Goal: Task Accomplishment & Management: Use online tool/utility

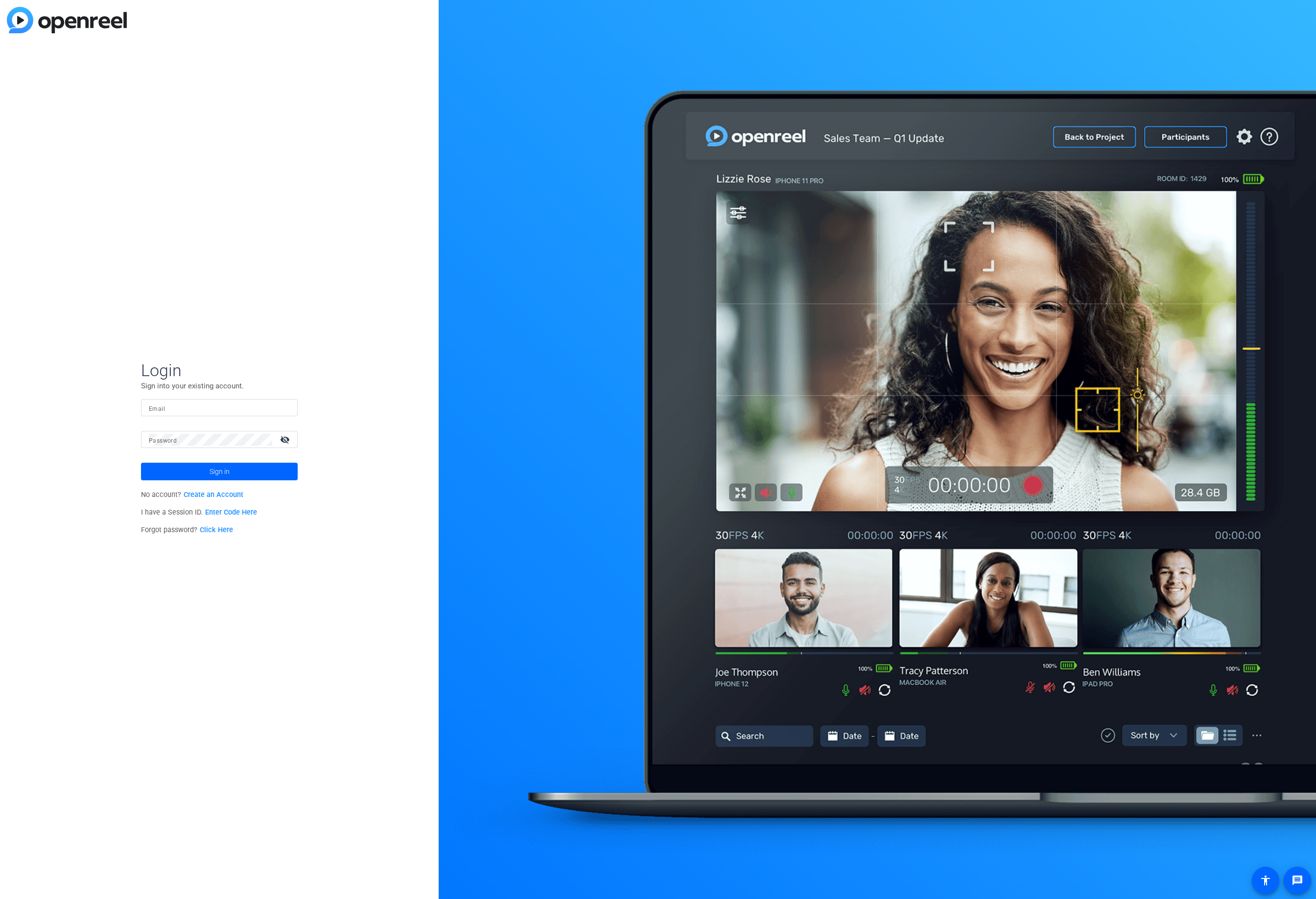
click at [167, 412] on input "Email" at bounding box center [219, 407] width 141 height 12
type input "info@indivio.com"
click at [230, 473] on span at bounding box center [219, 472] width 157 height 23
click at [235, 476] on span "Indivio LLC." at bounding box center [220, 474] width 123 height 9
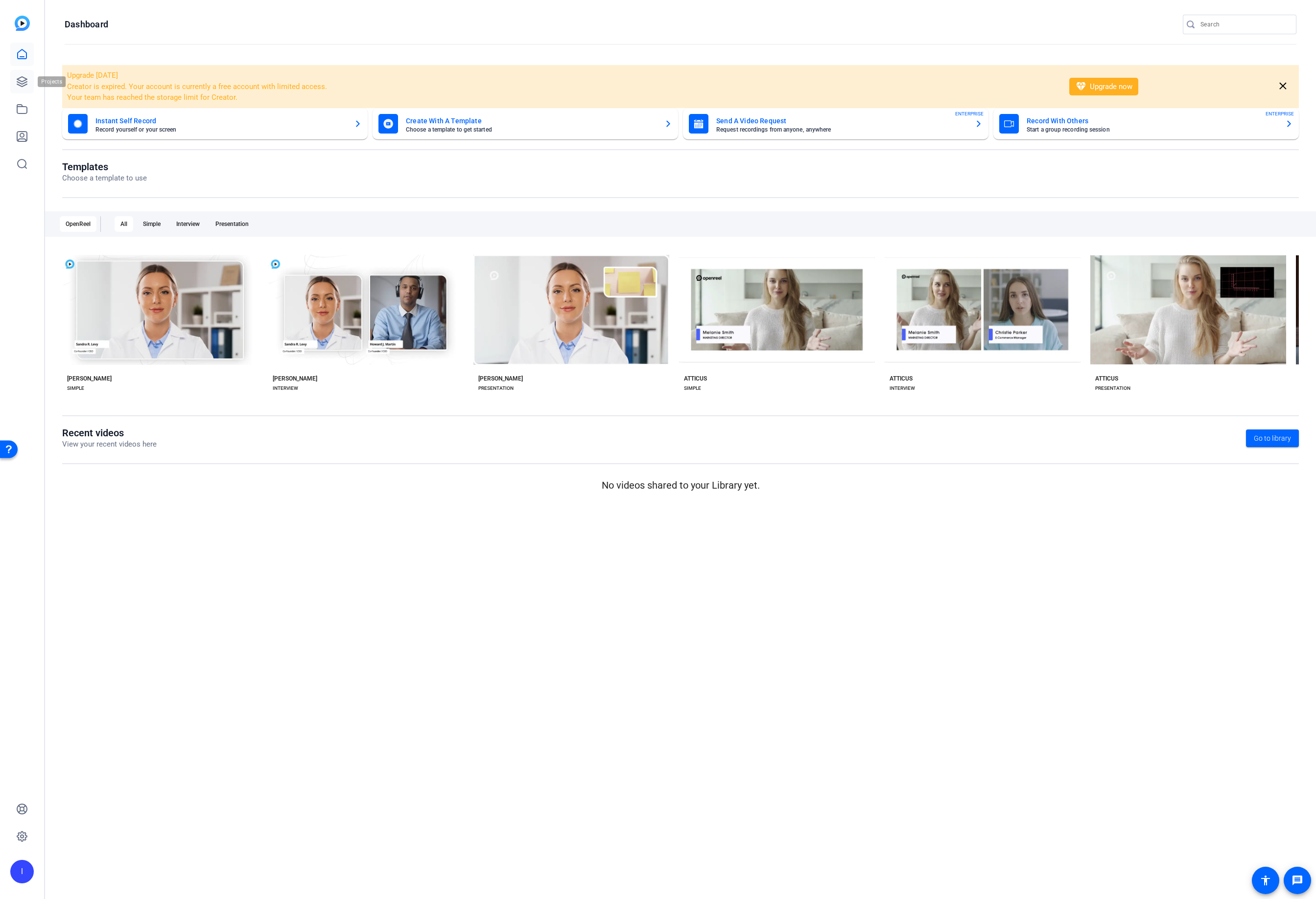
click at [23, 82] on icon at bounding box center [22, 82] width 12 height 12
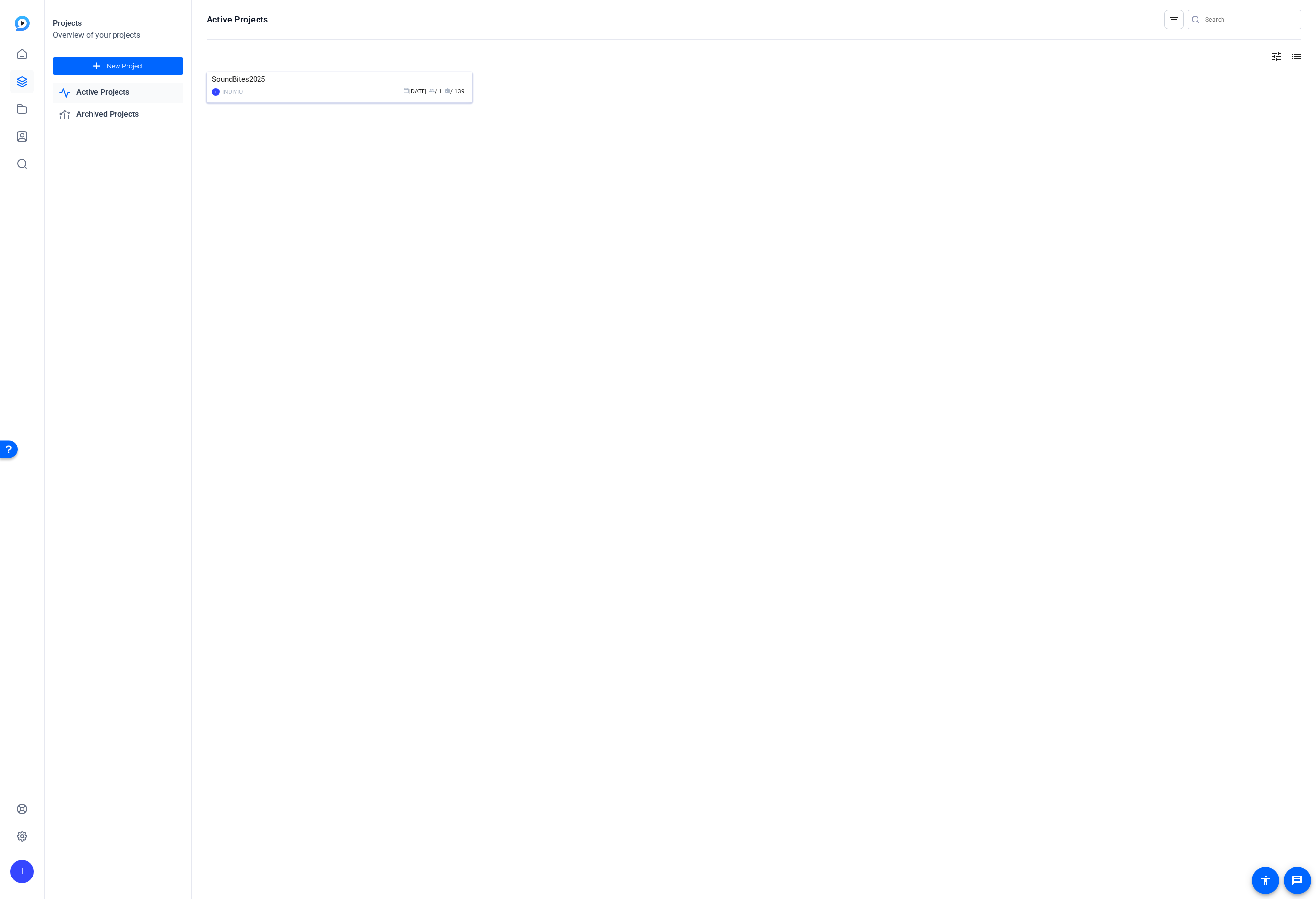
click at [271, 72] on img at bounding box center [340, 72] width 266 height 0
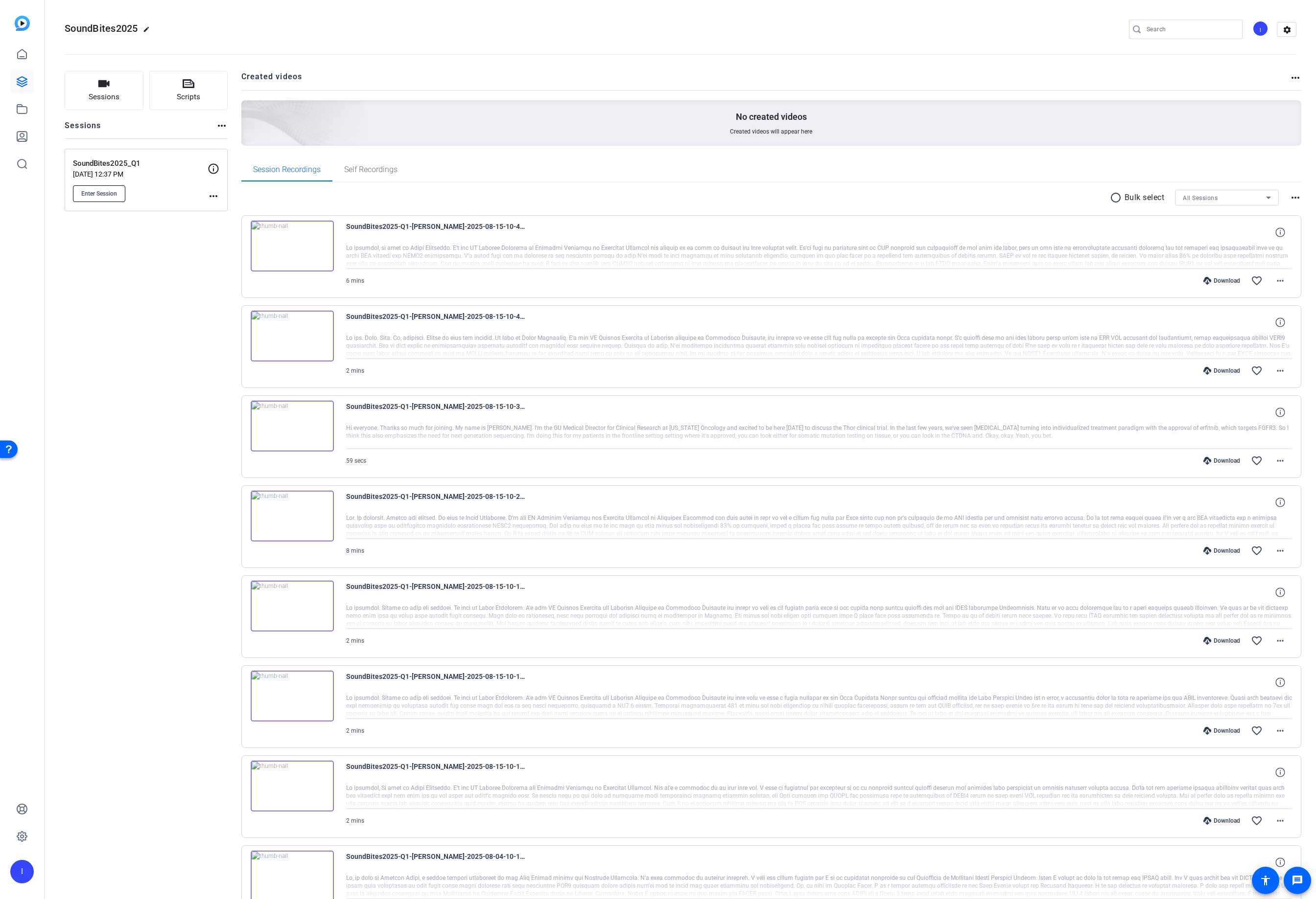
click at [84, 190] on span "Enter Session" at bounding box center [99, 194] width 36 height 8
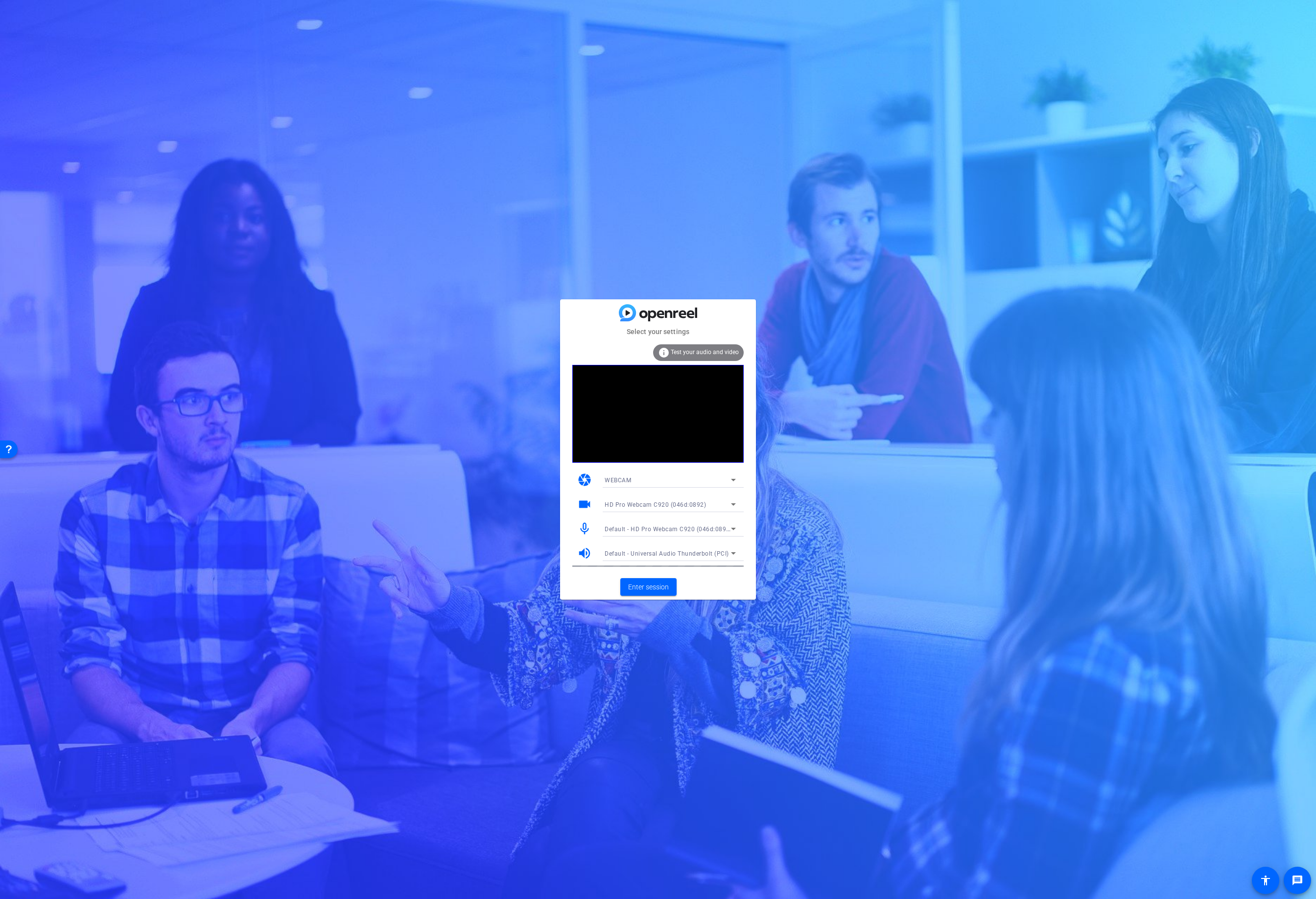
click at [637, 532] on span "Default - HD Pro Webcam C920 (046d:0892)" at bounding box center [668, 529] width 127 height 8
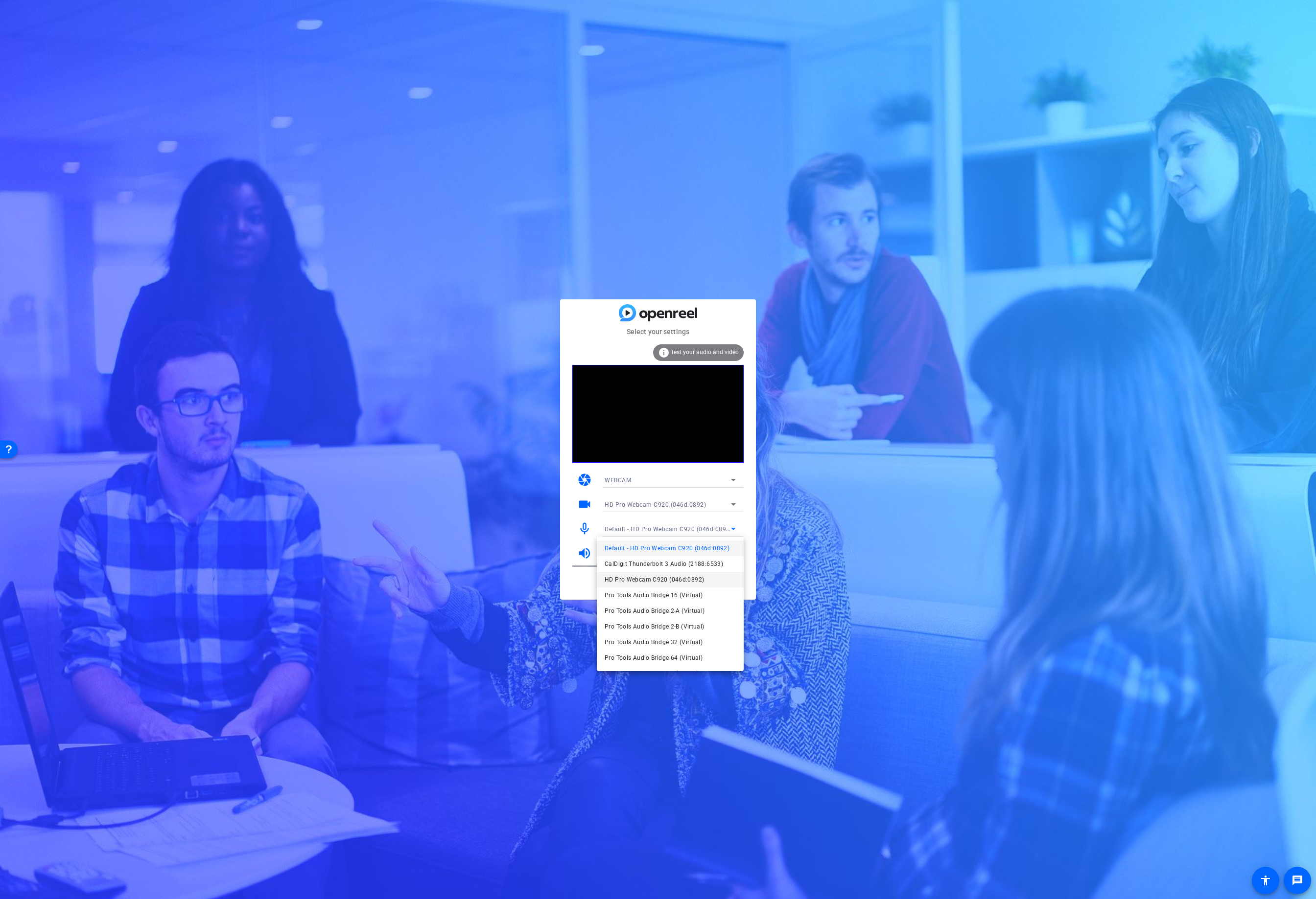
click at [629, 580] on span "HD Pro Webcam C920 (046d:0892)" at bounding box center [654, 580] width 99 height 12
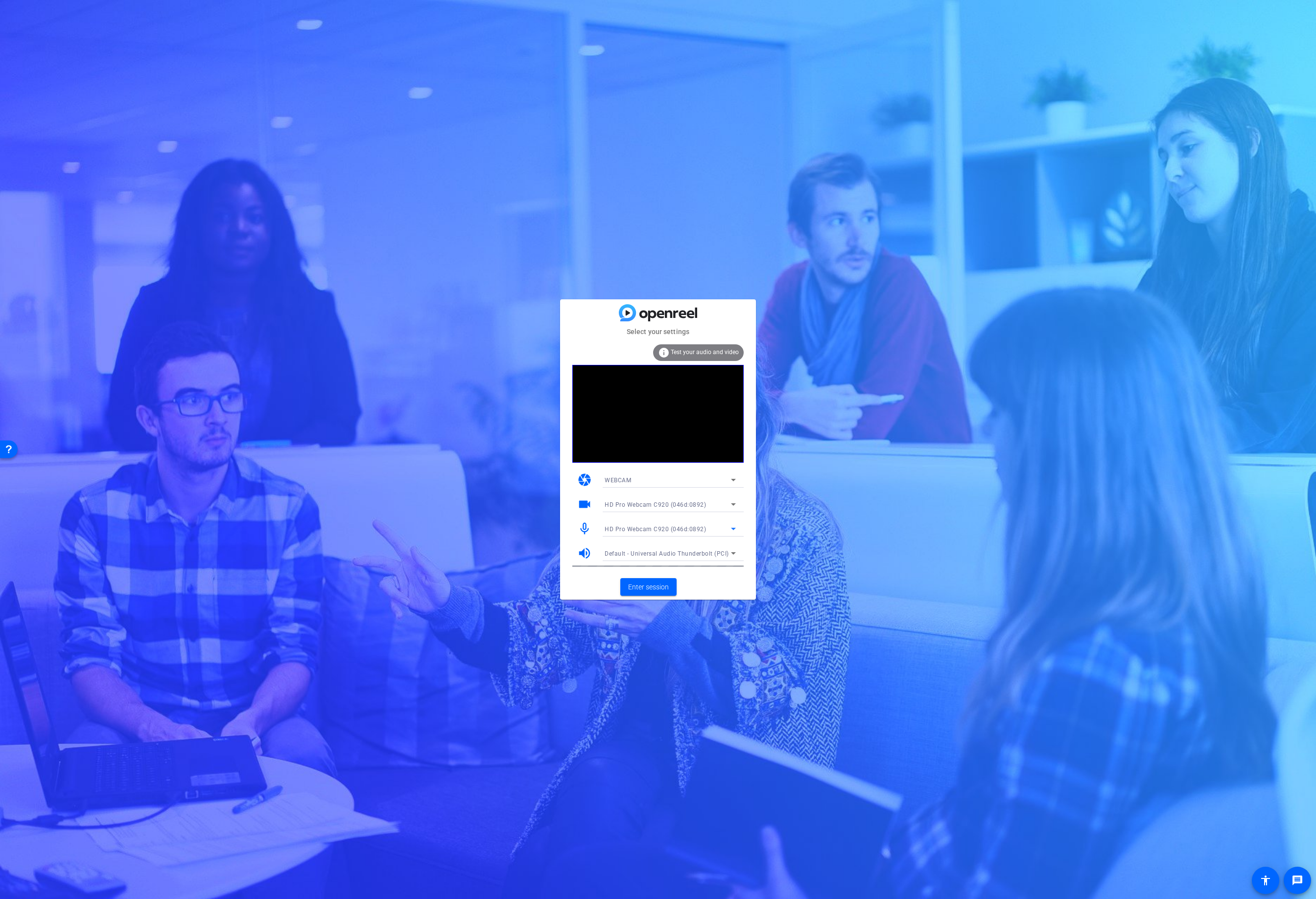
click at [626, 556] on span "Default - Universal Audio Thunderbolt (PCI)" at bounding box center [666, 554] width 124 height 7
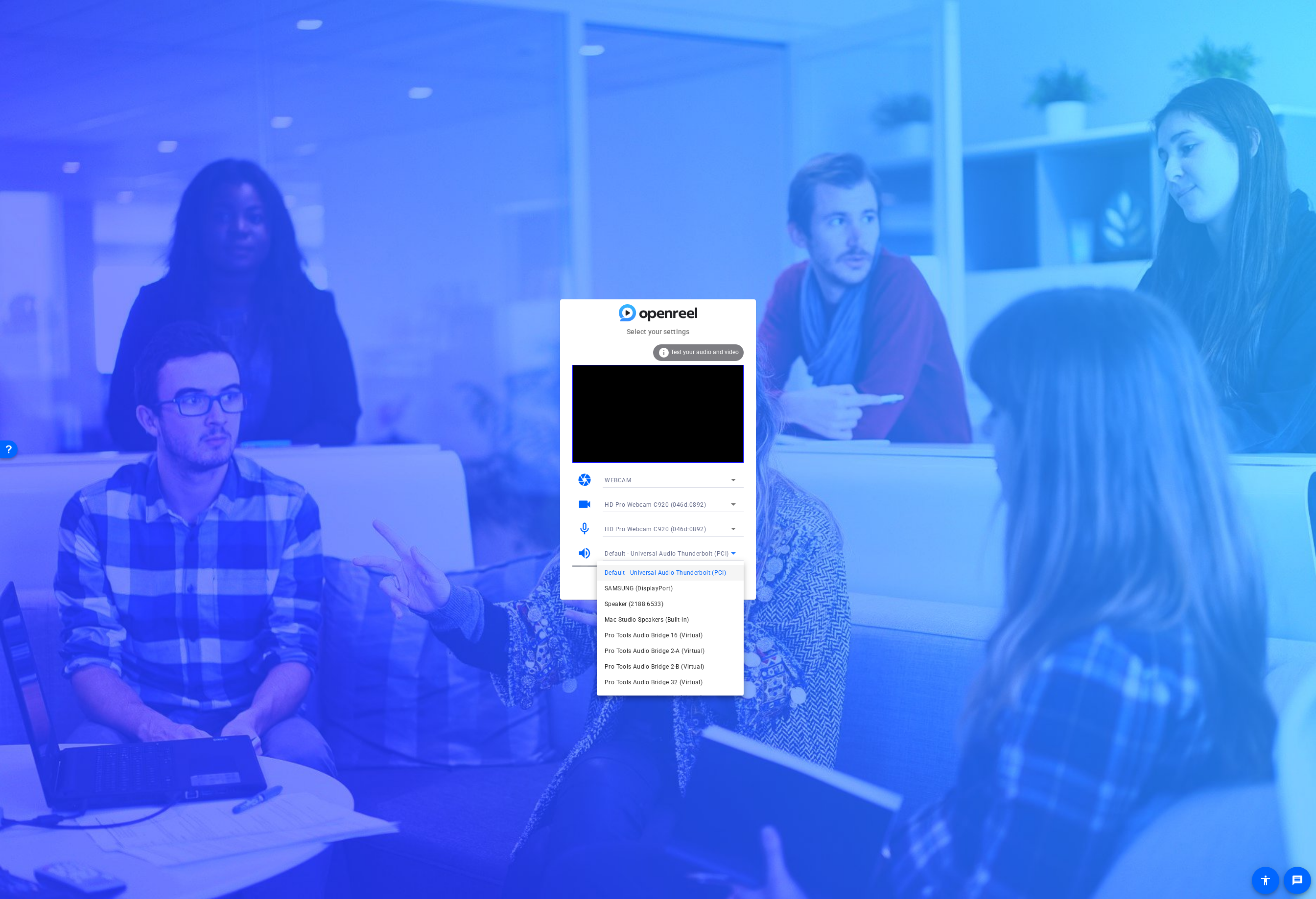
click at [304, 265] on div at bounding box center [658, 449] width 1316 height 899
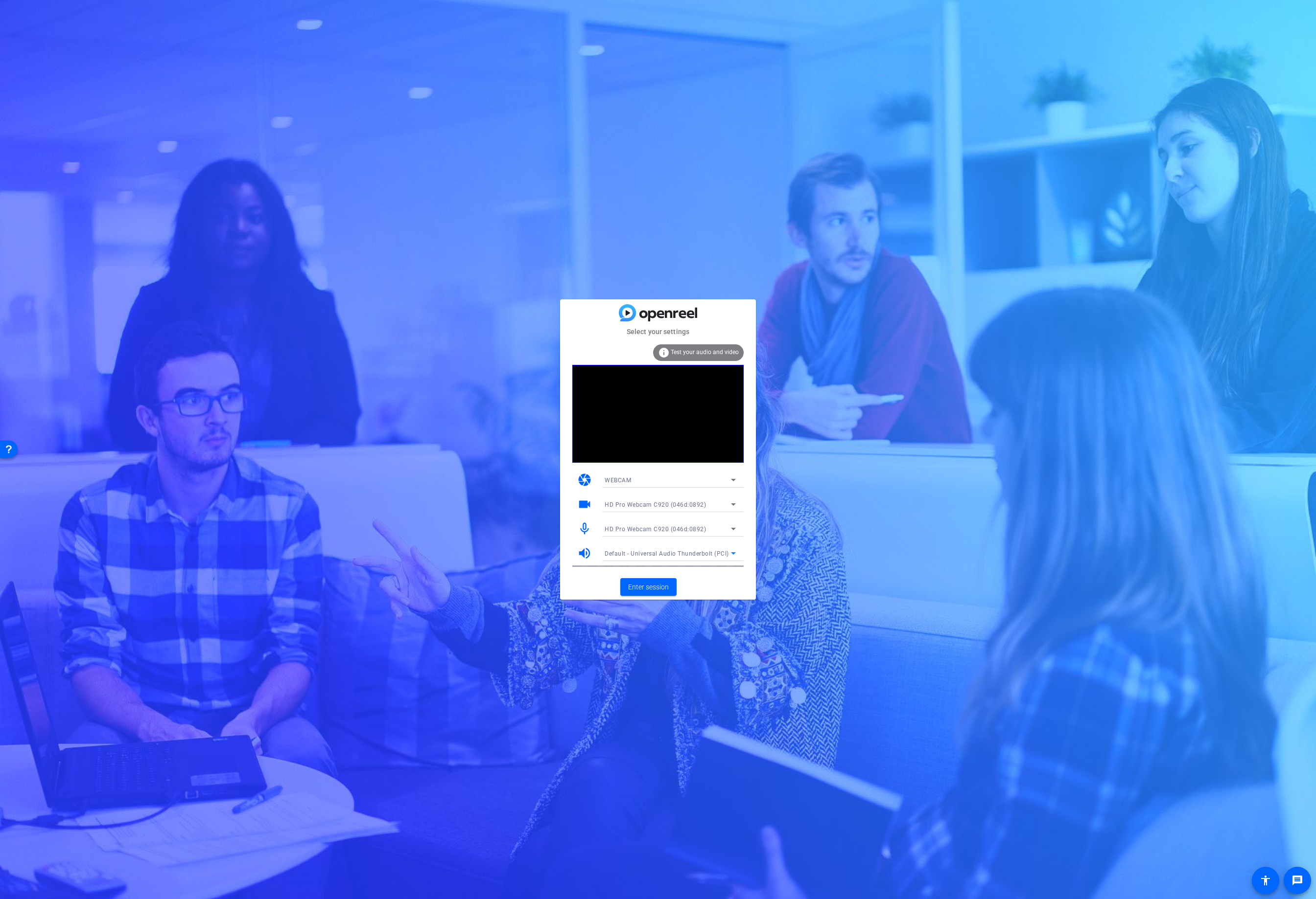
click at [670, 552] on span "Default - Universal Audio Thunderbolt (PCI)" at bounding box center [666, 554] width 124 height 7
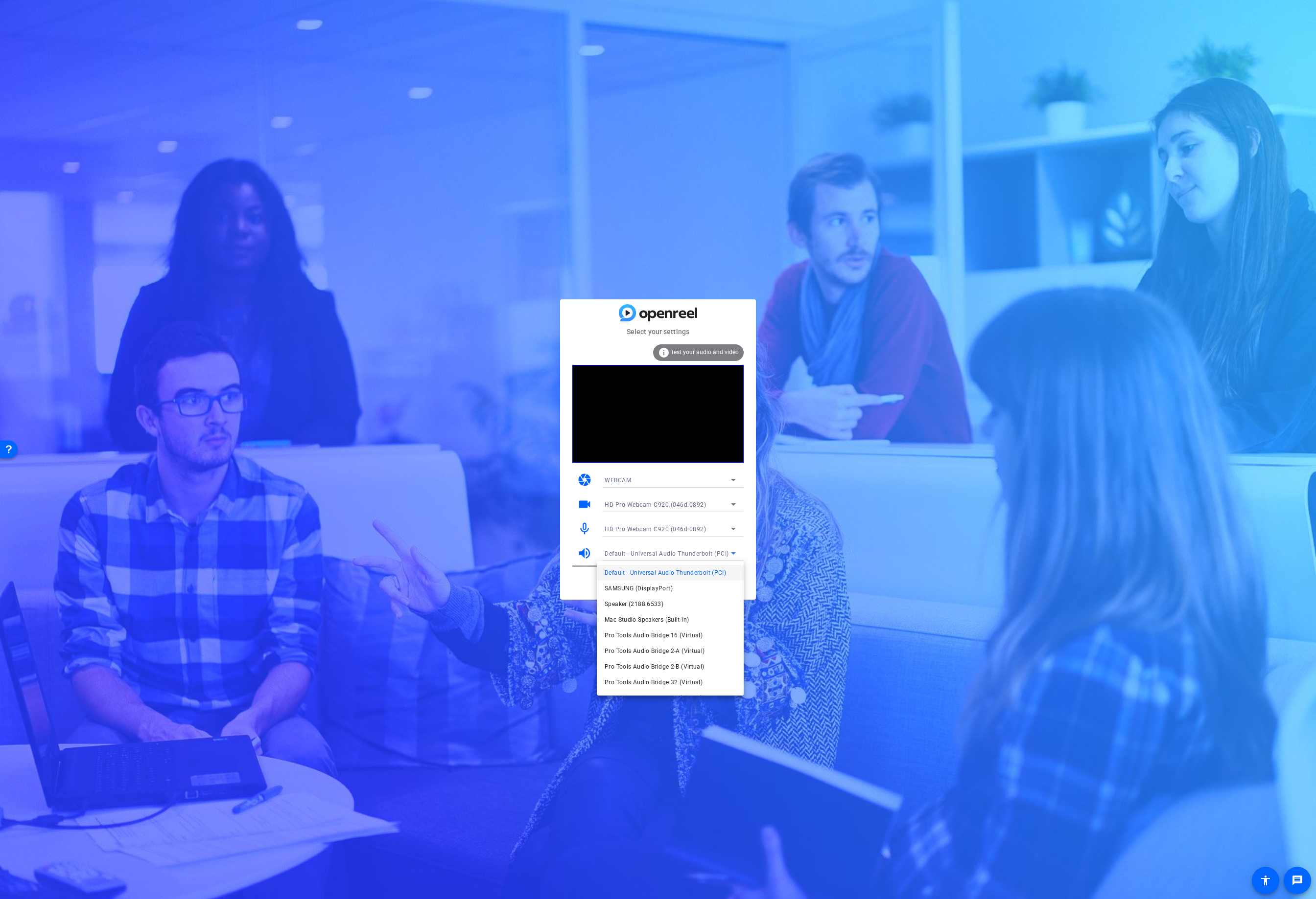
click at [673, 160] on div at bounding box center [658, 449] width 1316 height 899
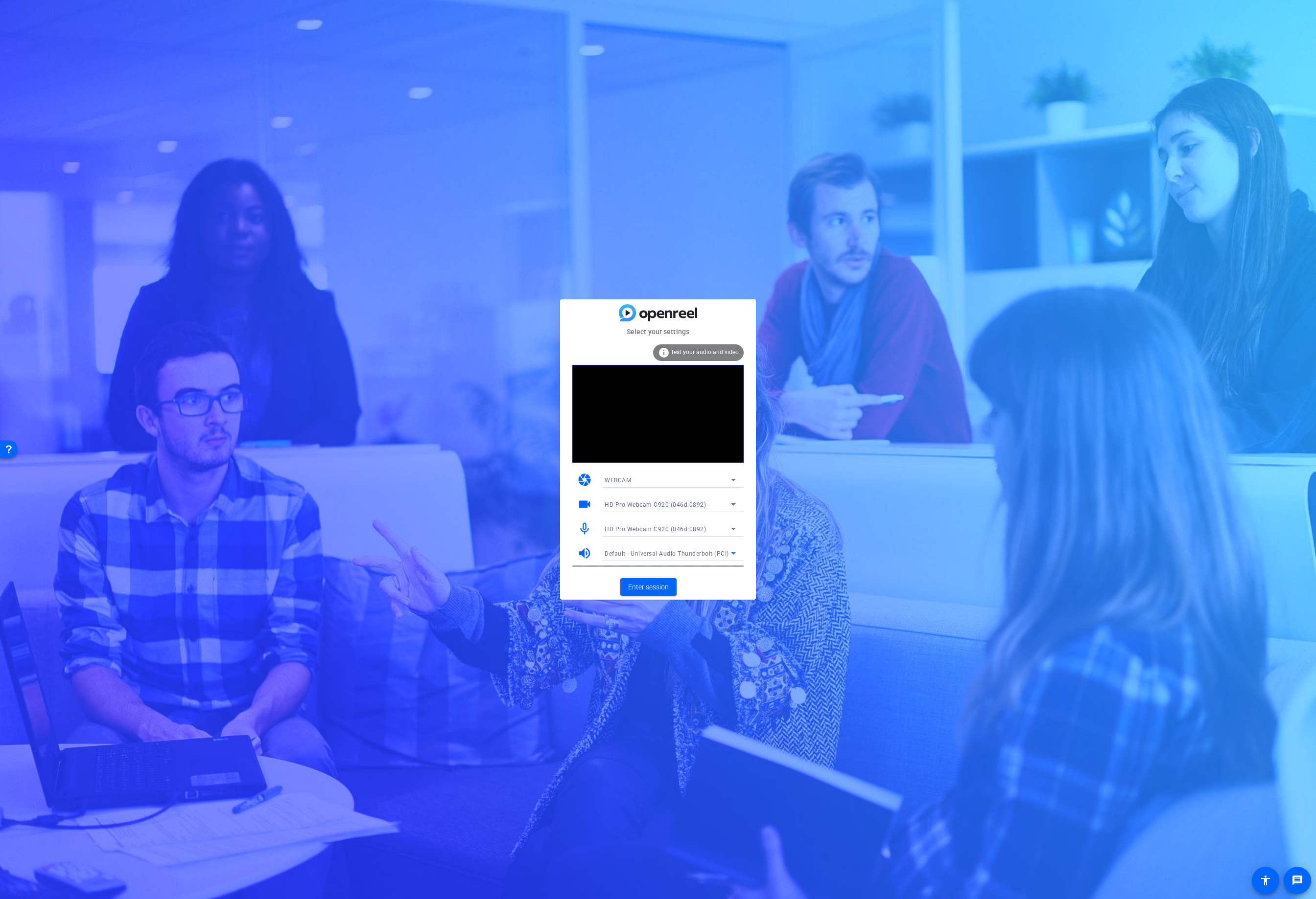
click at [677, 555] on span "Default - Universal Audio Thunderbolt (PCI)" at bounding box center [666, 554] width 124 height 7
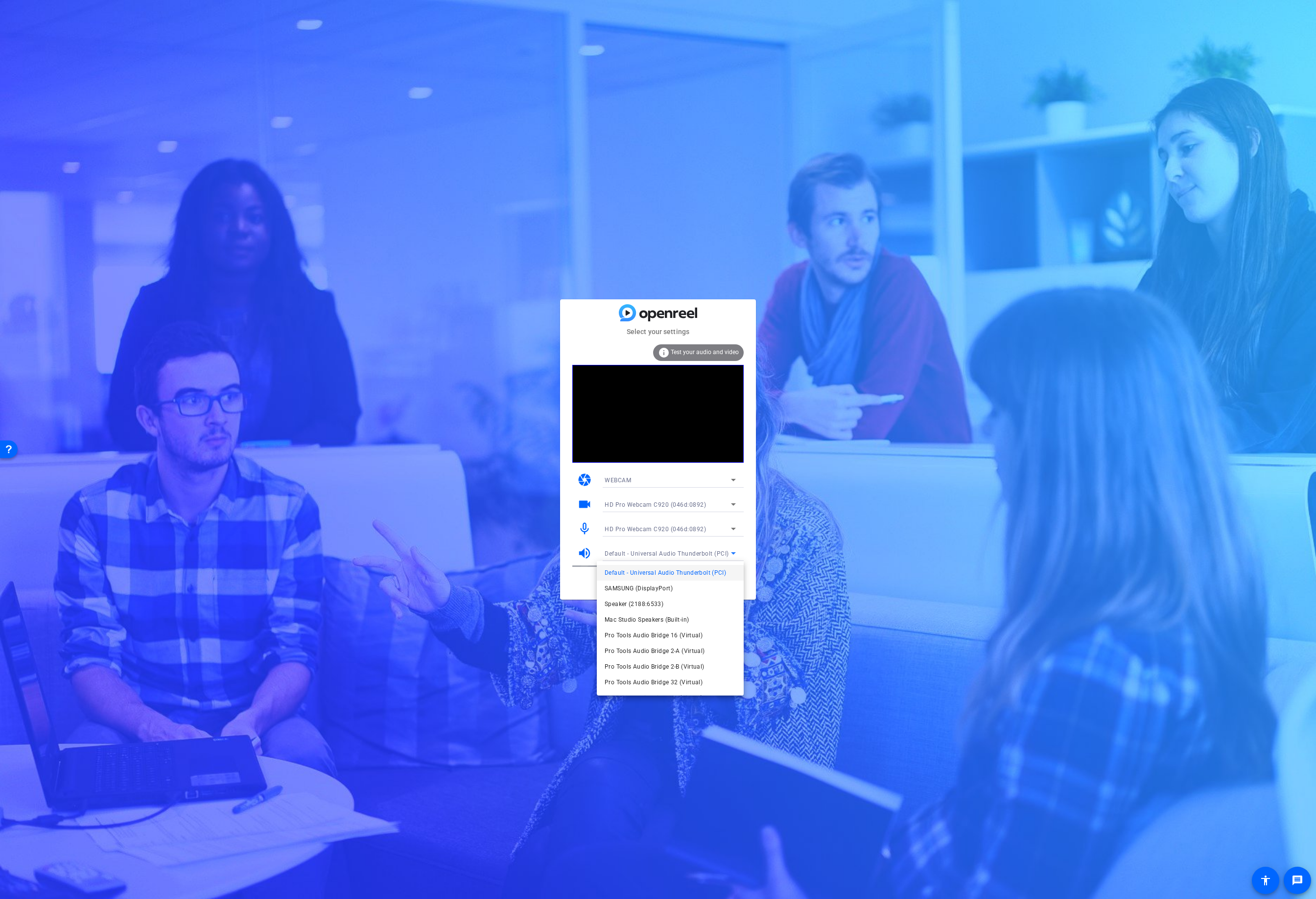
click at [677, 555] on div at bounding box center [658, 449] width 1316 height 899
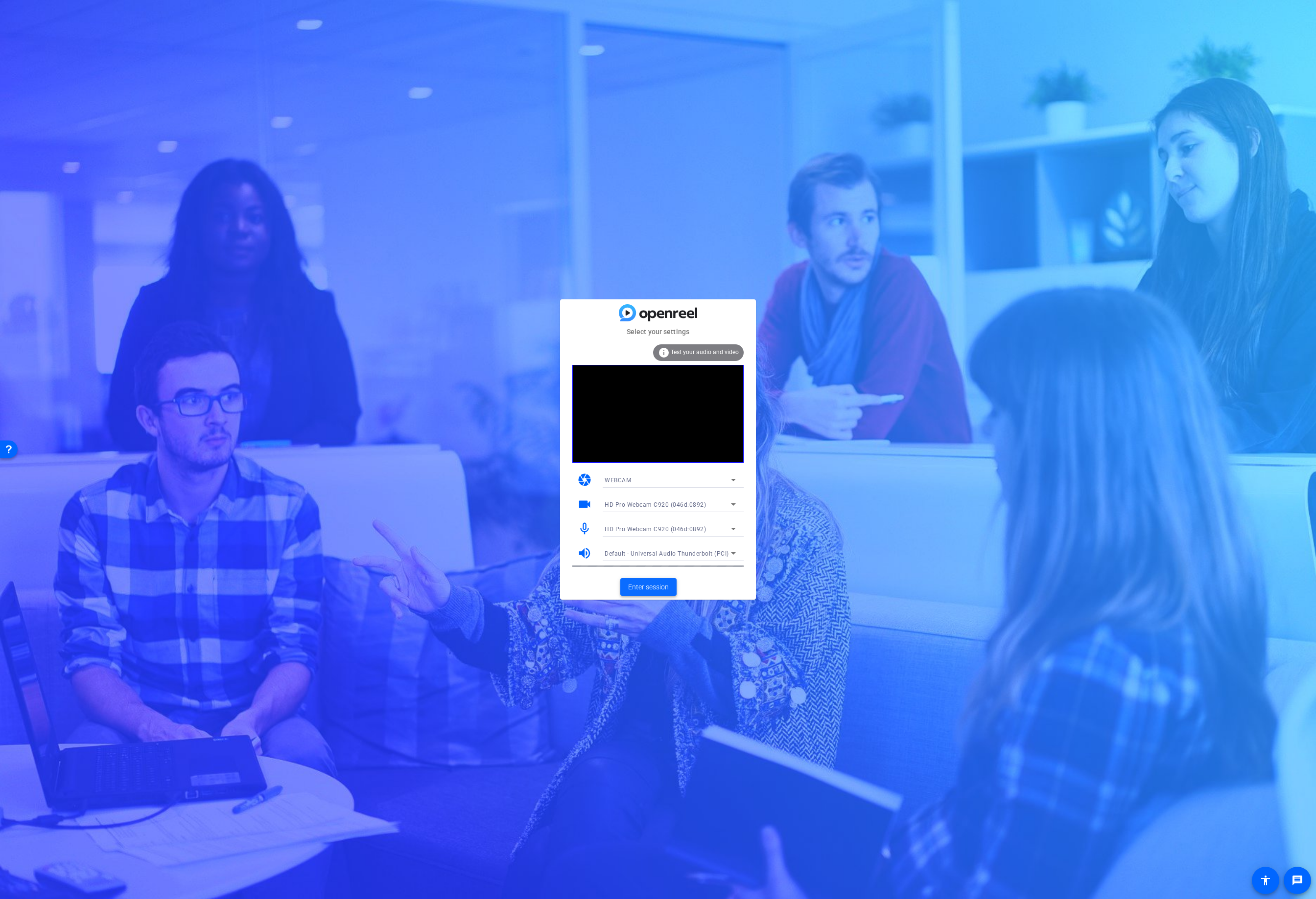
click at [655, 588] on span "Enter session" at bounding box center [648, 587] width 41 height 10
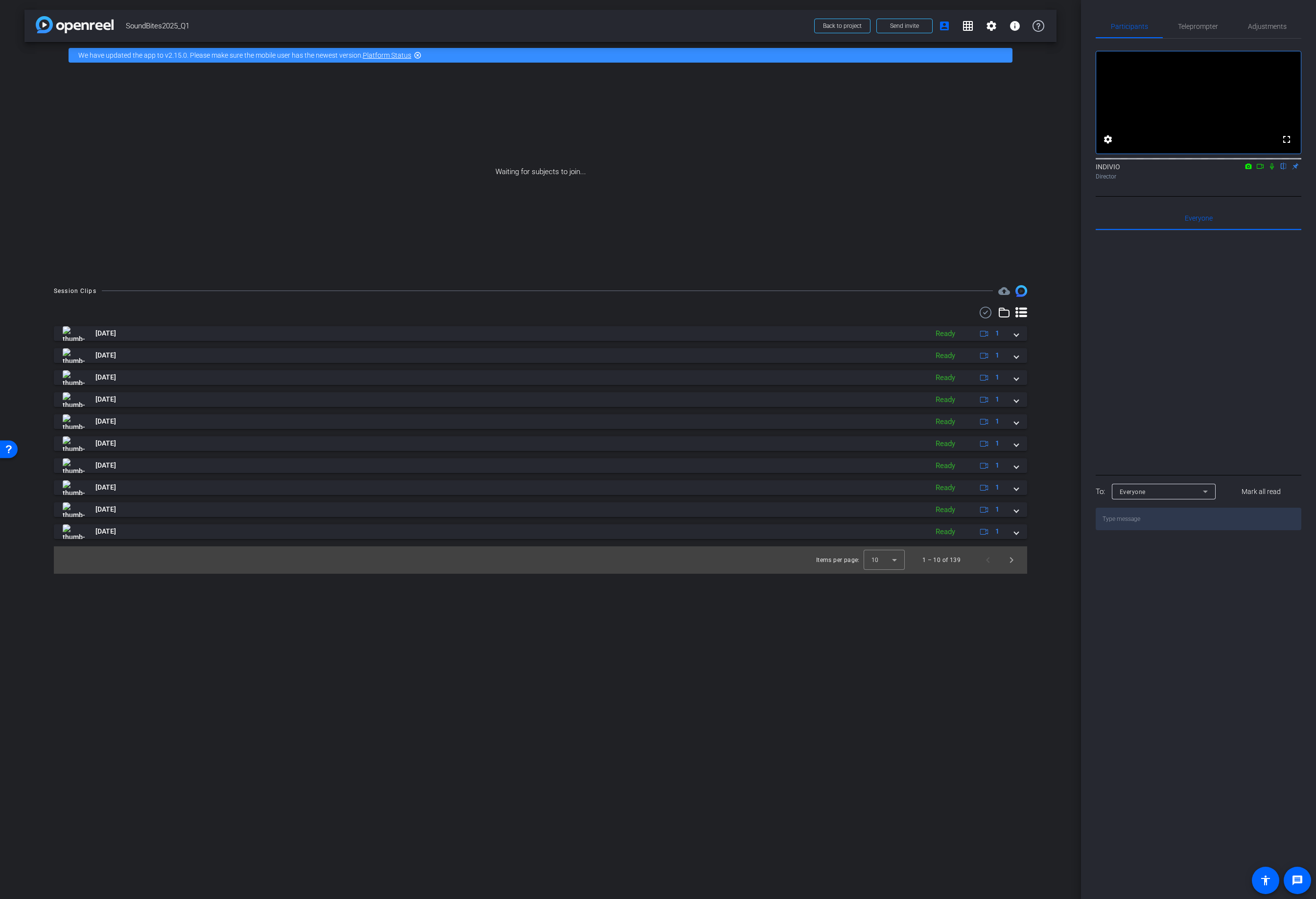
click at [1262, 170] on icon at bounding box center [1260, 167] width 8 height 7
click at [1283, 170] on icon at bounding box center [1284, 167] width 8 height 7
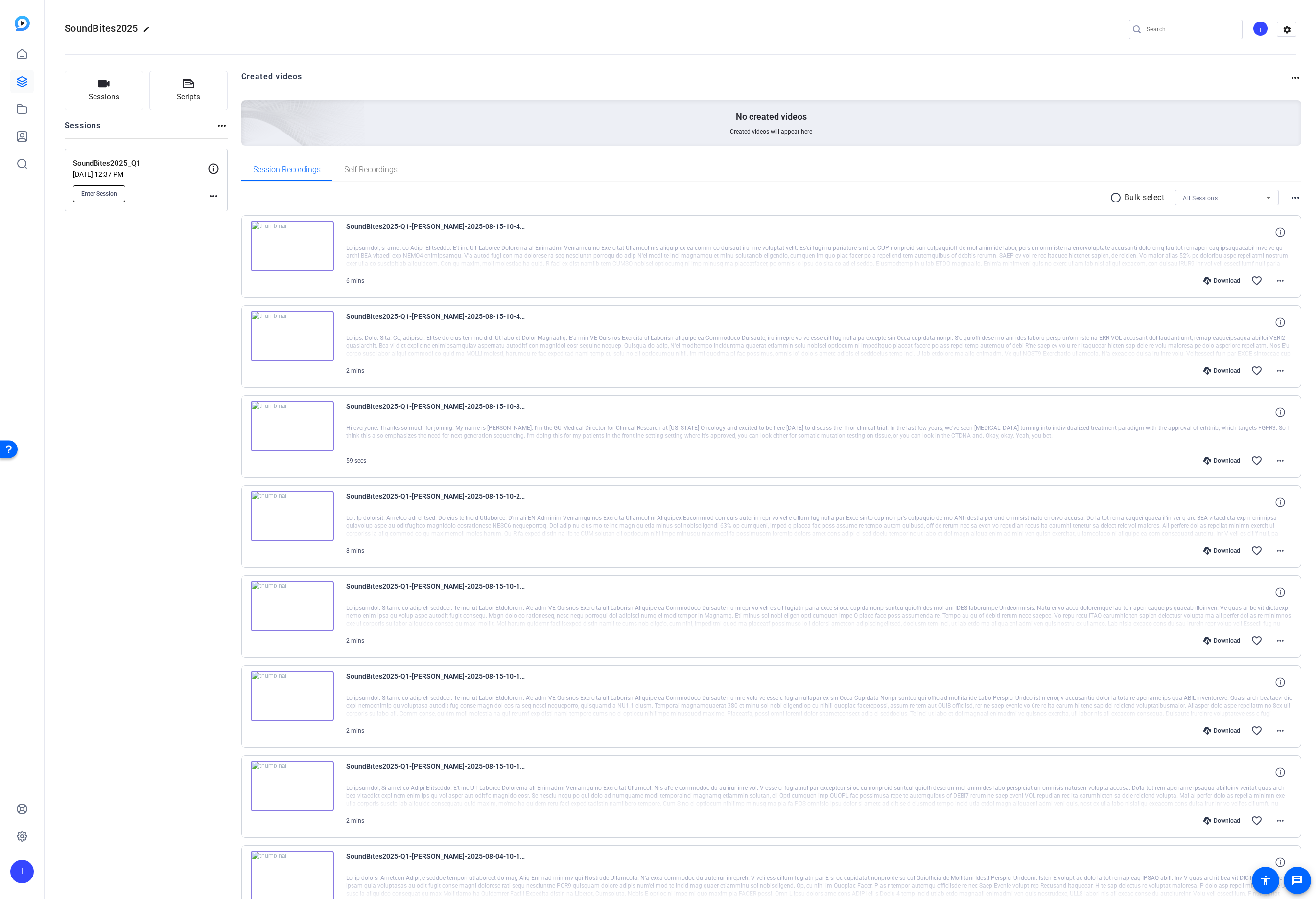
click at [94, 192] on span "Enter Session" at bounding box center [99, 194] width 36 height 8
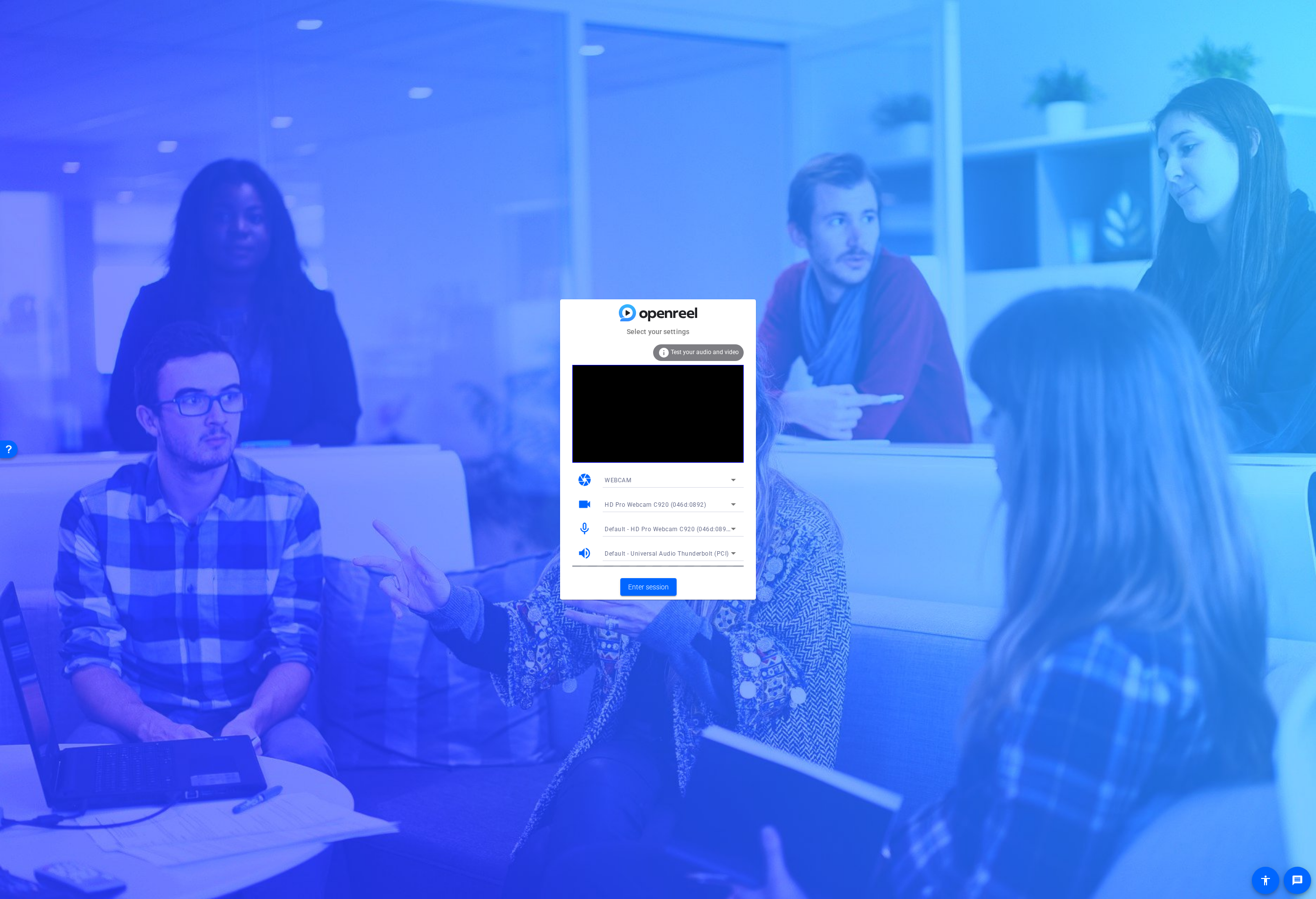
click at [639, 527] on span "Default - HD Pro Webcam C920 (046d:0892)" at bounding box center [668, 529] width 127 height 8
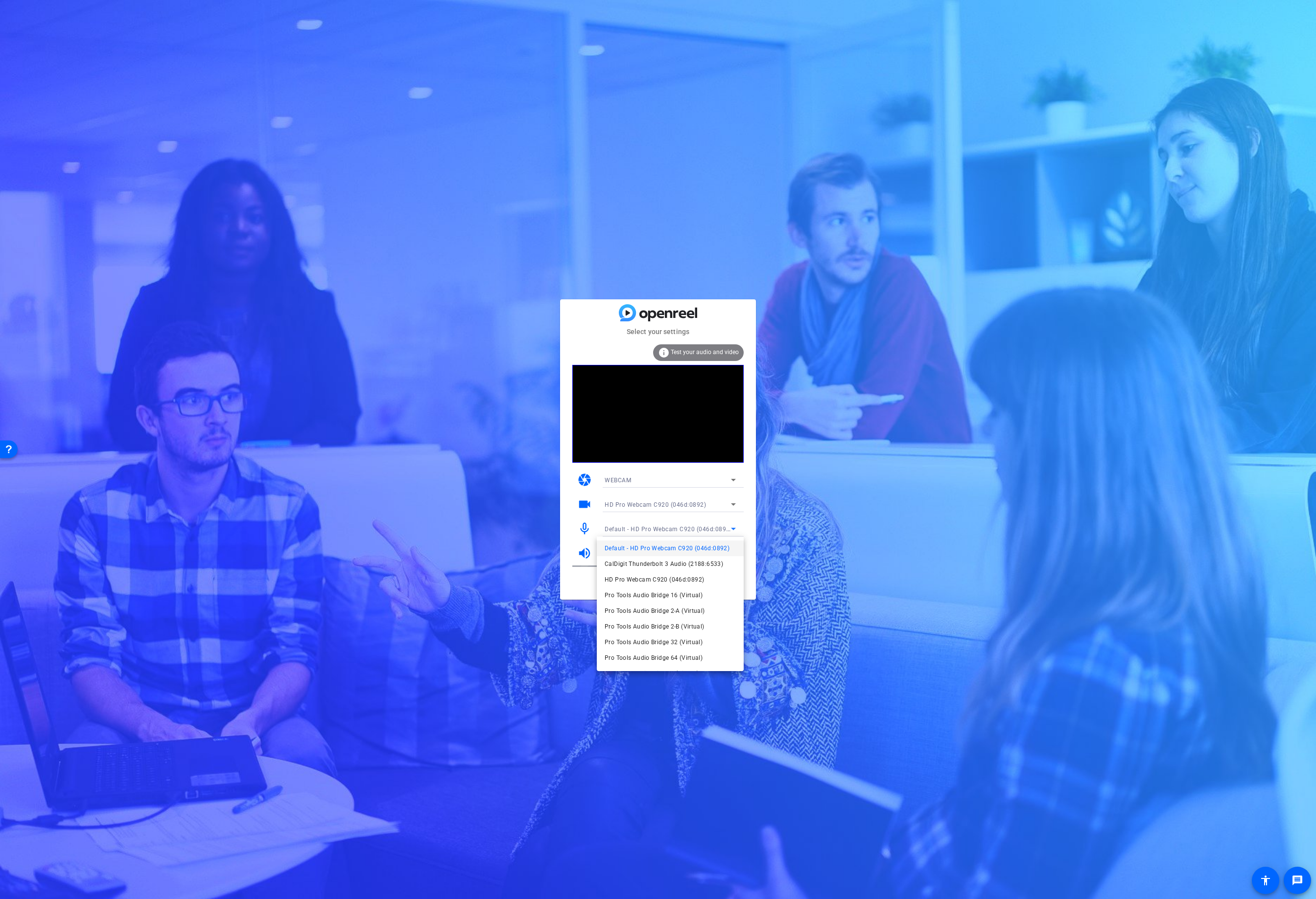
click at [639, 527] on div at bounding box center [658, 449] width 1316 height 899
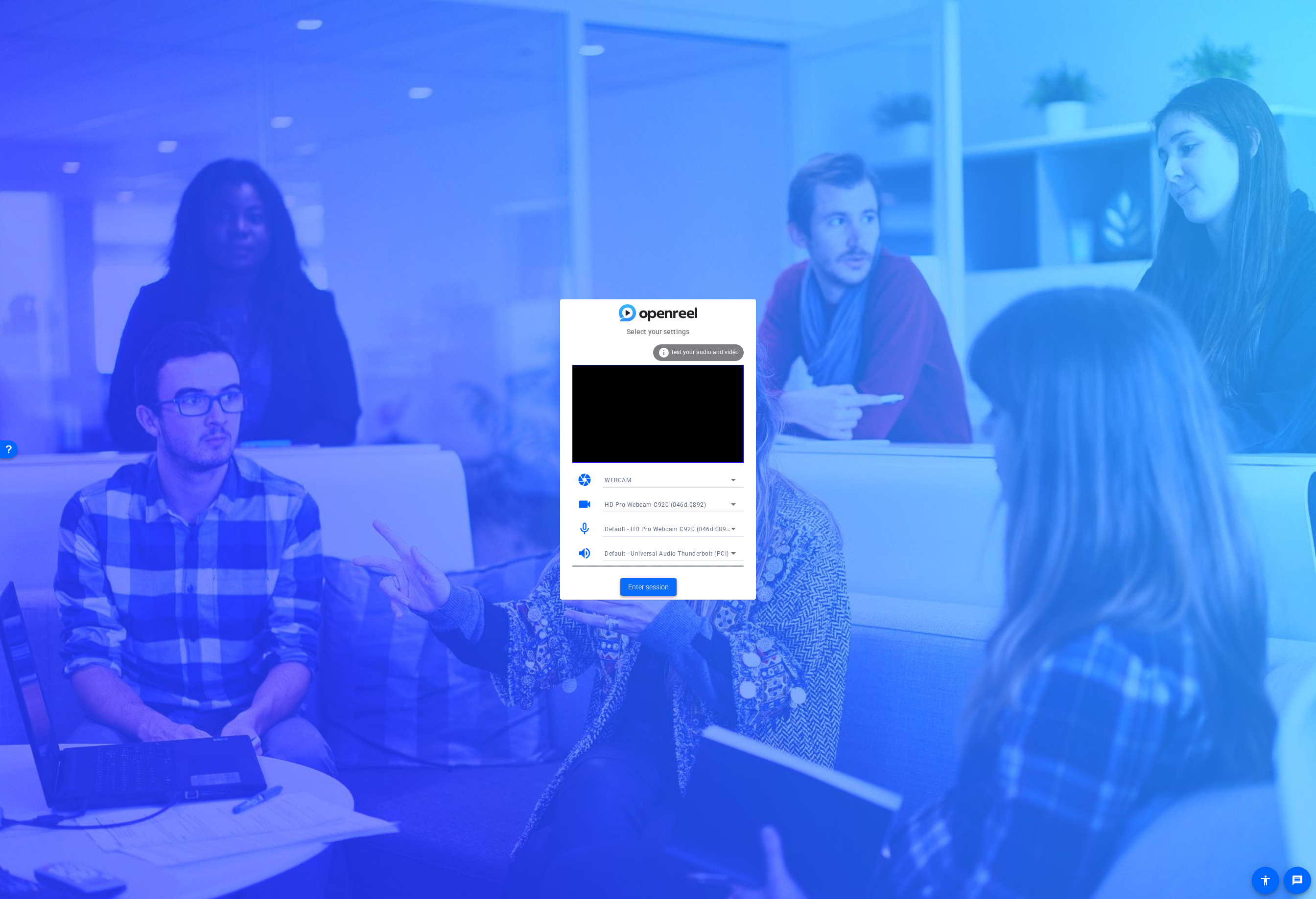
click at [643, 584] on span "Enter session" at bounding box center [648, 587] width 41 height 10
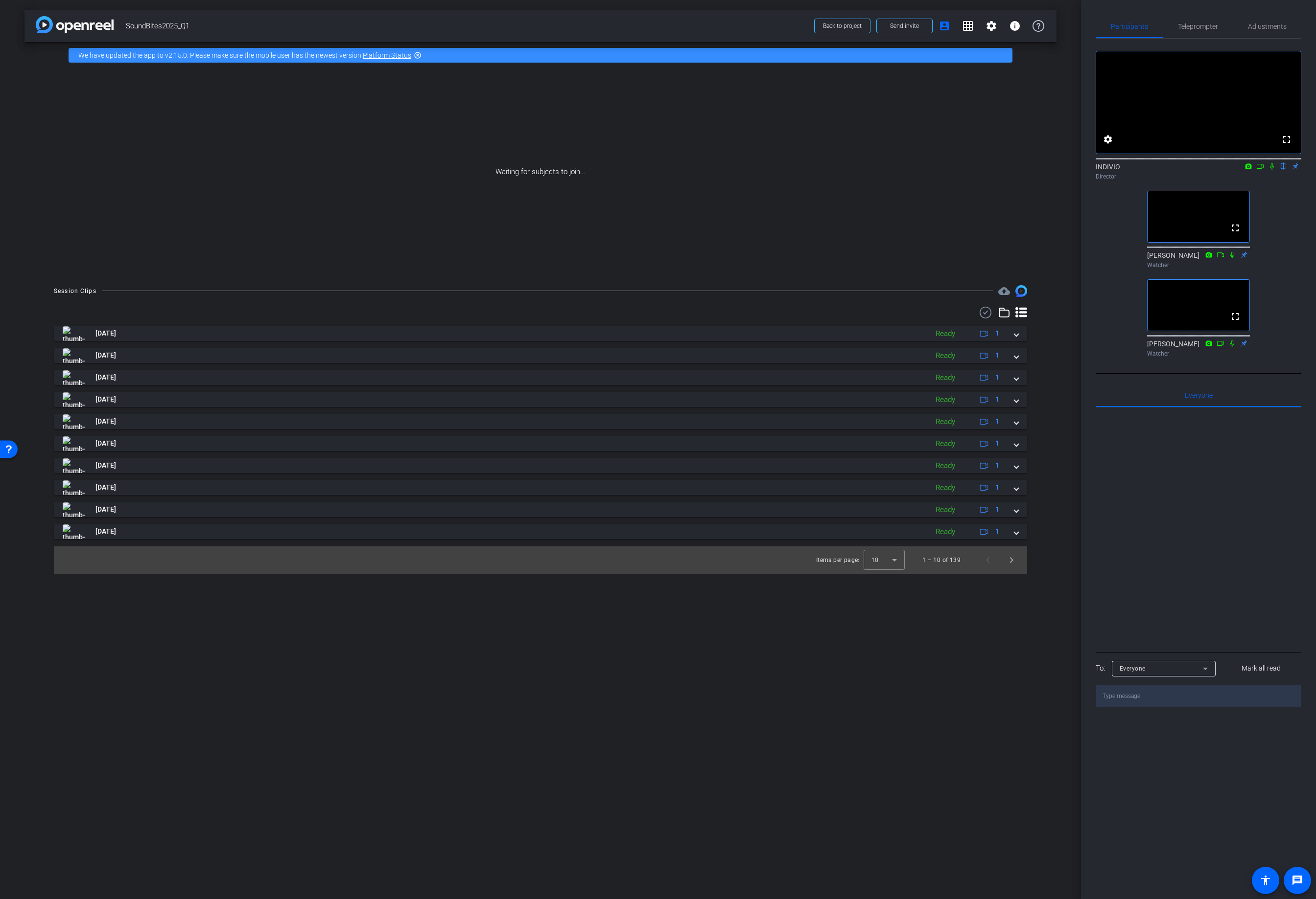
click at [280, 729] on div "arrow_back SoundBites2025_Q1 Back to project Send invite account_box grid_on se…" at bounding box center [541, 449] width 1081 height 899
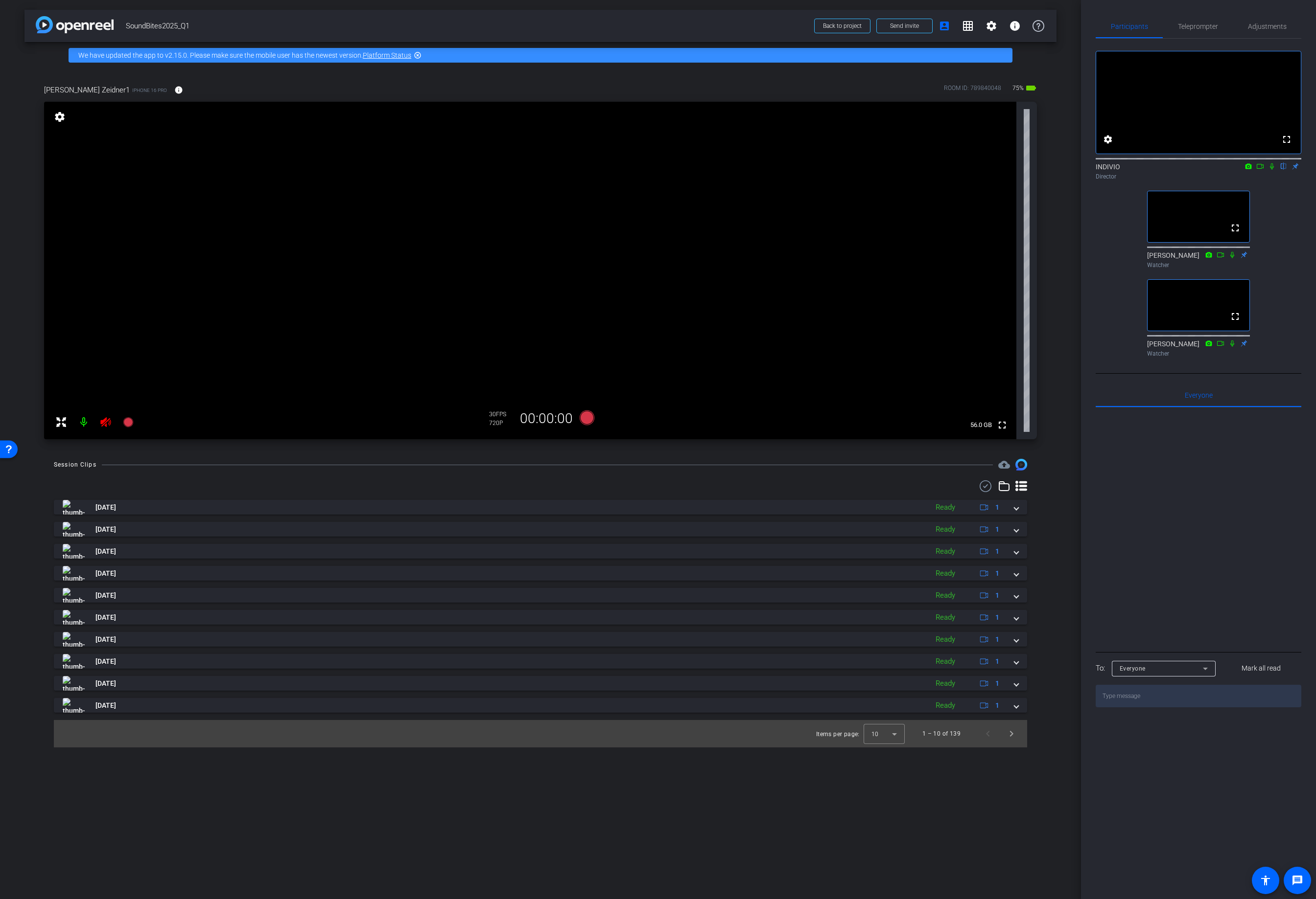
click at [107, 423] on icon at bounding box center [105, 422] width 10 height 10
click at [1266, 26] on span "Adjustments" at bounding box center [1267, 26] width 38 height 7
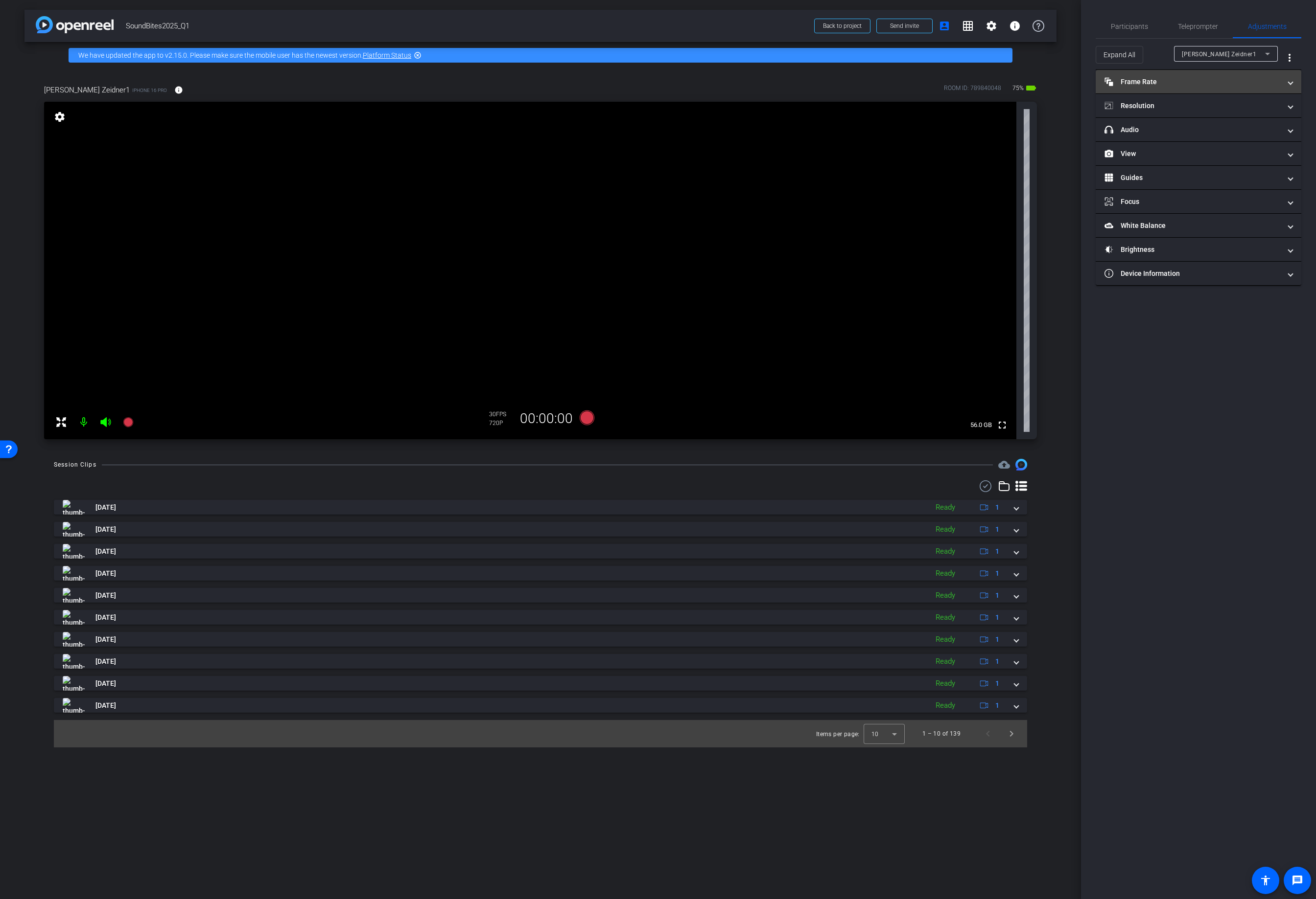
click at [1212, 82] on mat-panel-title "Frame Rate Frame Rate" at bounding box center [1193, 82] width 176 height 10
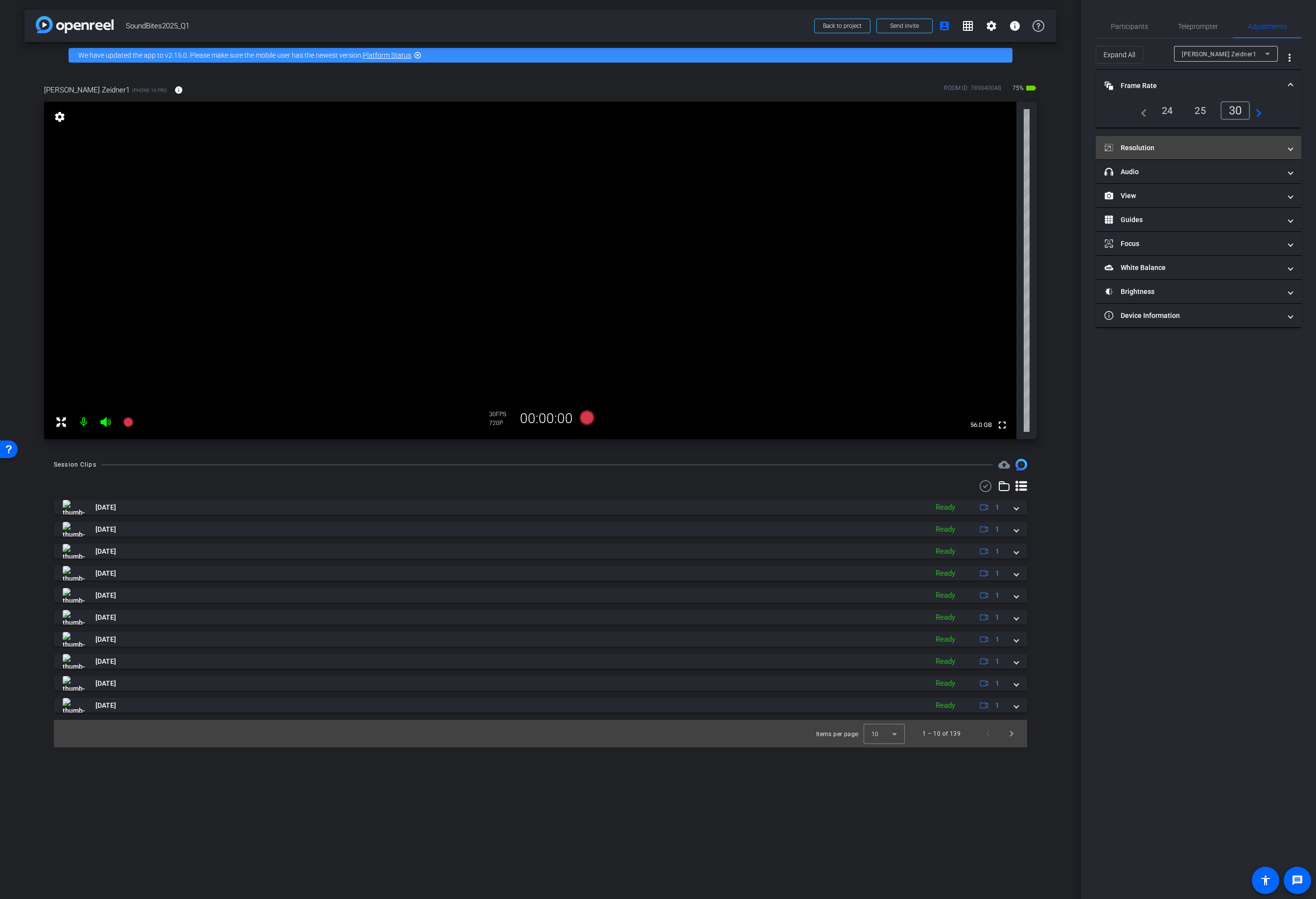
click at [1197, 146] on mat-panel-title "Resolution" at bounding box center [1193, 147] width 176 height 10
click at [1252, 172] on div "4k" at bounding box center [1246, 176] width 26 height 17
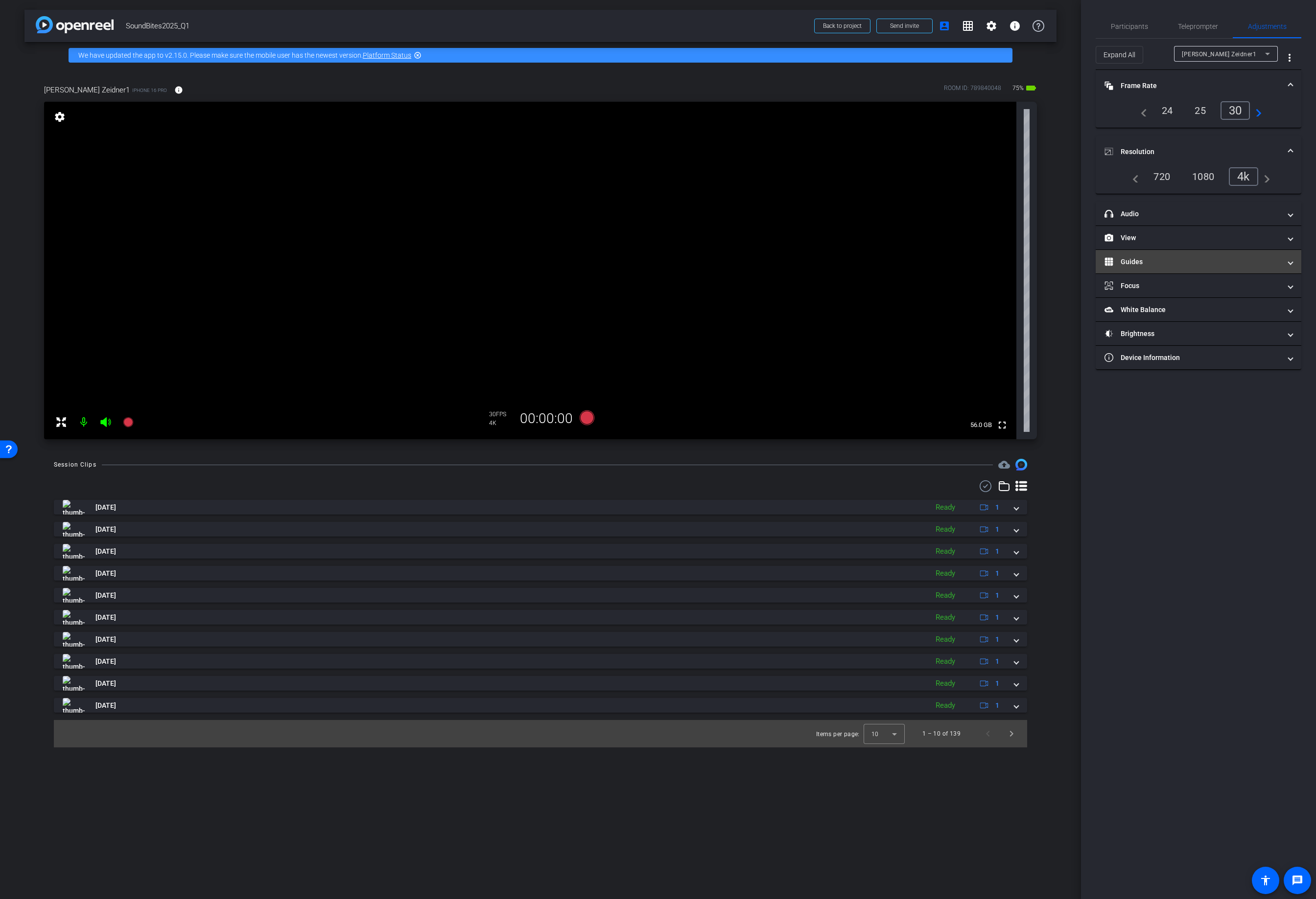
click at [1169, 261] on mat-panel-title "Guides" at bounding box center [1193, 262] width 176 height 10
click at [1189, 297] on span "Enable Guides" at bounding box center [1198, 298] width 34 height 14
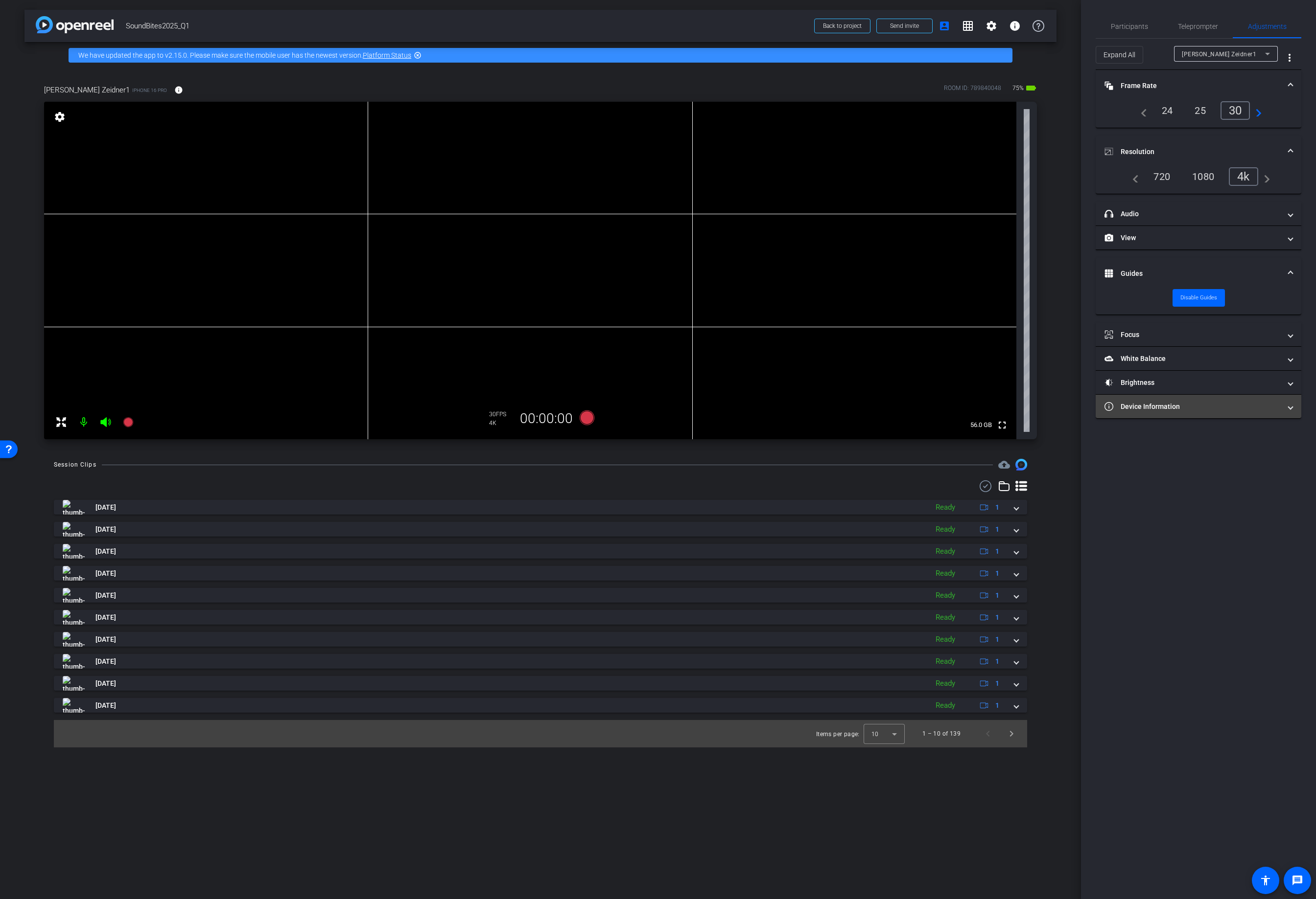
click at [1205, 404] on mat-panel-title "Device Information" at bounding box center [1193, 407] width 176 height 10
click at [1135, 29] on span "Participants" at bounding box center [1129, 26] width 37 height 7
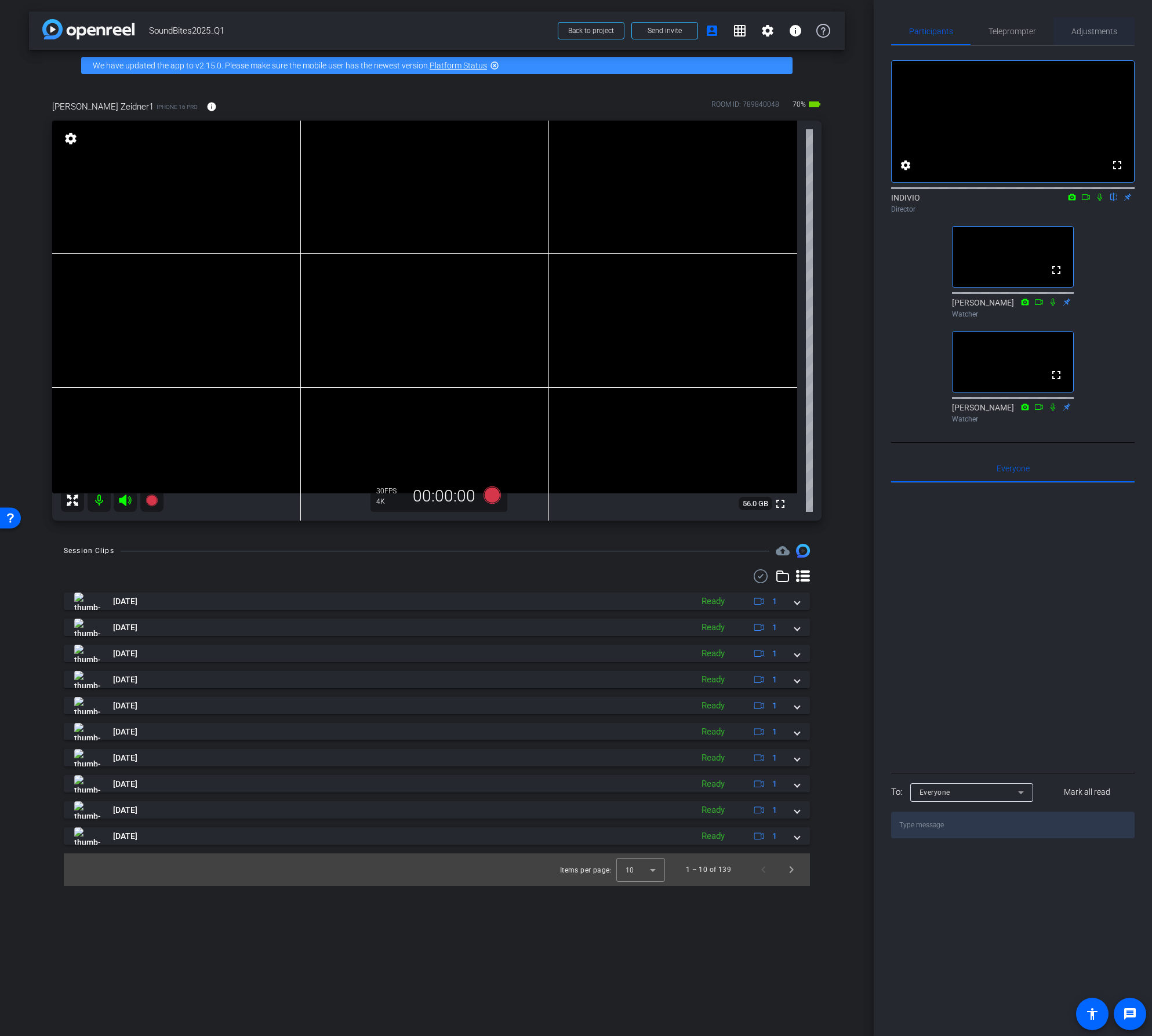
click at [1104, 38] on span "Adjustments" at bounding box center [1095, 30] width 46 height 28
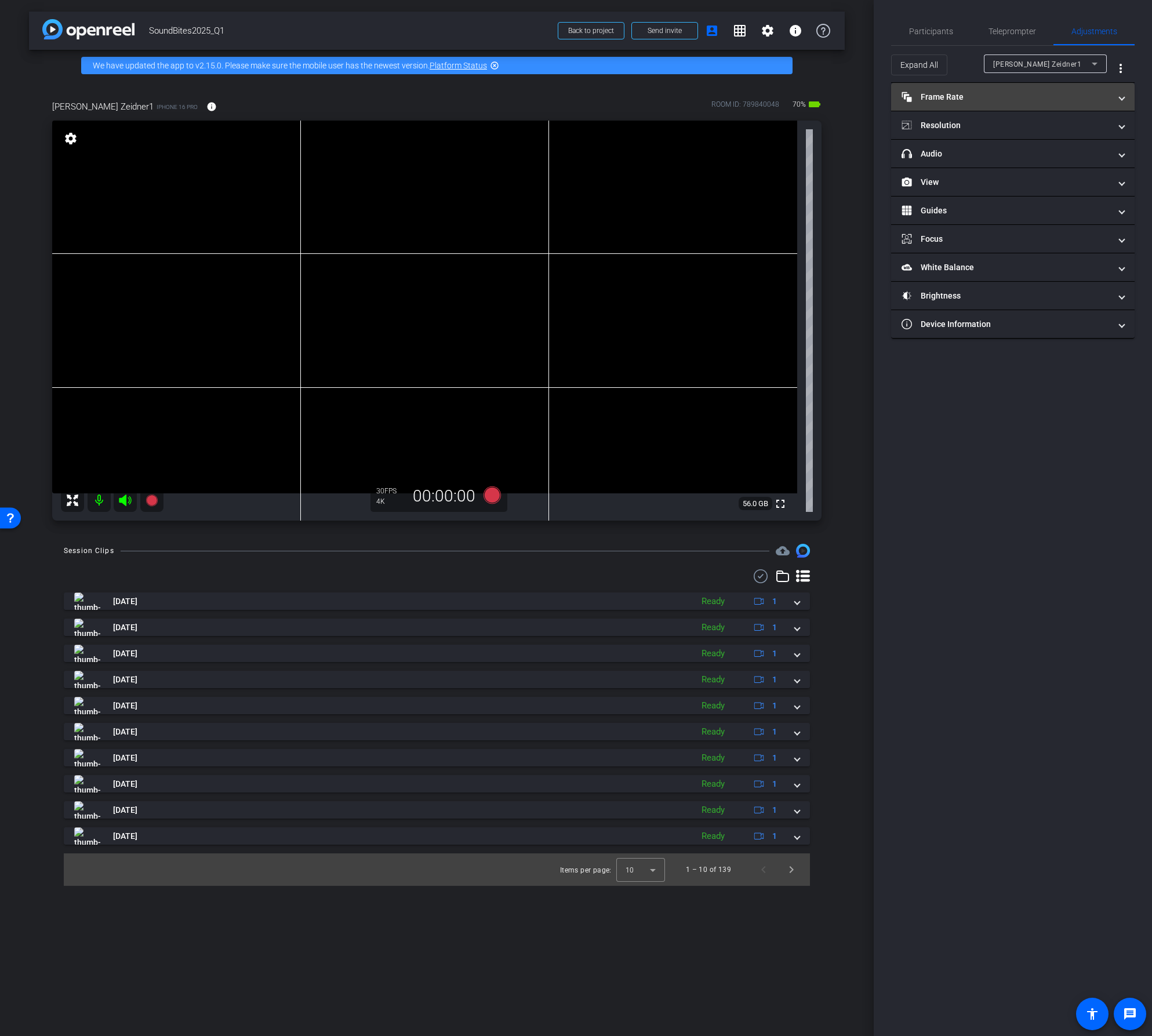
click at [1124, 100] on mat-expansion-panel-header "Frame Rate Frame Rate" at bounding box center [1013, 96] width 244 height 28
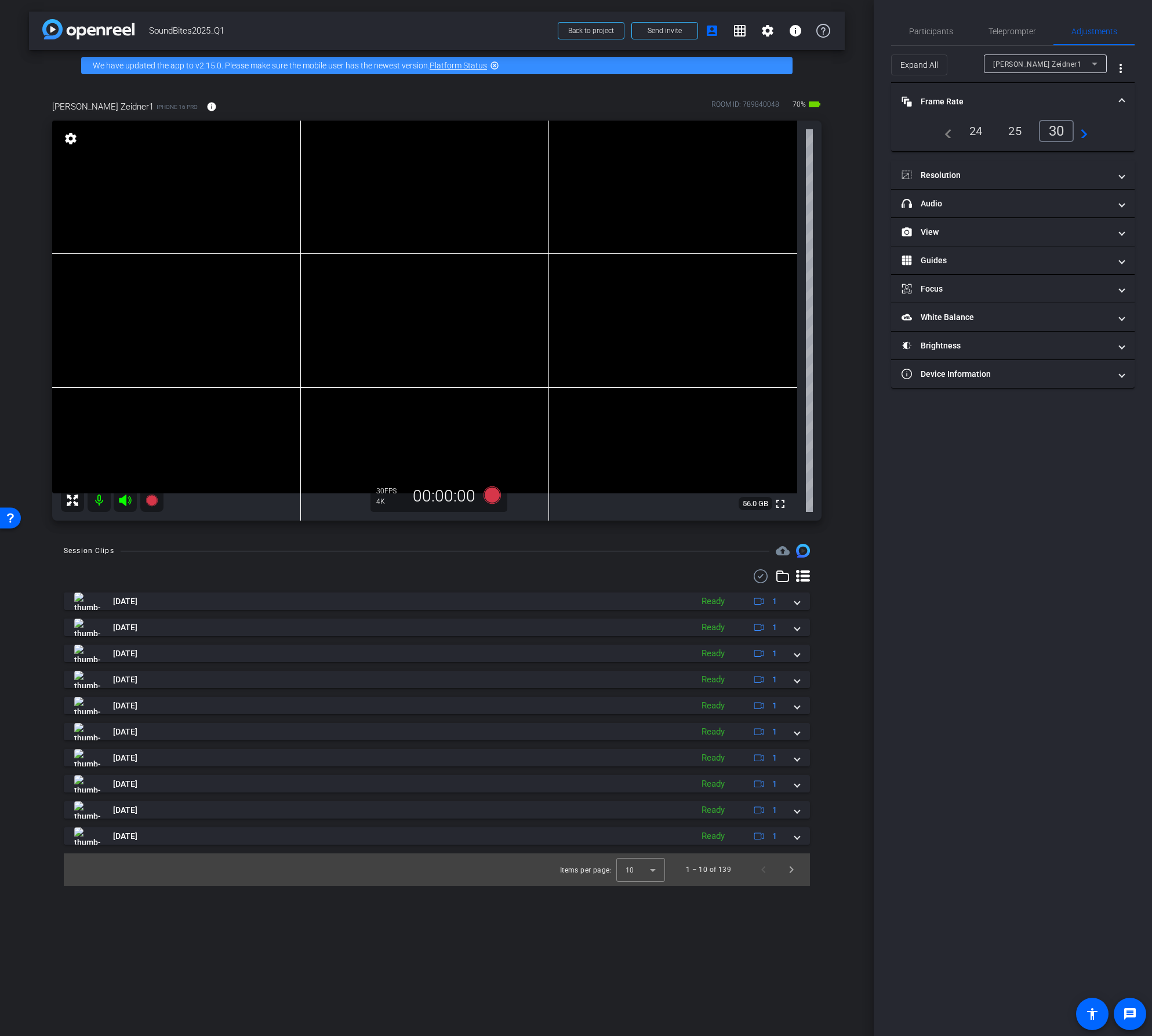
click at [1125, 96] on mat-expansion-panel-header "Frame Rate Frame Rate" at bounding box center [1013, 101] width 244 height 37
click at [929, 29] on span "Participants" at bounding box center [931, 31] width 44 height 9
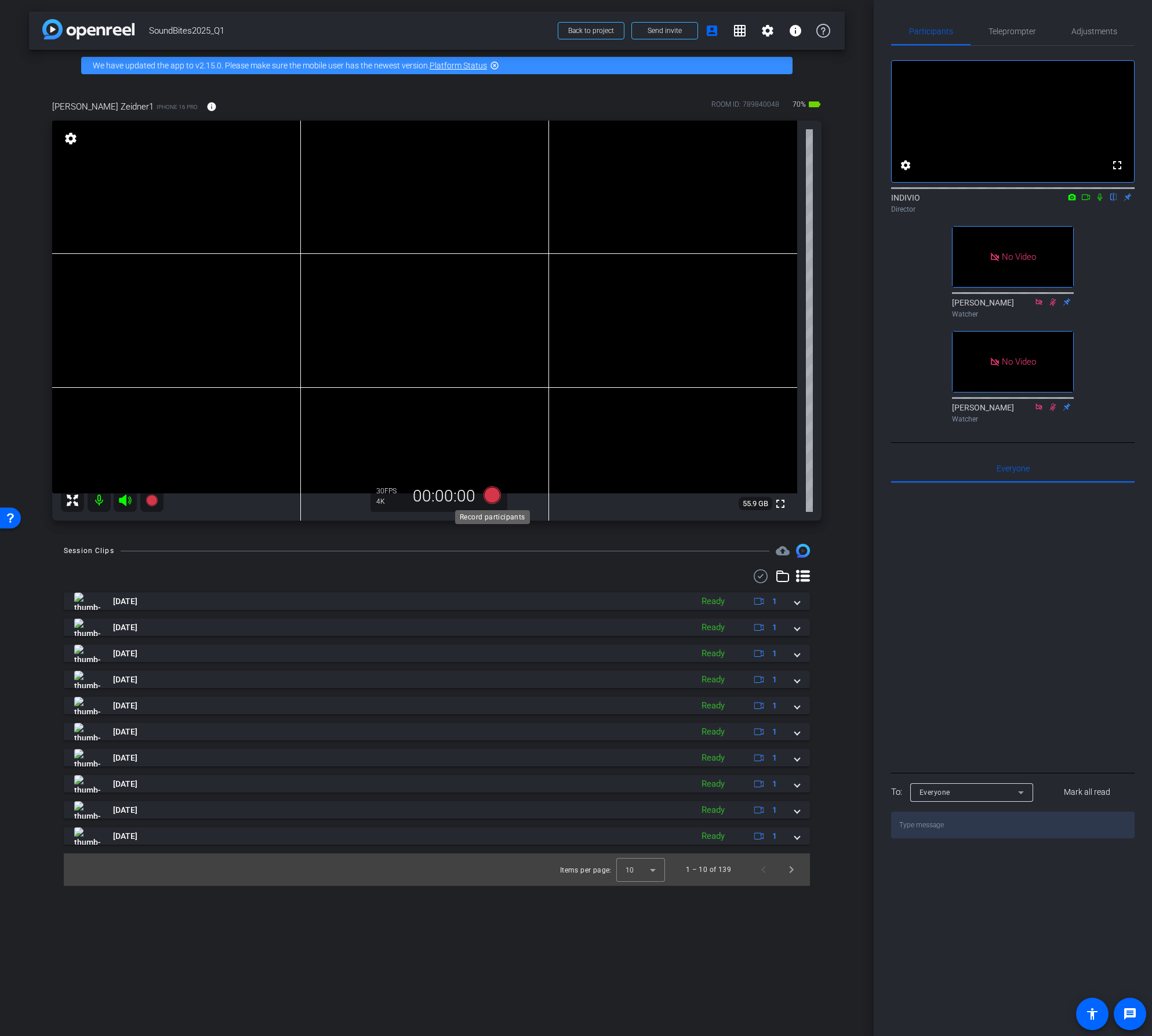
click at [492, 494] on icon at bounding box center [492, 495] width 17 height 17
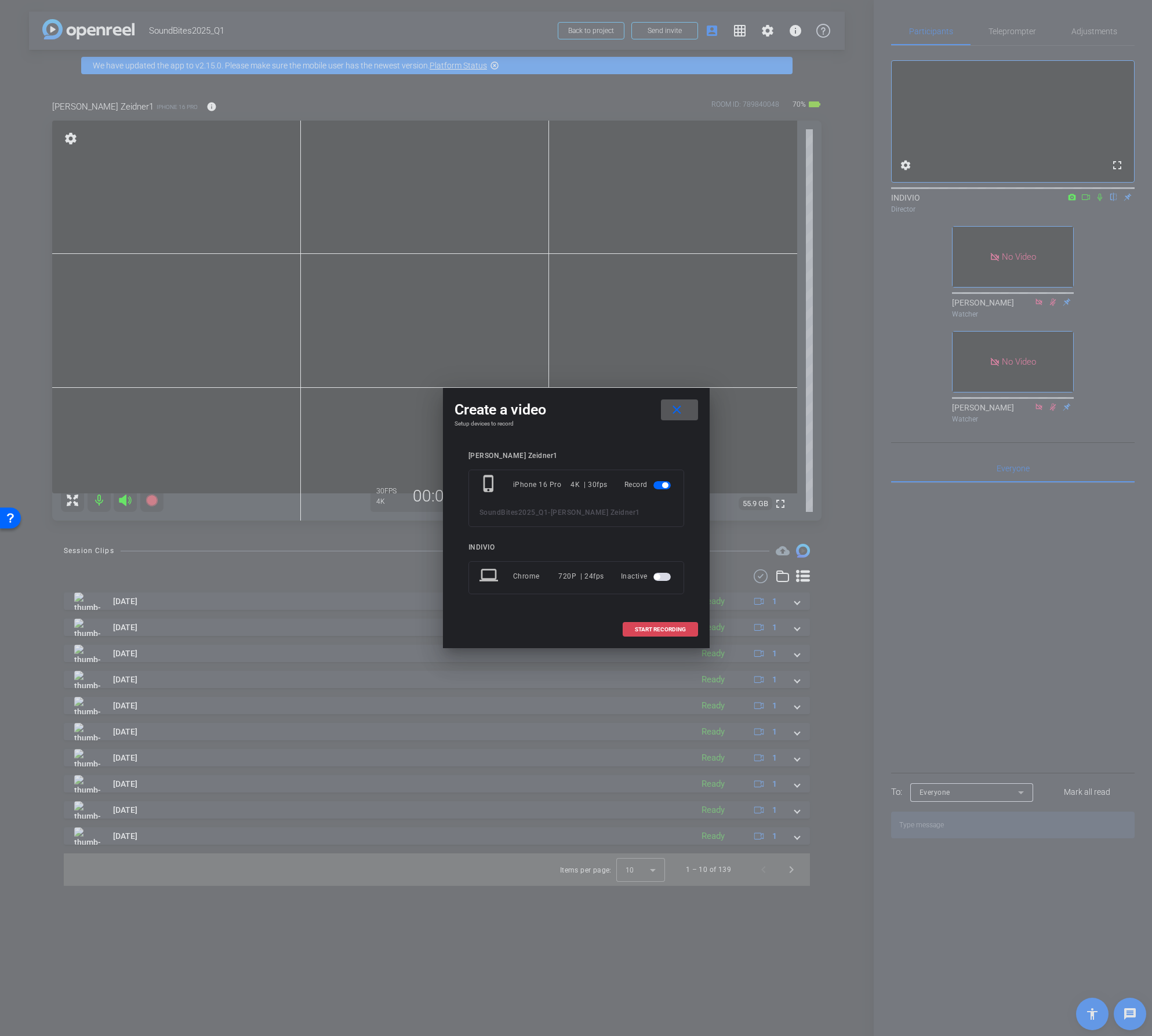
click at [662, 629] on span "START RECORDING" at bounding box center [660, 630] width 51 height 6
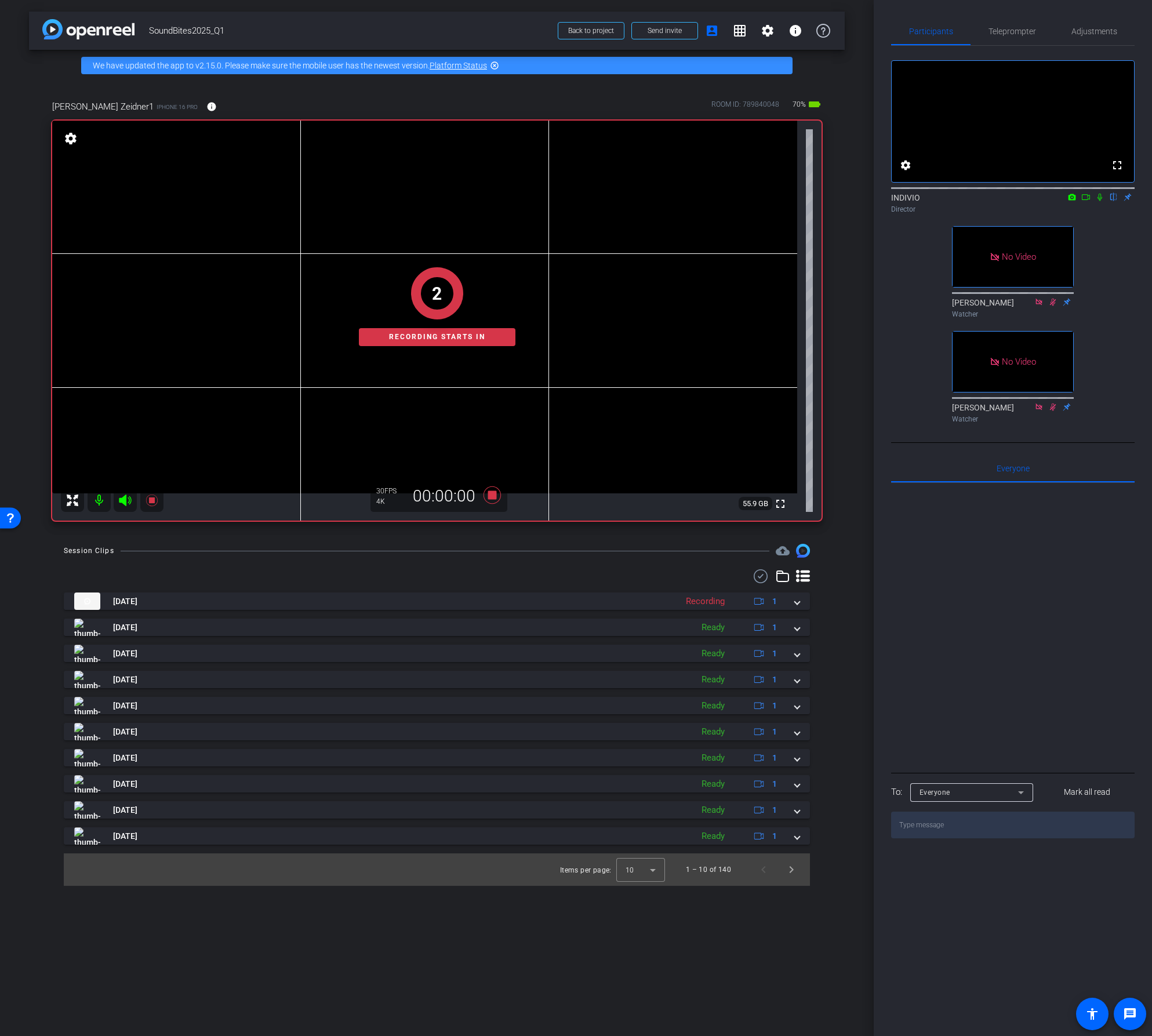
click at [1090, 201] on icon at bounding box center [1087, 197] width 9 height 9
click at [1115, 201] on icon at bounding box center [1114, 197] width 5 height 8
click at [494, 495] on icon at bounding box center [492, 495] width 17 height 17
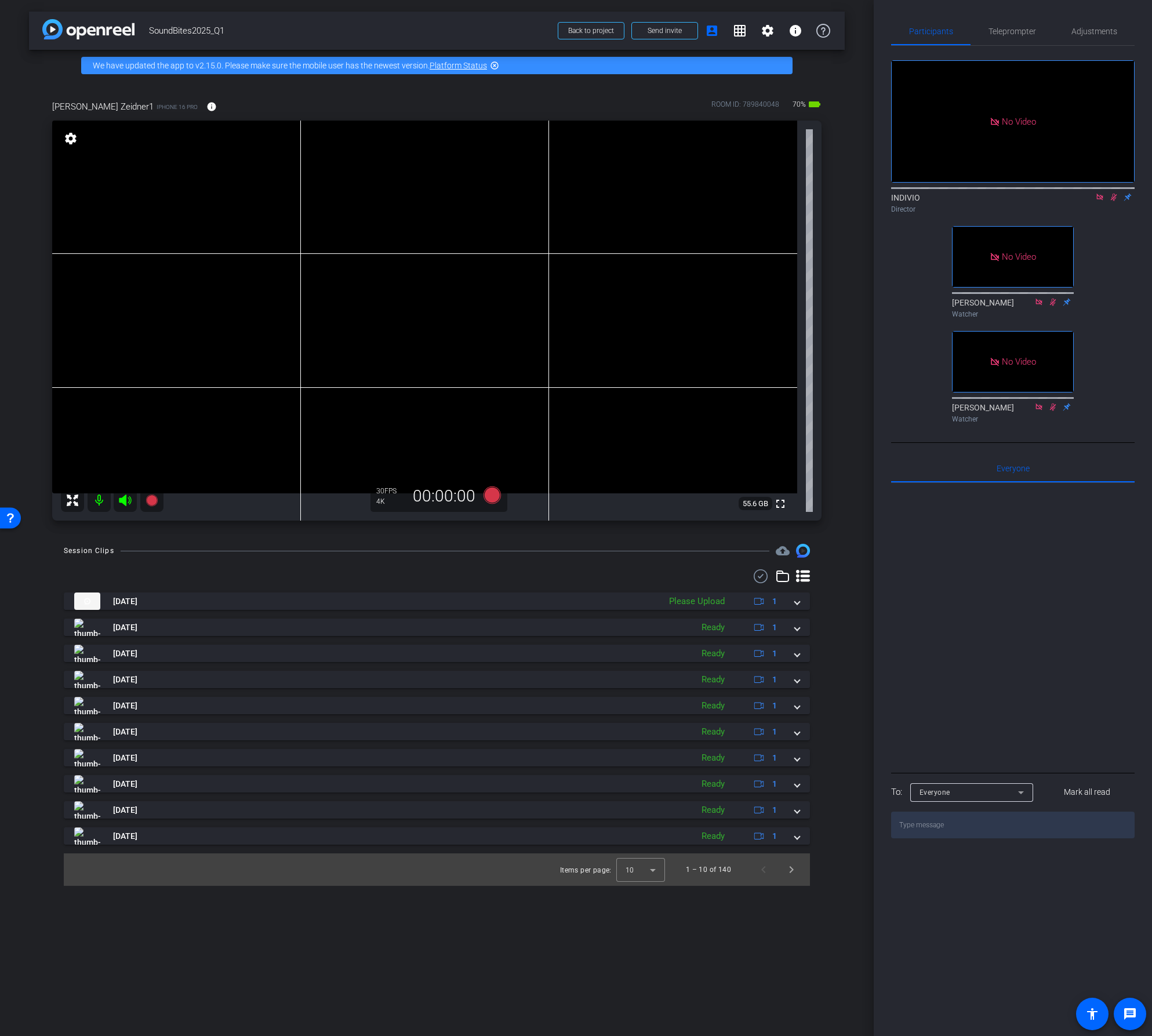
click at [1100, 201] on icon at bounding box center [1101, 197] width 9 height 9
click at [1103, 201] on icon at bounding box center [1101, 197] width 9 height 9
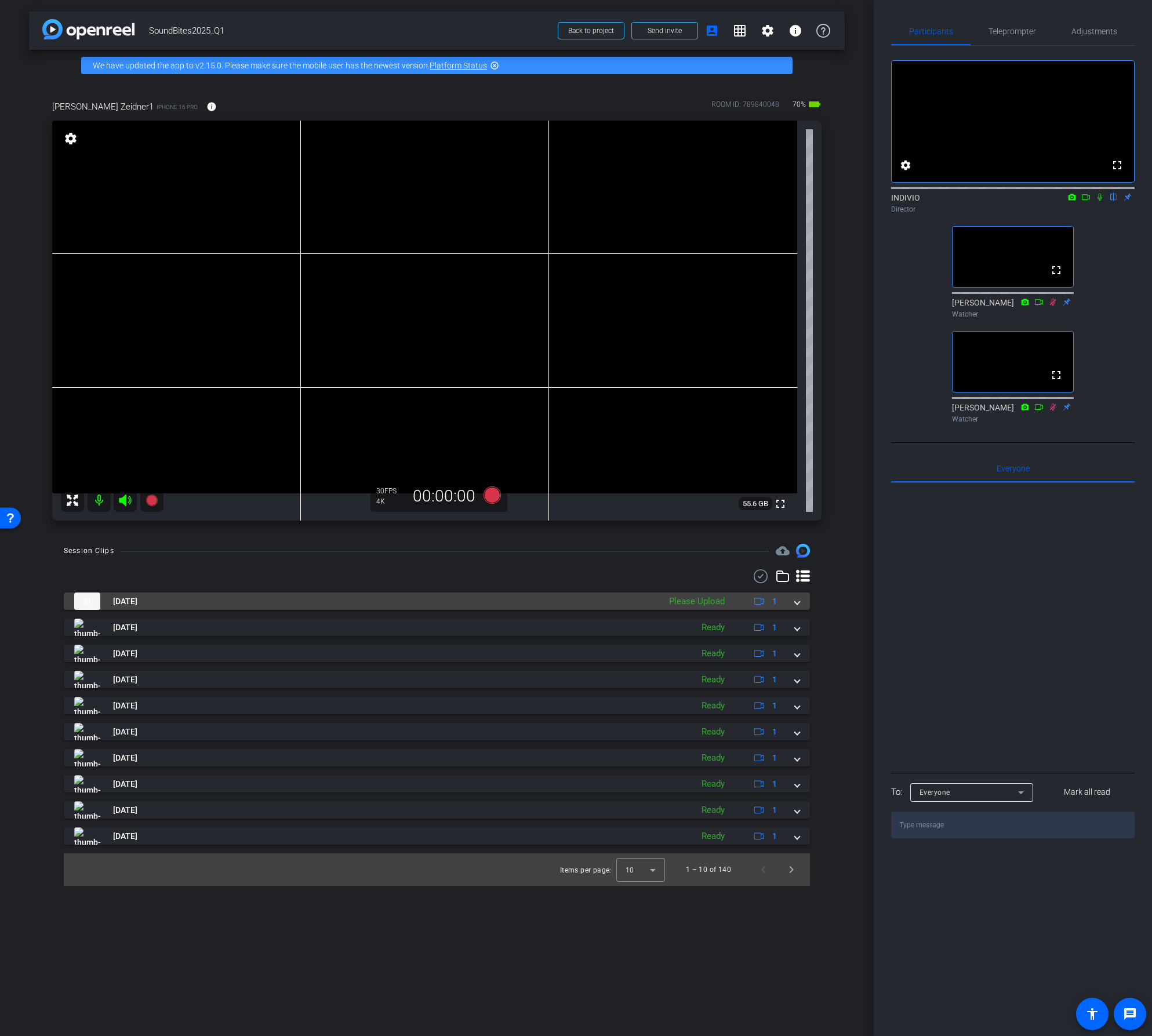
click at [799, 601] on span at bounding box center [797, 601] width 5 height 12
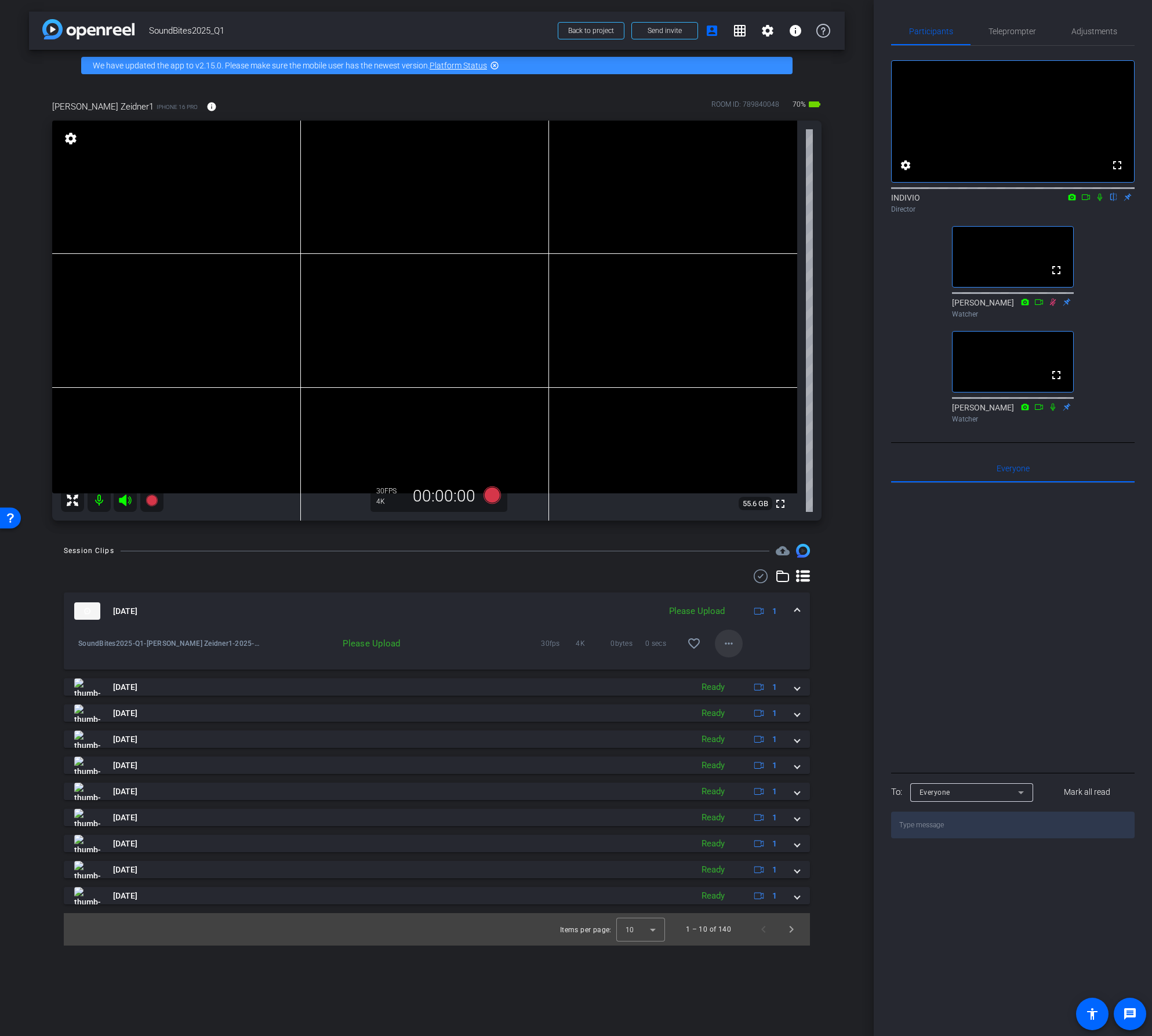
click at [729, 646] on mat-icon "more_horiz" at bounding box center [729, 643] width 14 height 14
click at [733, 666] on span "Upload" at bounding box center [747, 668] width 46 height 14
click at [732, 644] on mat-icon "more_horiz" at bounding box center [729, 643] width 14 height 14
click at [732, 668] on span "Download Original" at bounding box center [766, 668] width 84 height 14
click at [493, 498] on icon at bounding box center [492, 495] width 17 height 17
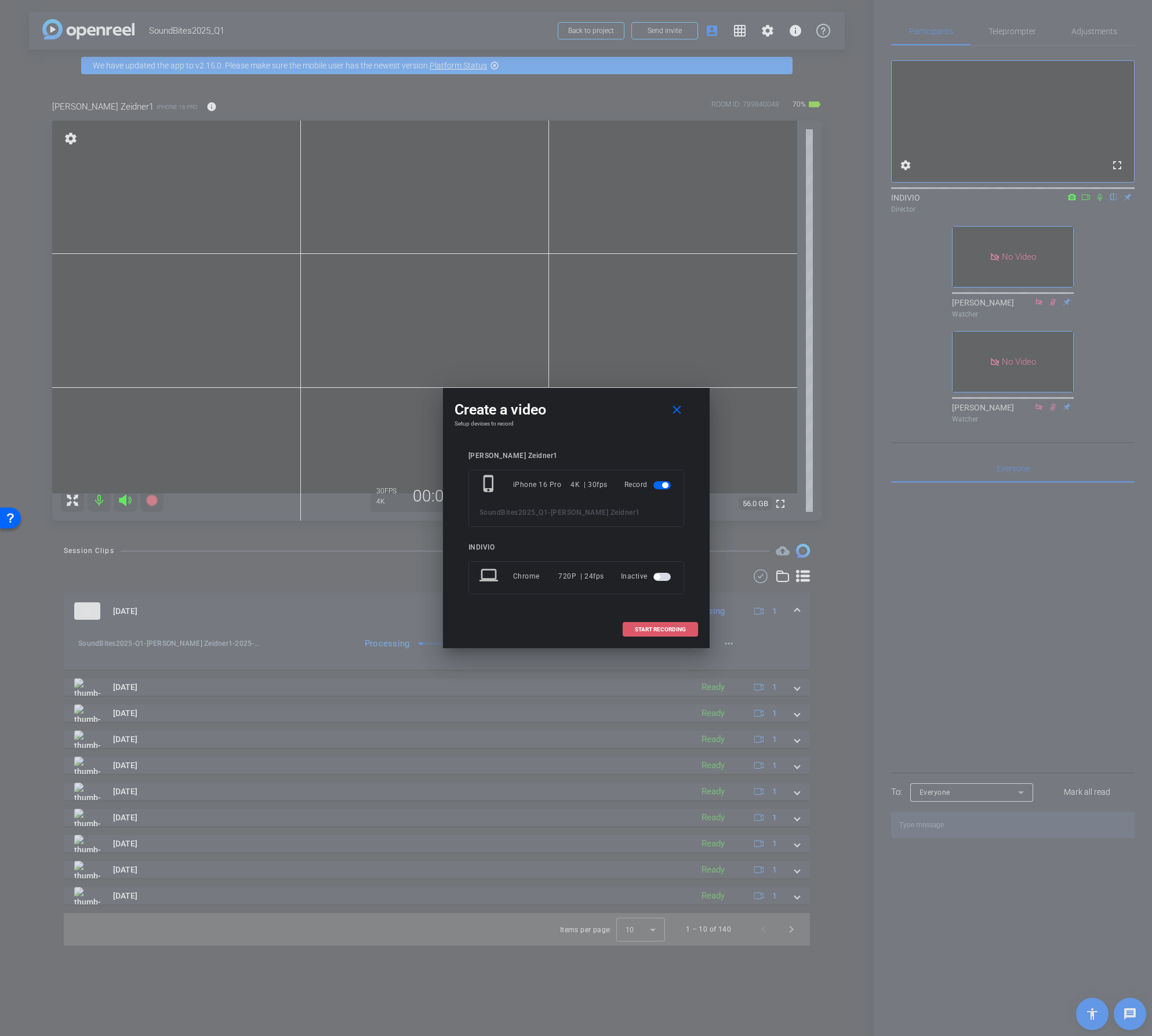
click at [659, 628] on span "START RECORDING" at bounding box center [660, 630] width 51 height 6
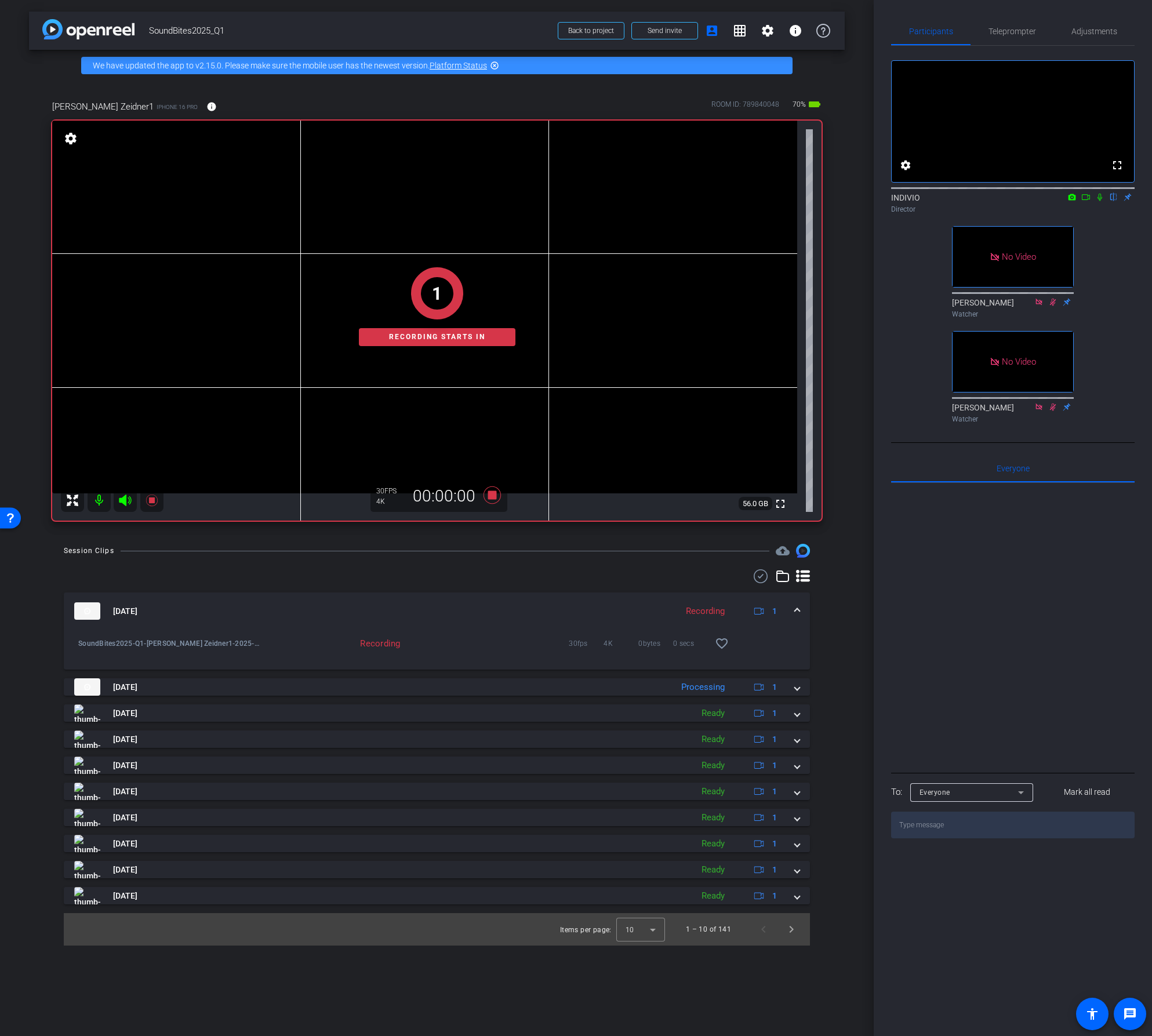
click at [1087, 201] on icon at bounding box center [1087, 197] width 9 height 9
click at [1114, 201] on icon at bounding box center [1114, 197] width 9 height 9
click at [1116, 201] on icon at bounding box center [1114, 197] width 9 height 9
click at [1115, 201] on icon at bounding box center [1114, 197] width 9 height 9
click at [496, 495] on icon at bounding box center [492, 495] width 28 height 21
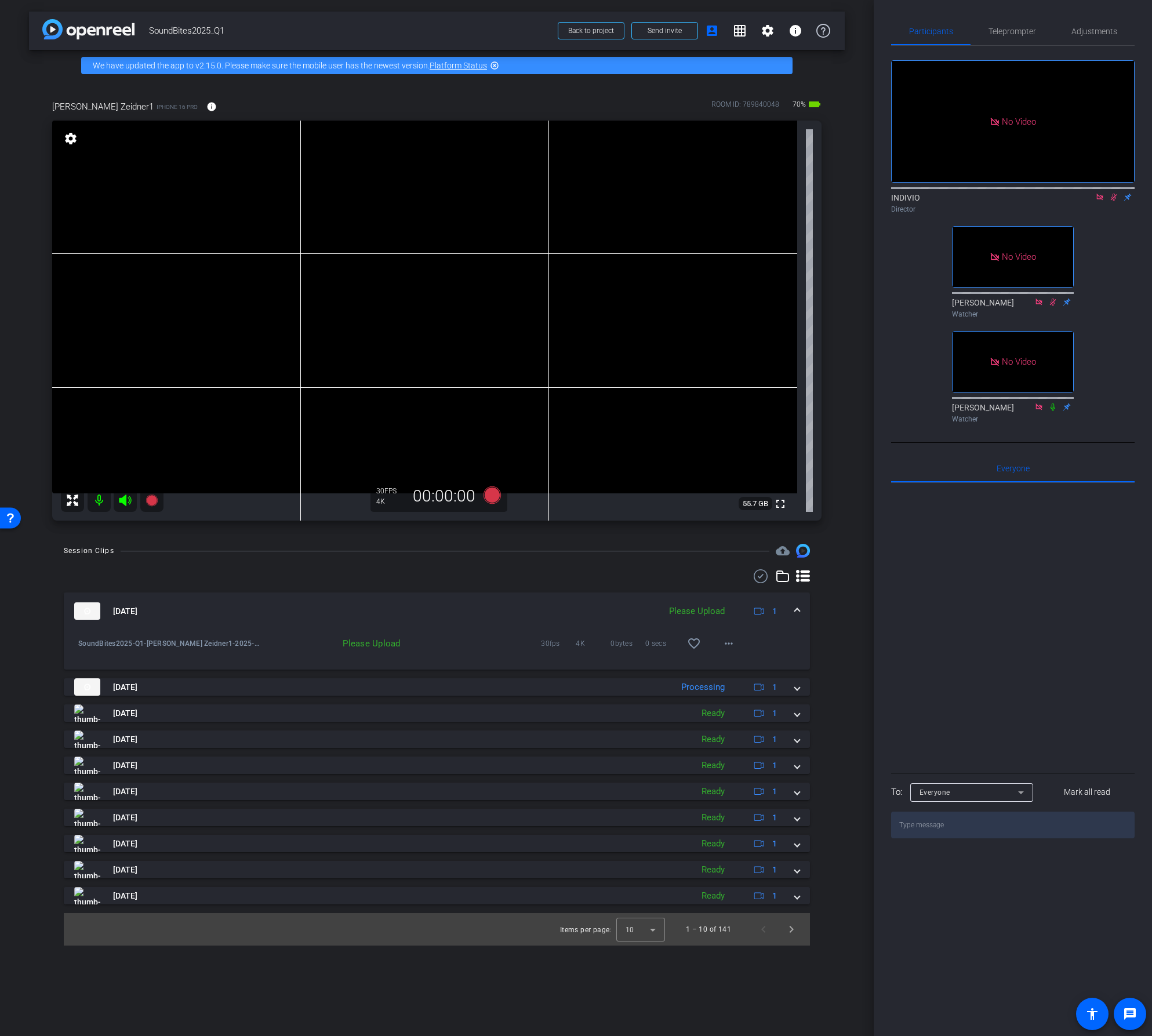
click at [1099, 192] on div at bounding box center [1013, 188] width 244 height 9
click at [1103, 200] on icon at bounding box center [1100, 196] width 7 height 7
click at [1101, 201] on icon at bounding box center [1101, 197] width 9 height 9
click at [733, 645] on mat-icon "more_horiz" at bounding box center [729, 643] width 14 height 14
click at [735, 668] on span "Upload" at bounding box center [747, 668] width 46 height 14
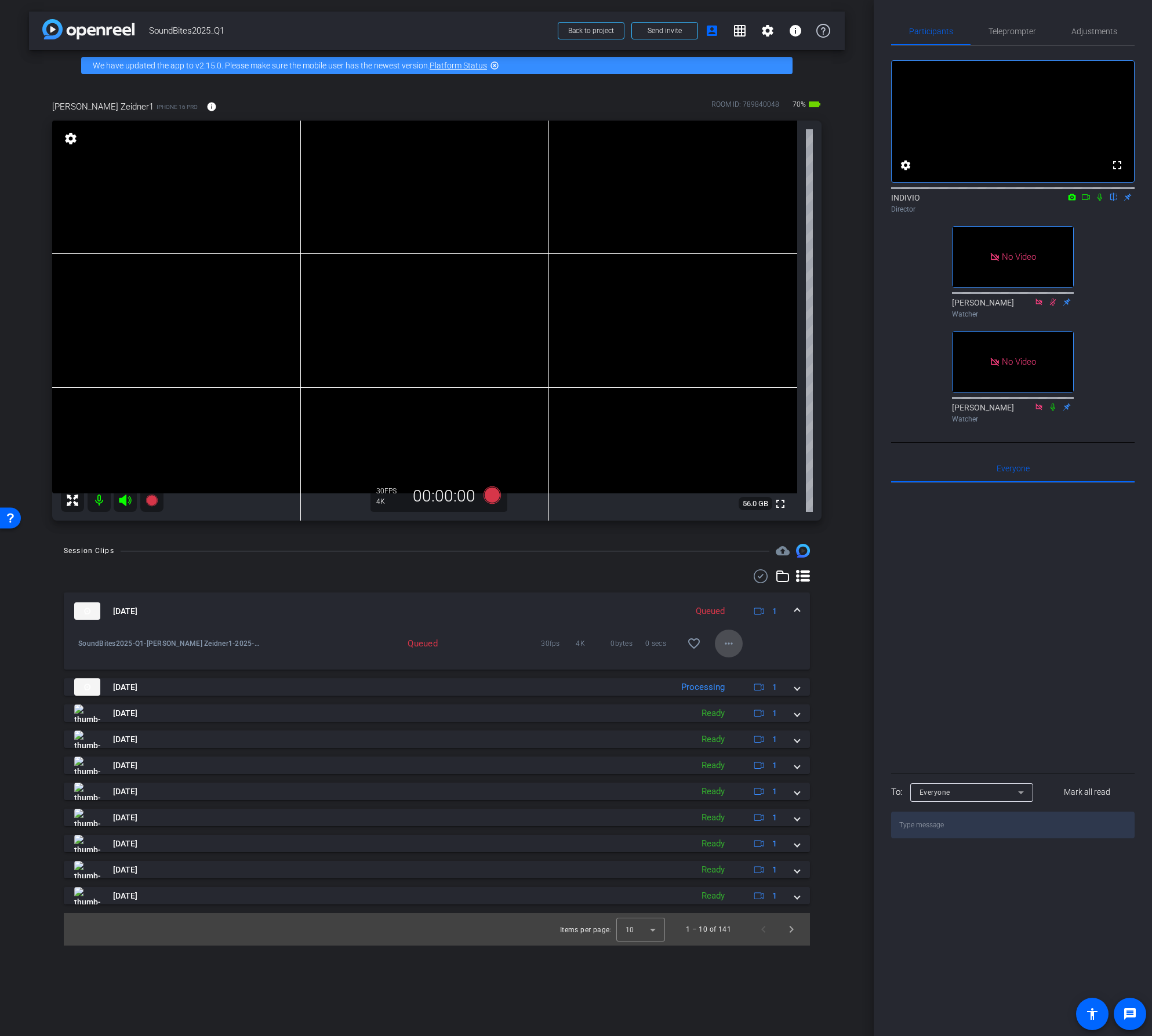
click at [734, 641] on mat-icon "more_horiz" at bounding box center [729, 643] width 14 height 14
click at [734, 664] on span "Download Original" at bounding box center [766, 668] width 84 height 14
click at [797, 612] on span at bounding box center [797, 611] width 5 height 12
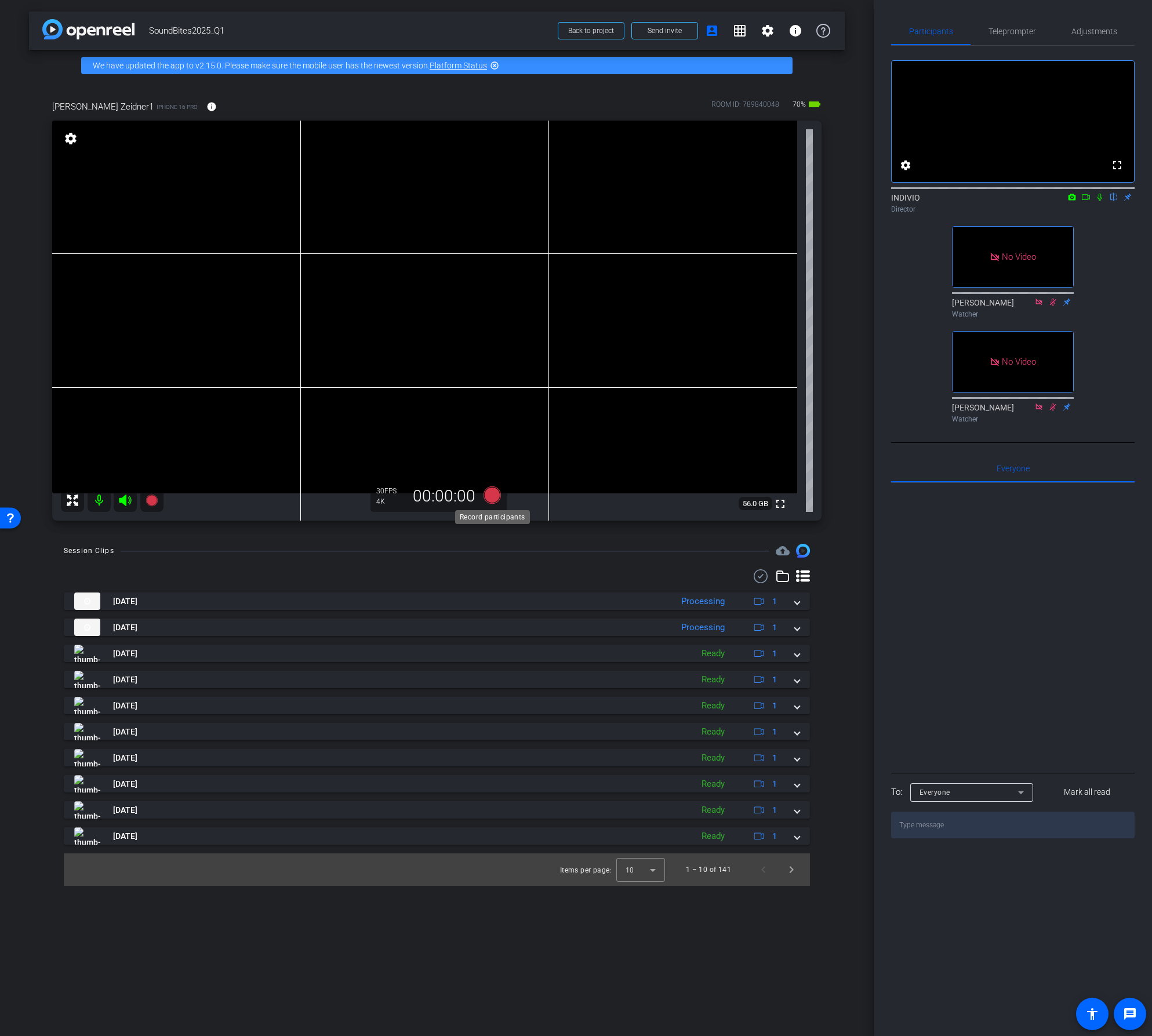
click at [493, 496] on icon at bounding box center [492, 495] width 17 height 17
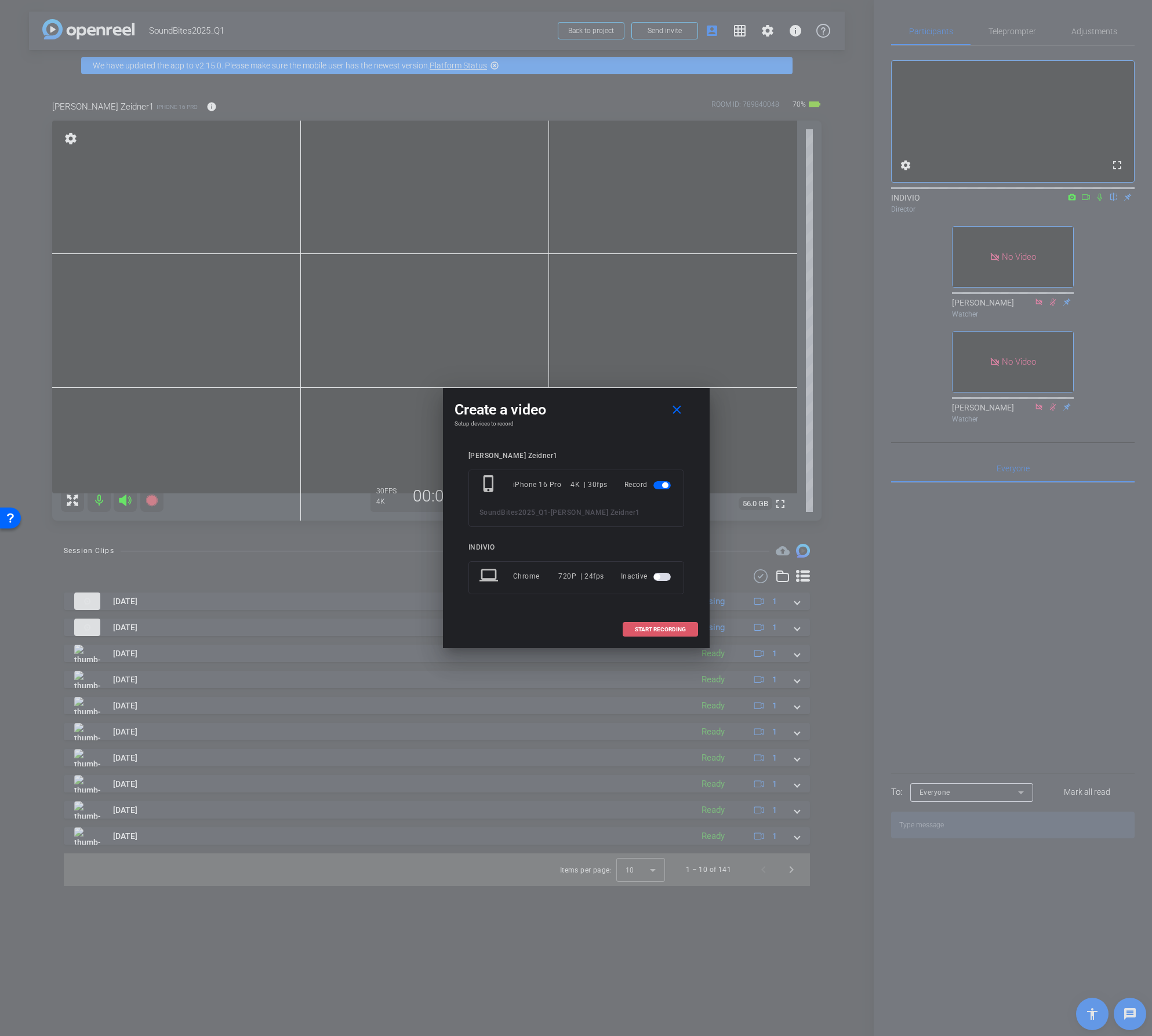
click at [647, 631] on span "START RECORDING" at bounding box center [660, 630] width 51 height 6
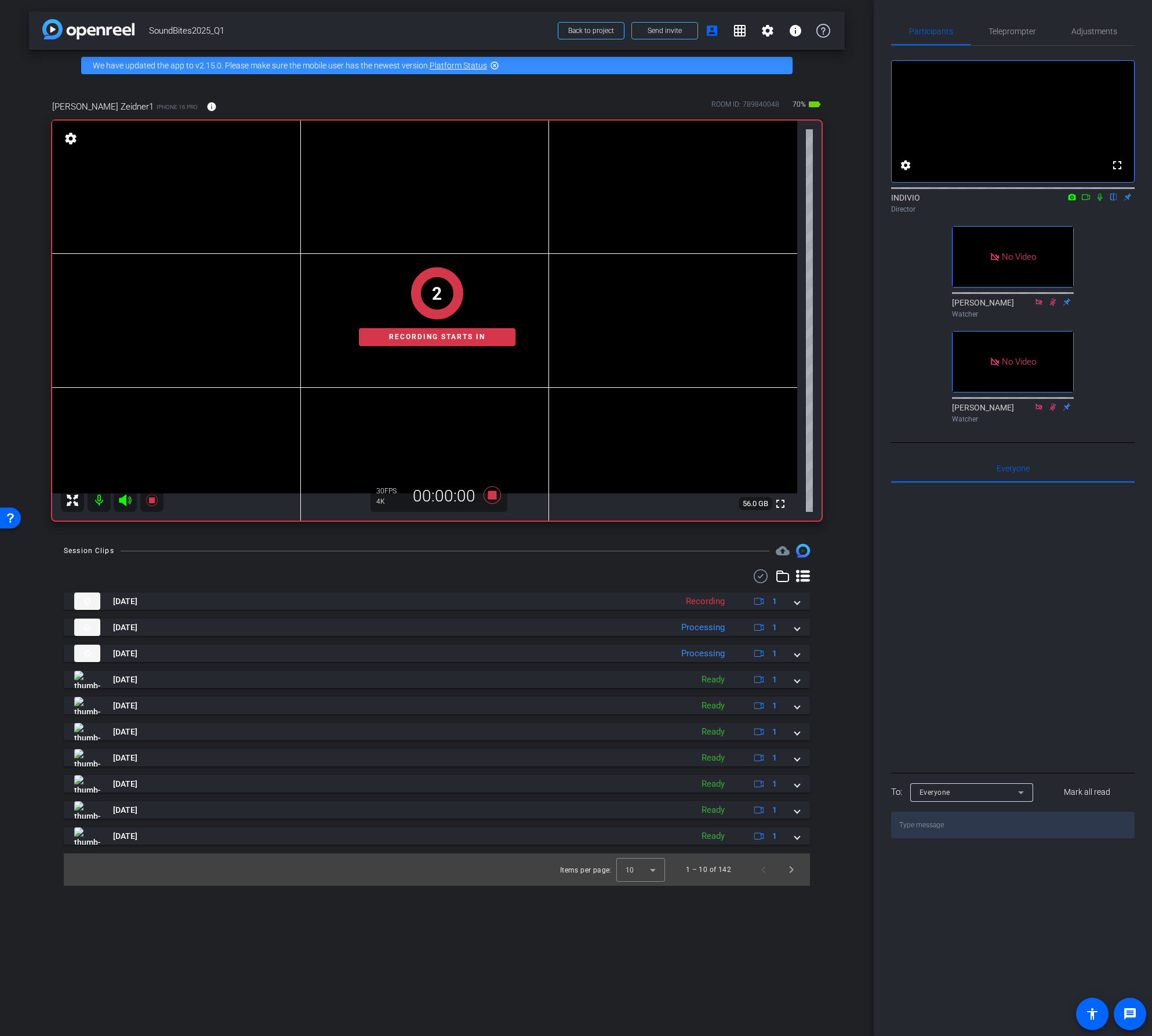
click at [1089, 200] on icon at bounding box center [1087, 197] width 9 height 6
click at [1112, 201] on icon at bounding box center [1114, 197] width 9 height 9
click at [492, 494] on icon at bounding box center [492, 495] width 17 height 17
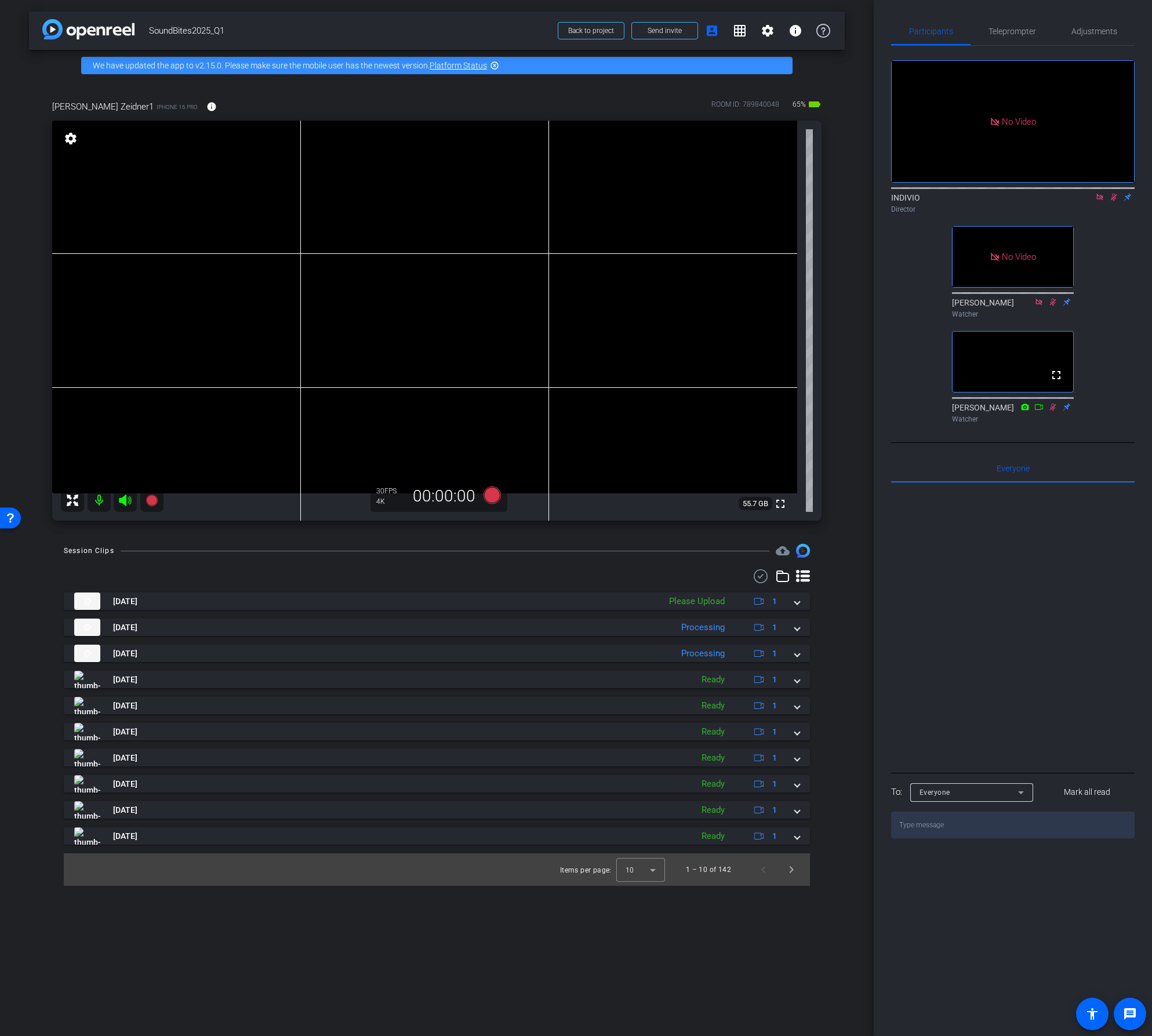
click at [1099, 201] on icon at bounding box center [1101, 197] width 9 height 9
click at [1102, 201] on icon at bounding box center [1100, 197] width 7 height 8
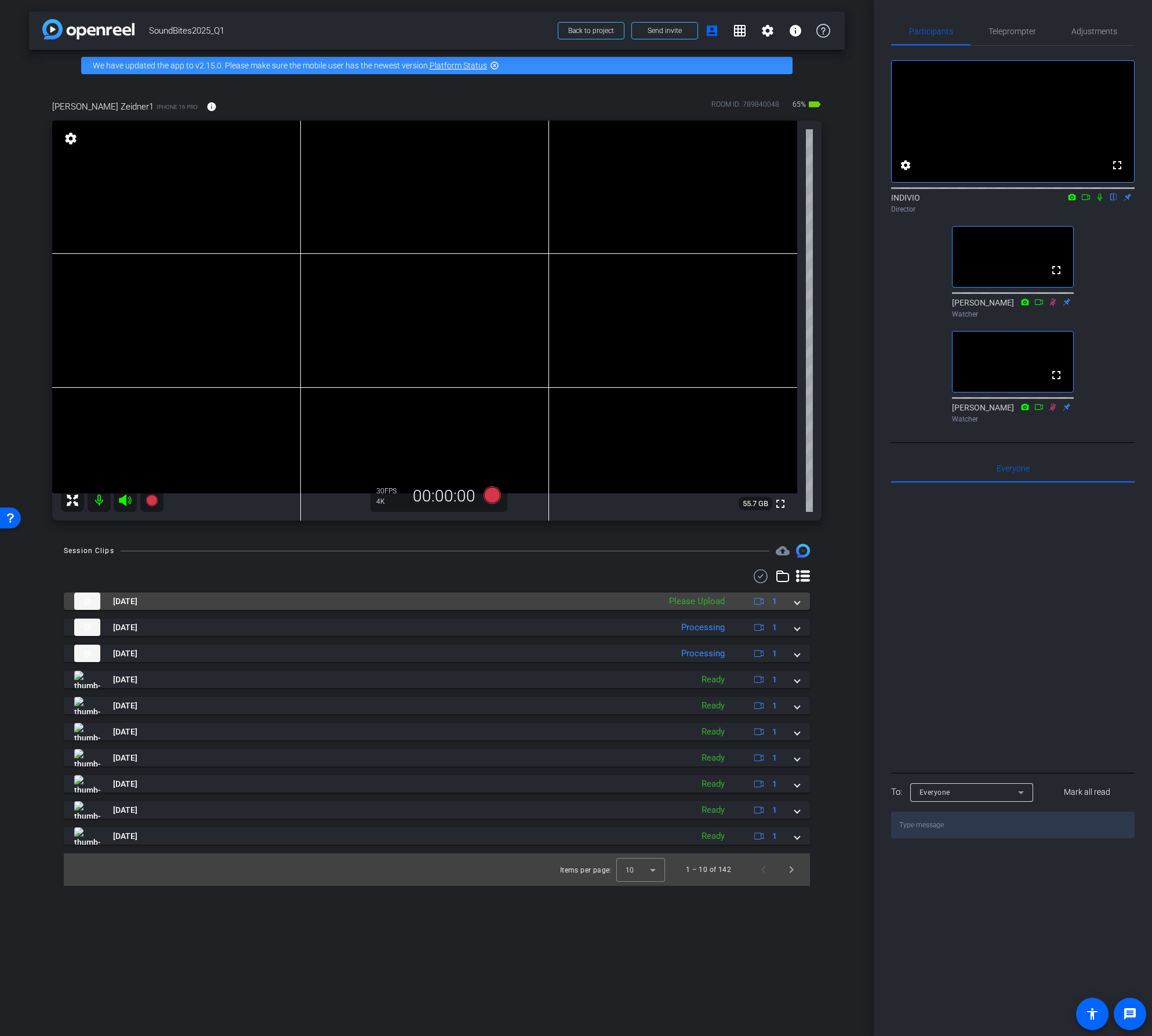
click at [795, 601] on span at bounding box center [797, 601] width 5 height 12
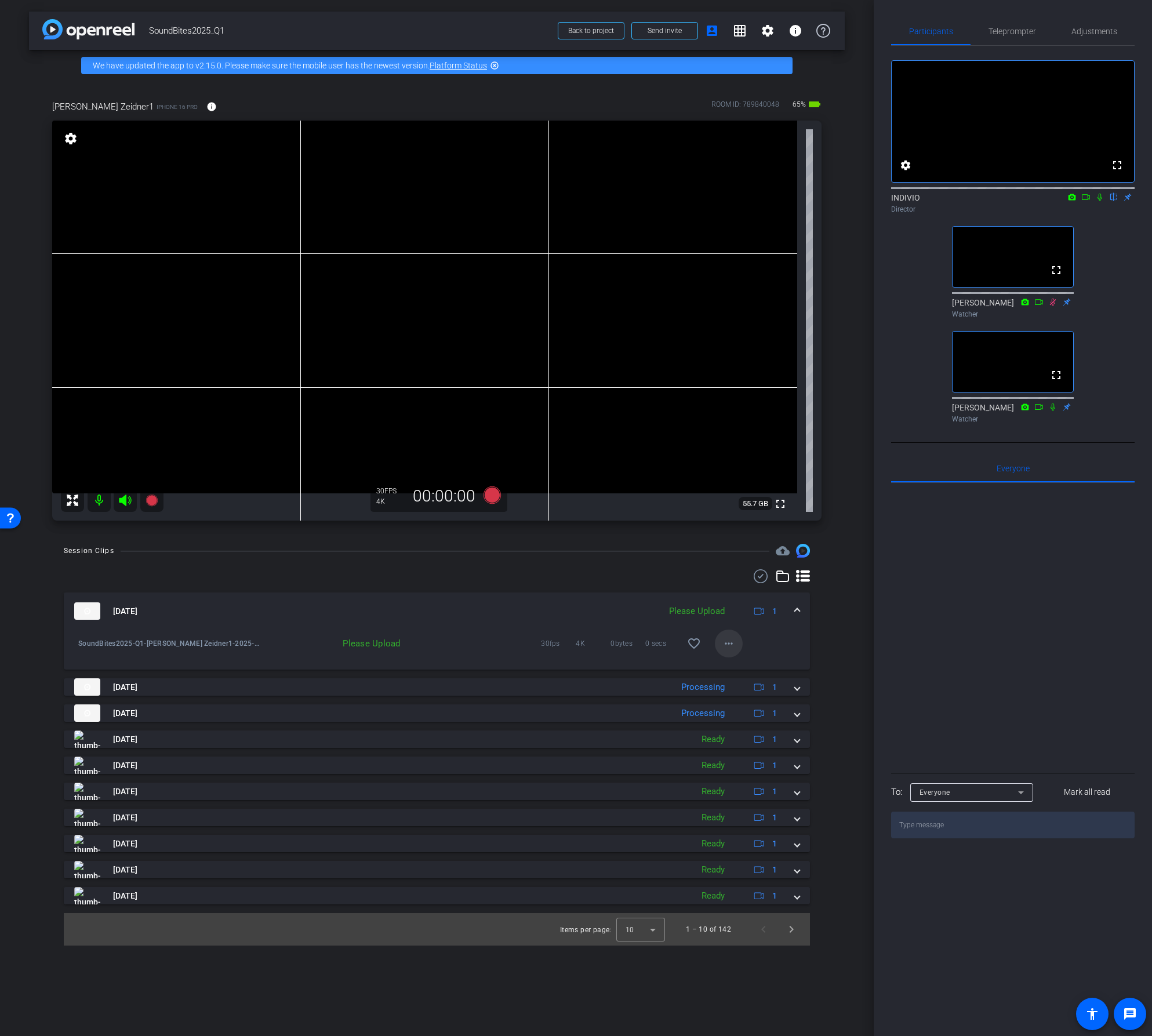
click at [725, 641] on mat-icon "more_horiz" at bounding box center [729, 643] width 14 height 14
click at [736, 665] on span "Upload" at bounding box center [747, 668] width 46 height 14
click at [724, 647] on mat-icon "more_horiz" at bounding box center [729, 643] width 14 height 14
click at [729, 666] on span "Download Original" at bounding box center [766, 668] width 84 height 14
click at [492, 496] on icon at bounding box center [492, 495] width 17 height 17
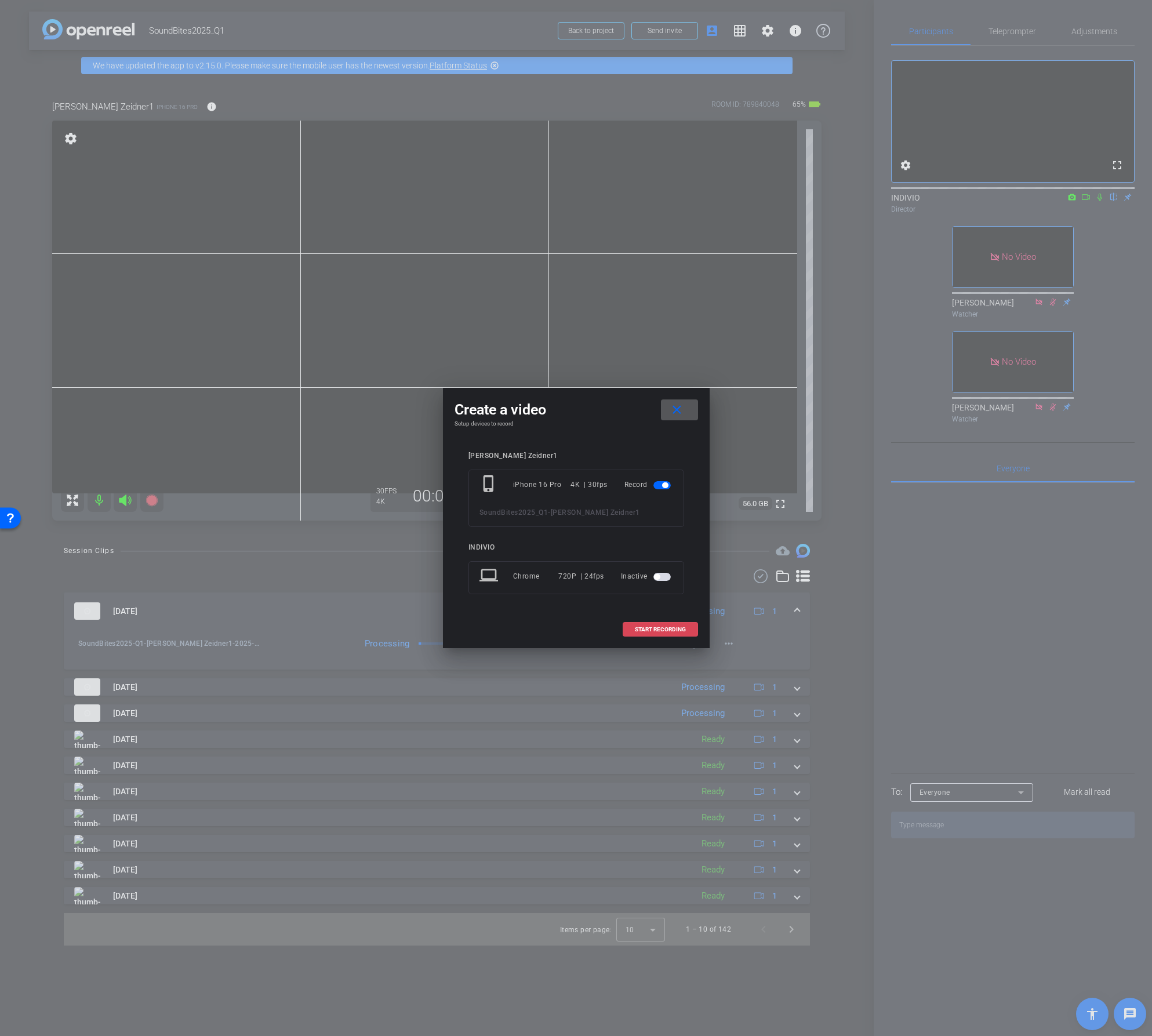
click at [655, 630] on span "START RECORDING" at bounding box center [660, 630] width 51 height 6
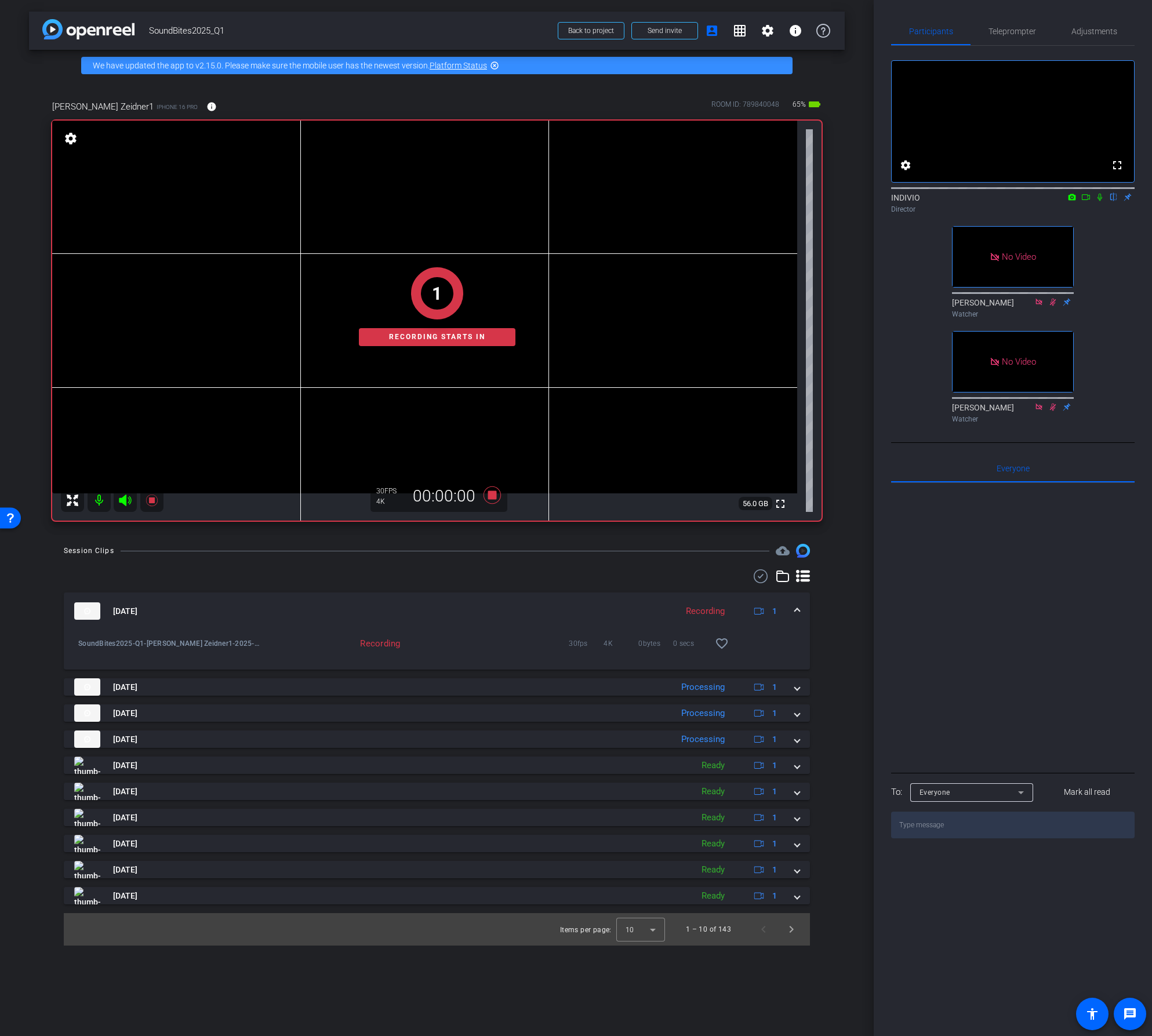
click at [1087, 201] on icon at bounding box center [1087, 197] width 9 height 9
click at [1112, 201] on icon at bounding box center [1114, 197] width 9 height 9
click at [1115, 201] on icon at bounding box center [1114, 197] width 9 height 9
click at [1112, 201] on icon at bounding box center [1114, 197] width 9 height 9
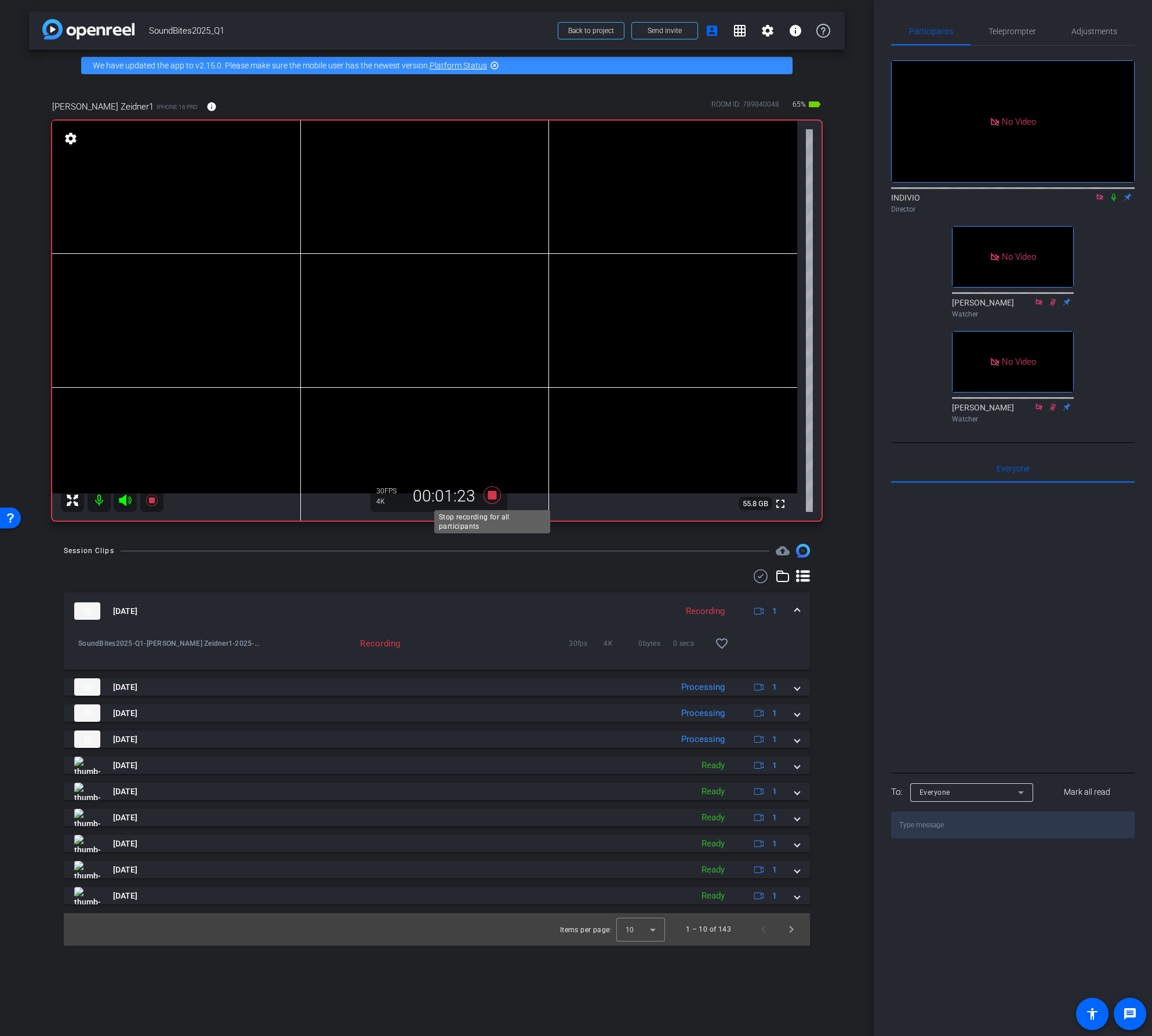
click at [492, 496] on icon at bounding box center [492, 495] width 17 height 17
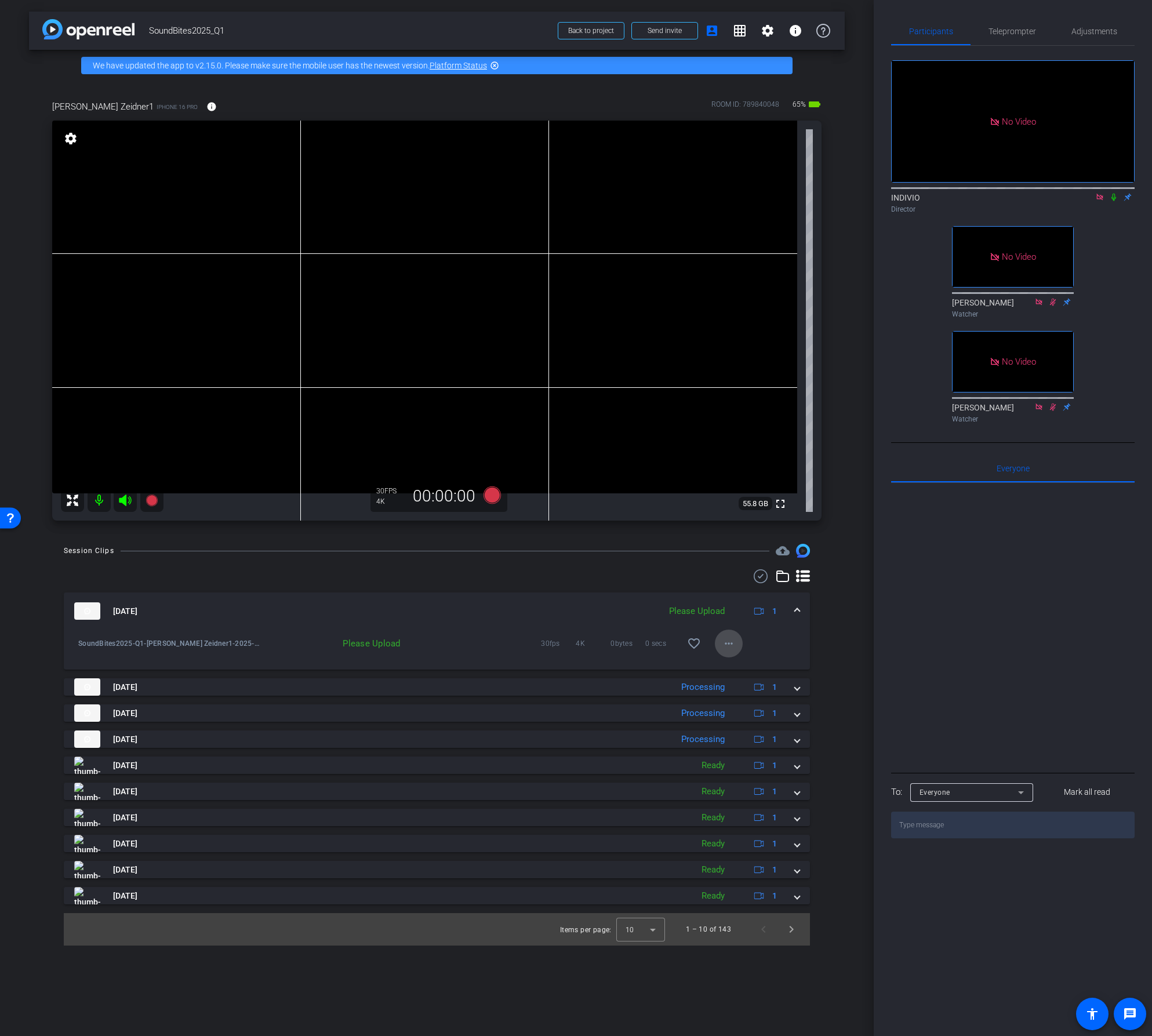
click at [723, 647] on mat-icon "more_horiz" at bounding box center [729, 643] width 14 height 14
click at [734, 668] on span "Upload" at bounding box center [747, 668] width 46 height 14
click at [1099, 201] on icon at bounding box center [1101, 197] width 9 height 9
click at [493, 494] on icon at bounding box center [492, 495] width 17 height 17
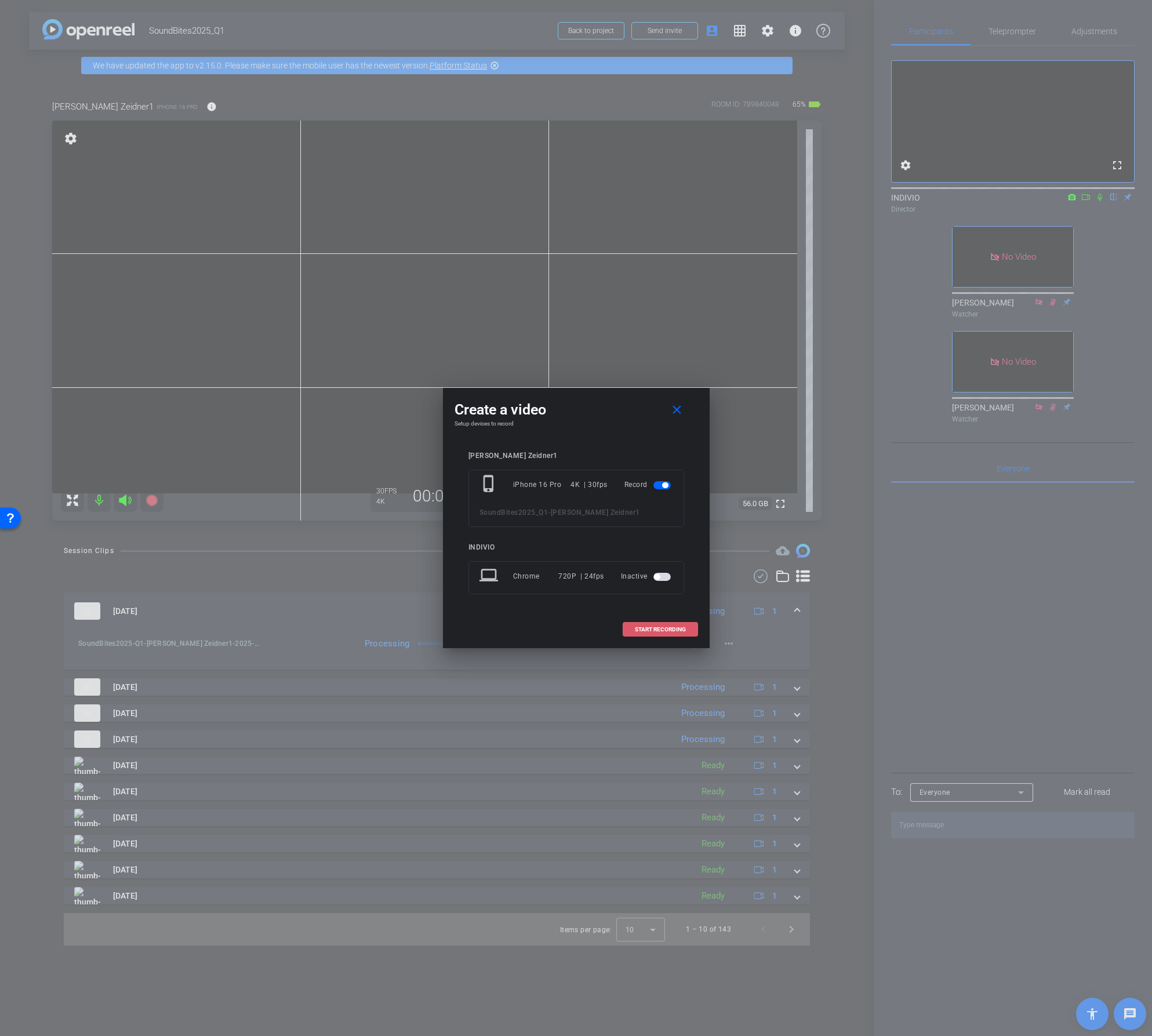
click at [666, 627] on span "START RECORDING" at bounding box center [660, 630] width 51 height 6
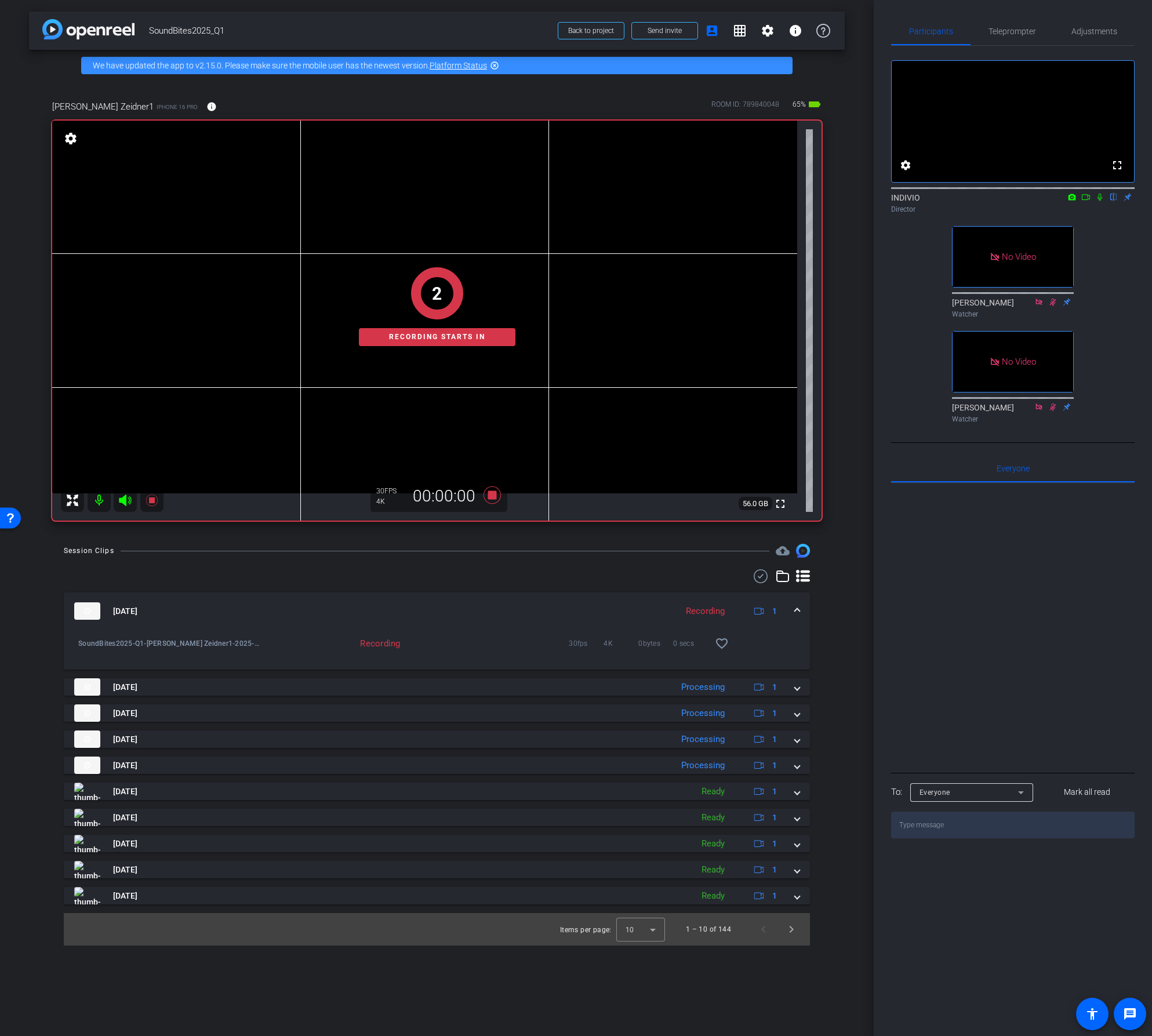
click at [1087, 201] on icon at bounding box center [1087, 197] width 9 height 9
click at [1116, 201] on icon at bounding box center [1114, 197] width 9 height 9
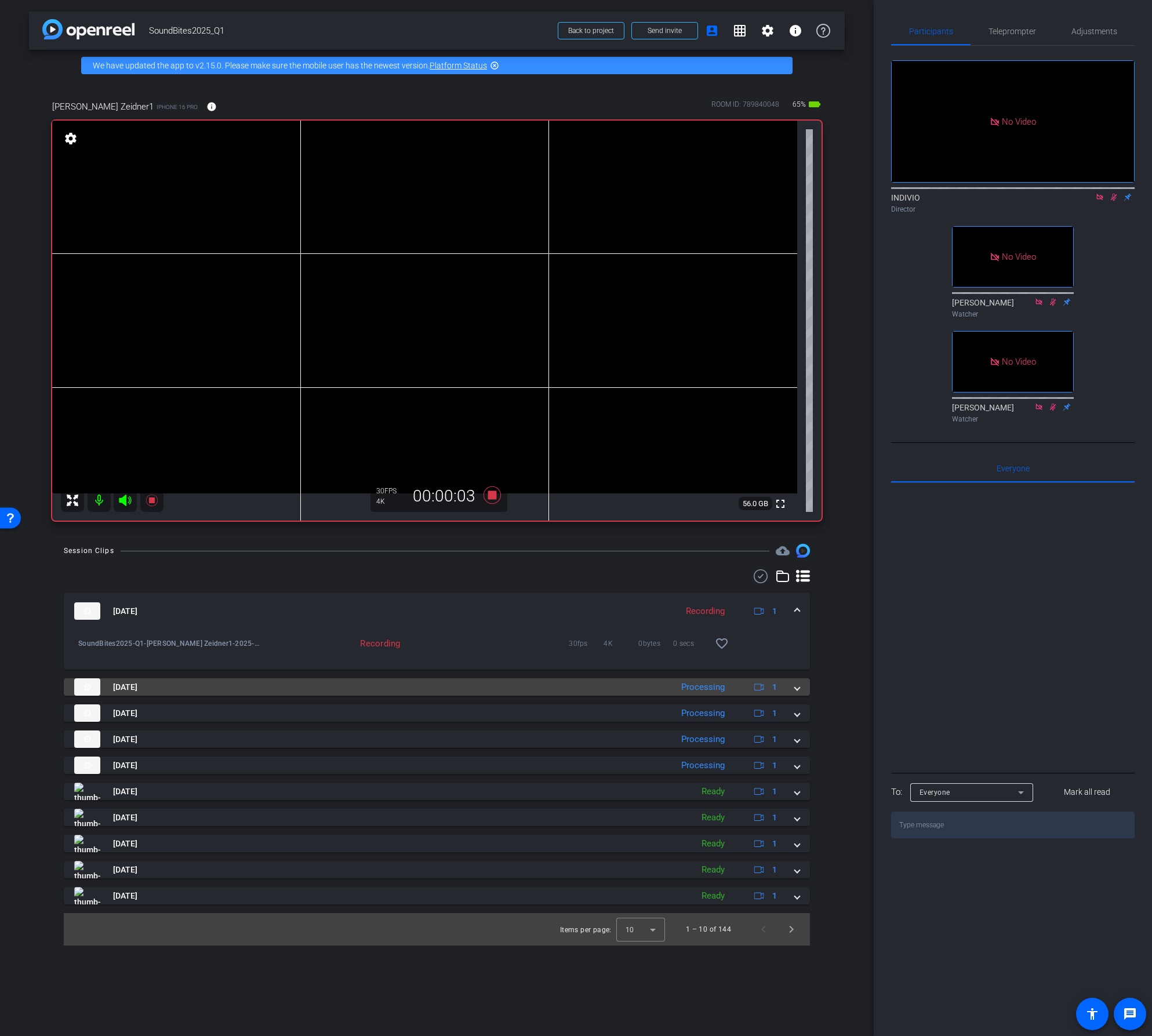
click at [802, 692] on mat-expansion-panel-header "Sep 22, 2025 Processing 1" at bounding box center [437, 687] width 747 height 17
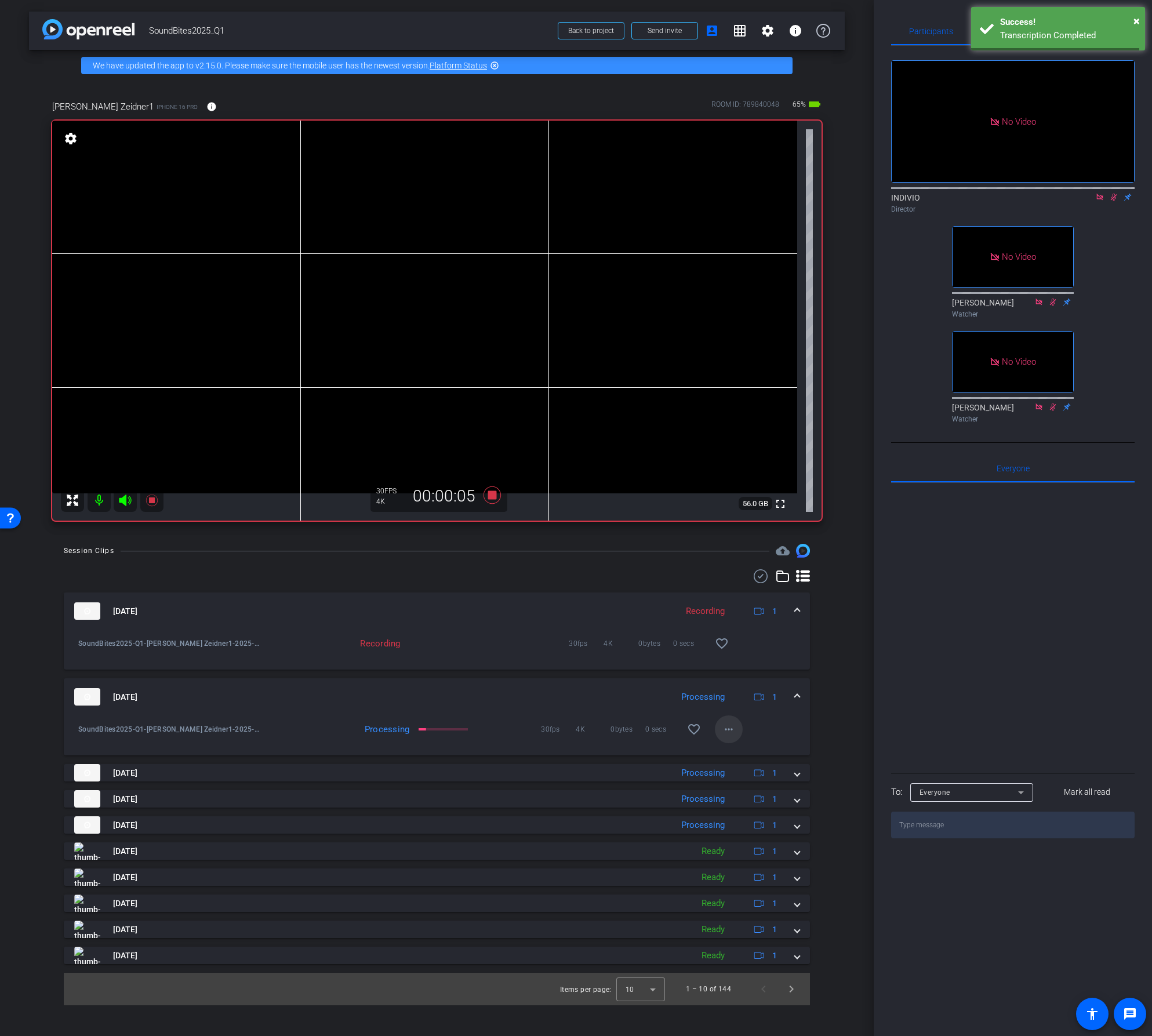
click at [729, 731] on mat-icon "more_horiz" at bounding box center [729, 730] width 14 height 14
click at [728, 749] on span "Download Original" at bounding box center [758, 753] width 69 height 14
click at [799, 696] on span at bounding box center [797, 697] width 5 height 12
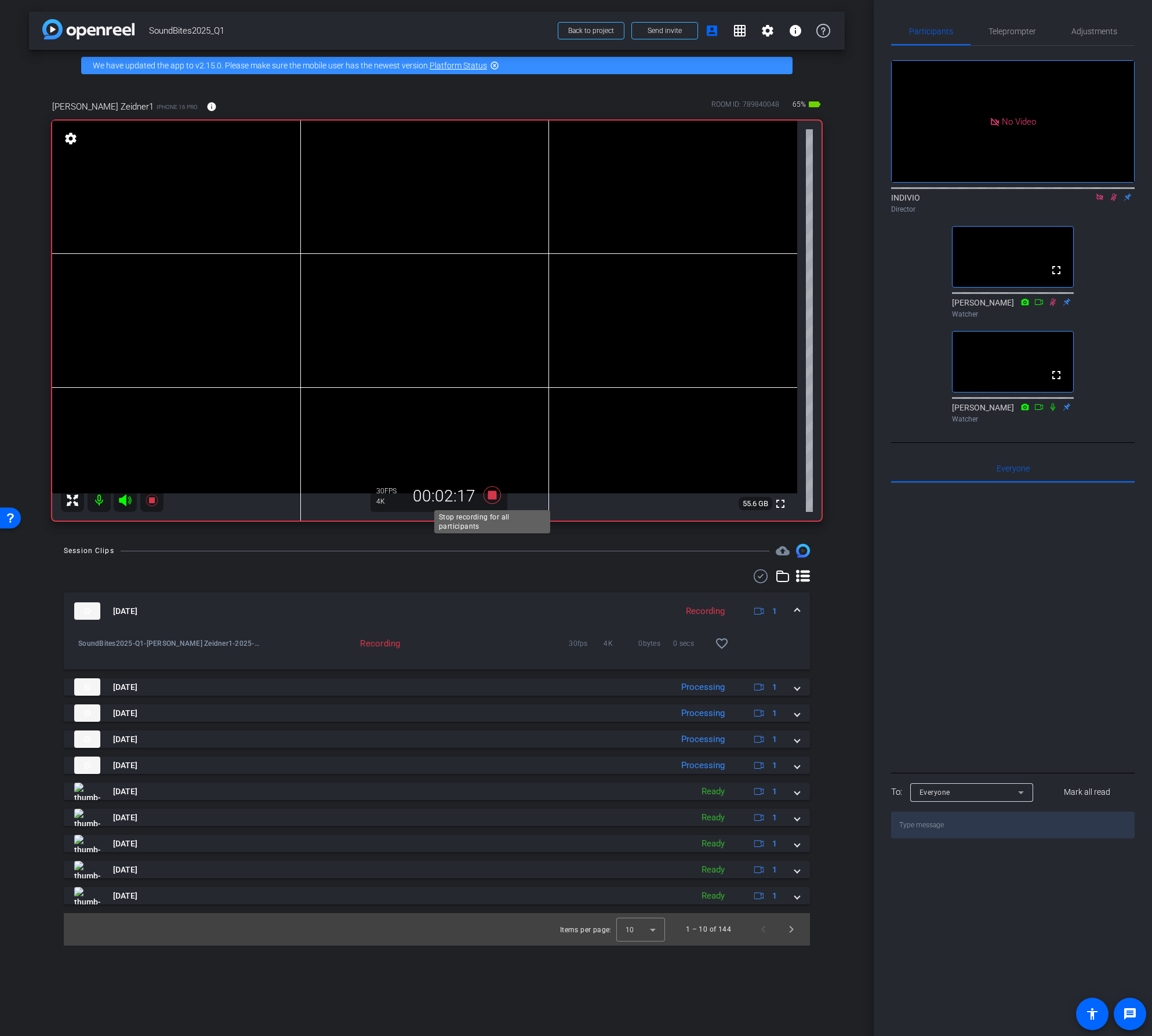
click at [492, 494] on icon at bounding box center [492, 495] width 17 height 17
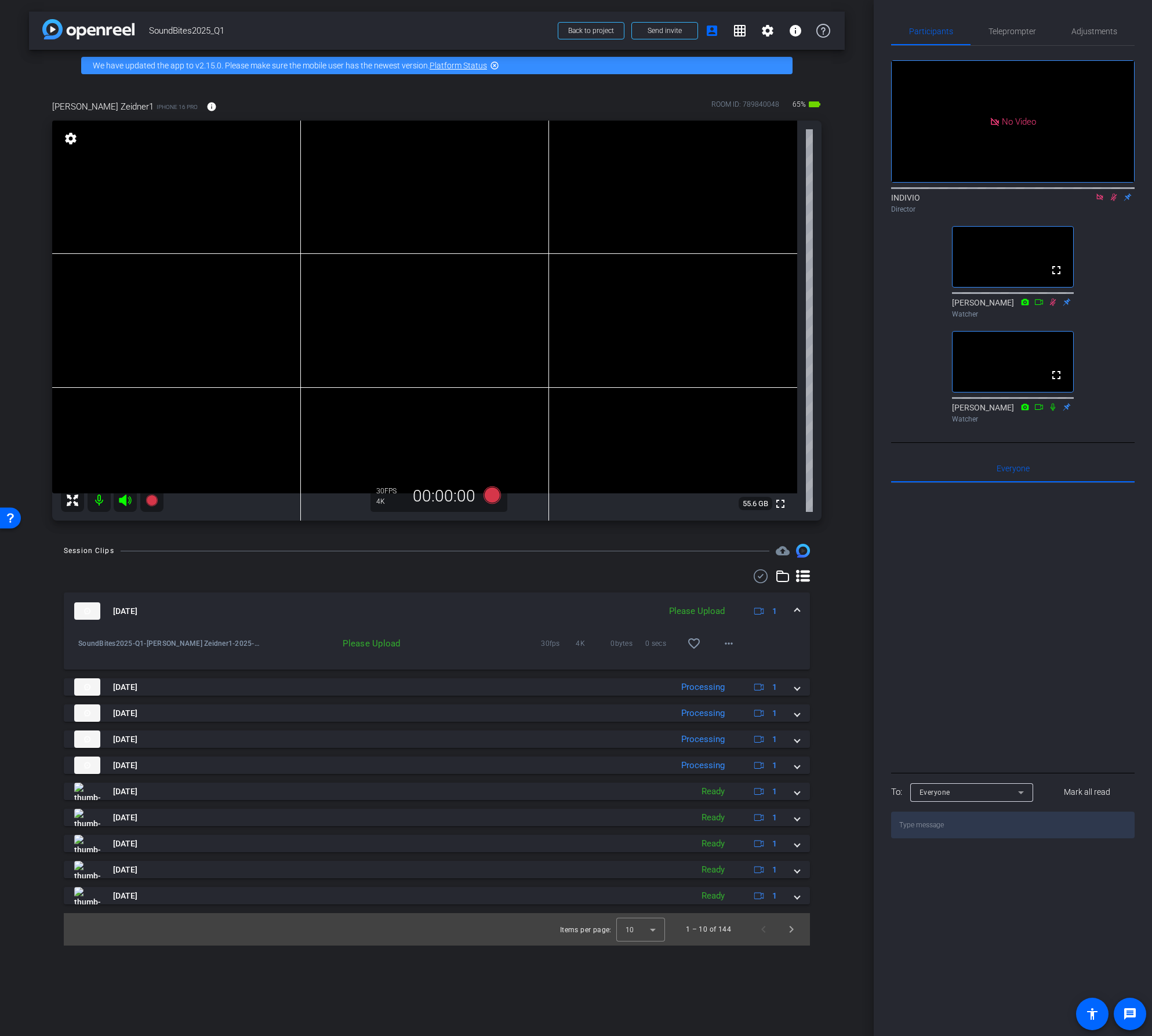
click at [1100, 201] on icon at bounding box center [1101, 197] width 9 height 9
click at [1098, 201] on icon at bounding box center [1100, 197] width 7 height 8
click at [725, 642] on mat-icon "more_horiz" at bounding box center [729, 643] width 14 height 14
click at [728, 665] on span "Upload" at bounding box center [747, 668] width 46 height 14
click at [729, 644] on mat-icon "more_horiz" at bounding box center [729, 643] width 14 height 14
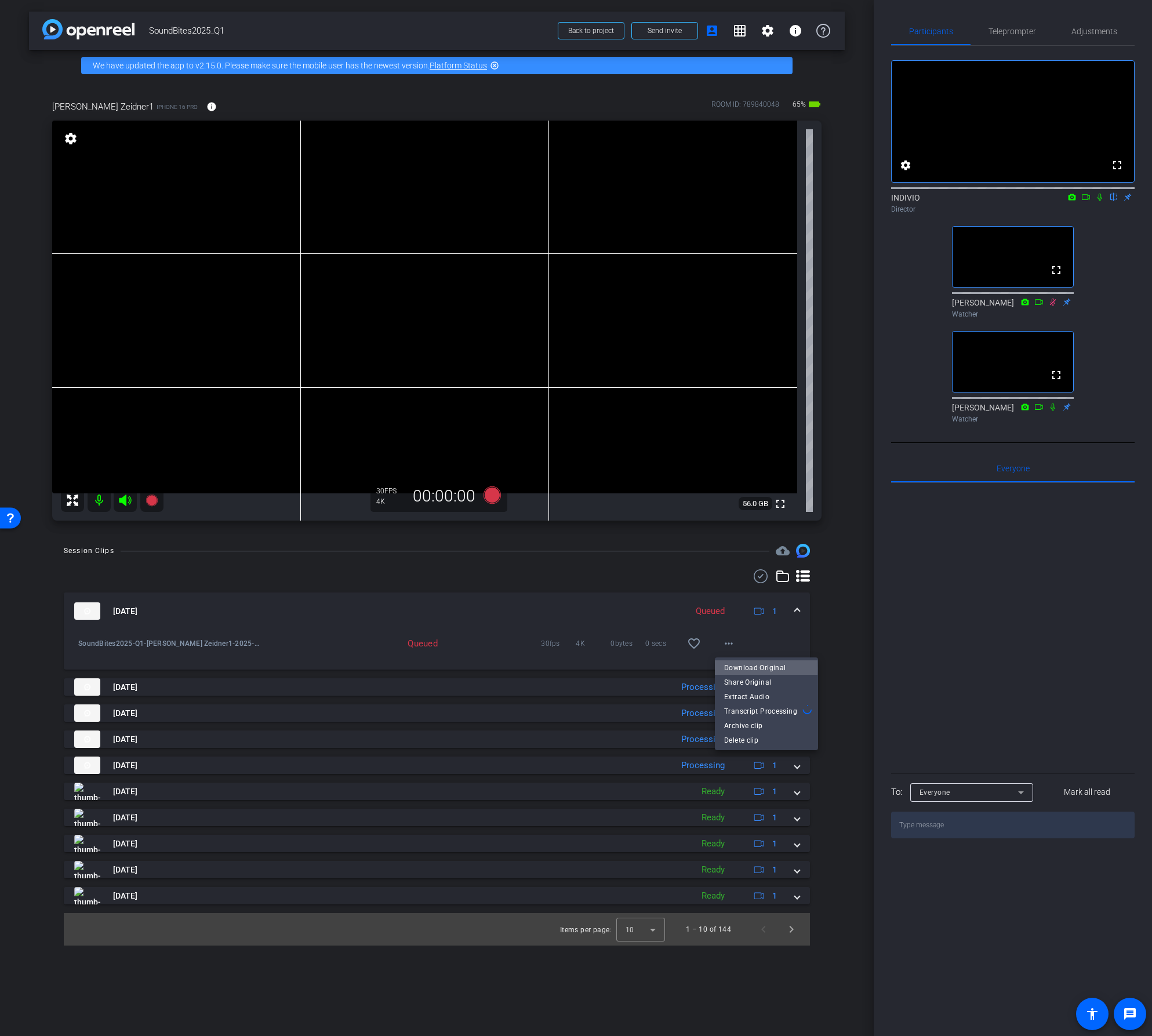
click at [732, 669] on span "Download Original" at bounding box center [766, 668] width 84 height 14
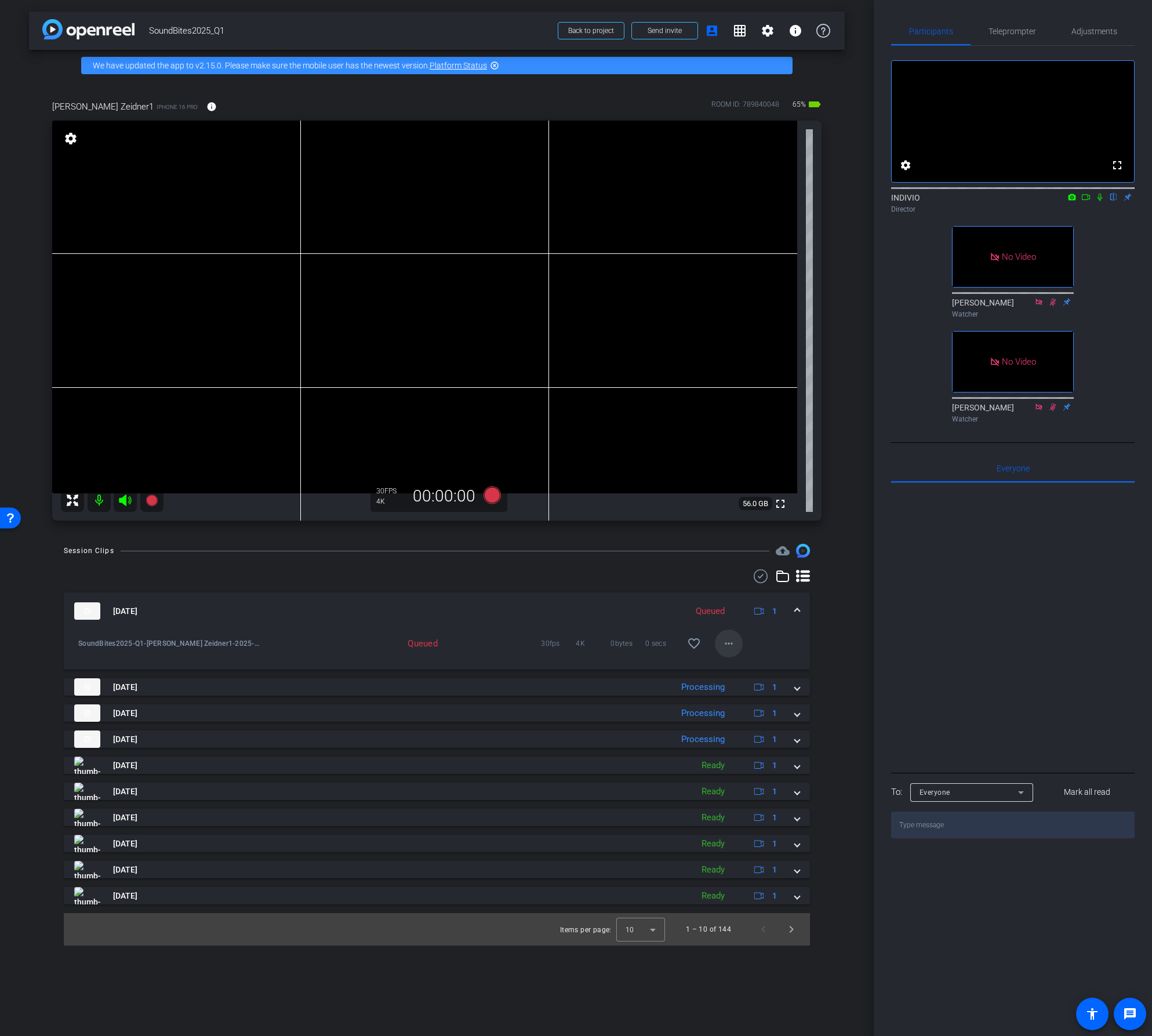
click at [732, 643] on mat-icon "more_horiz" at bounding box center [729, 643] width 14 height 14
click at [567, 625] on div at bounding box center [576, 518] width 1152 height 1036
click at [490, 492] on icon at bounding box center [492, 495] width 17 height 17
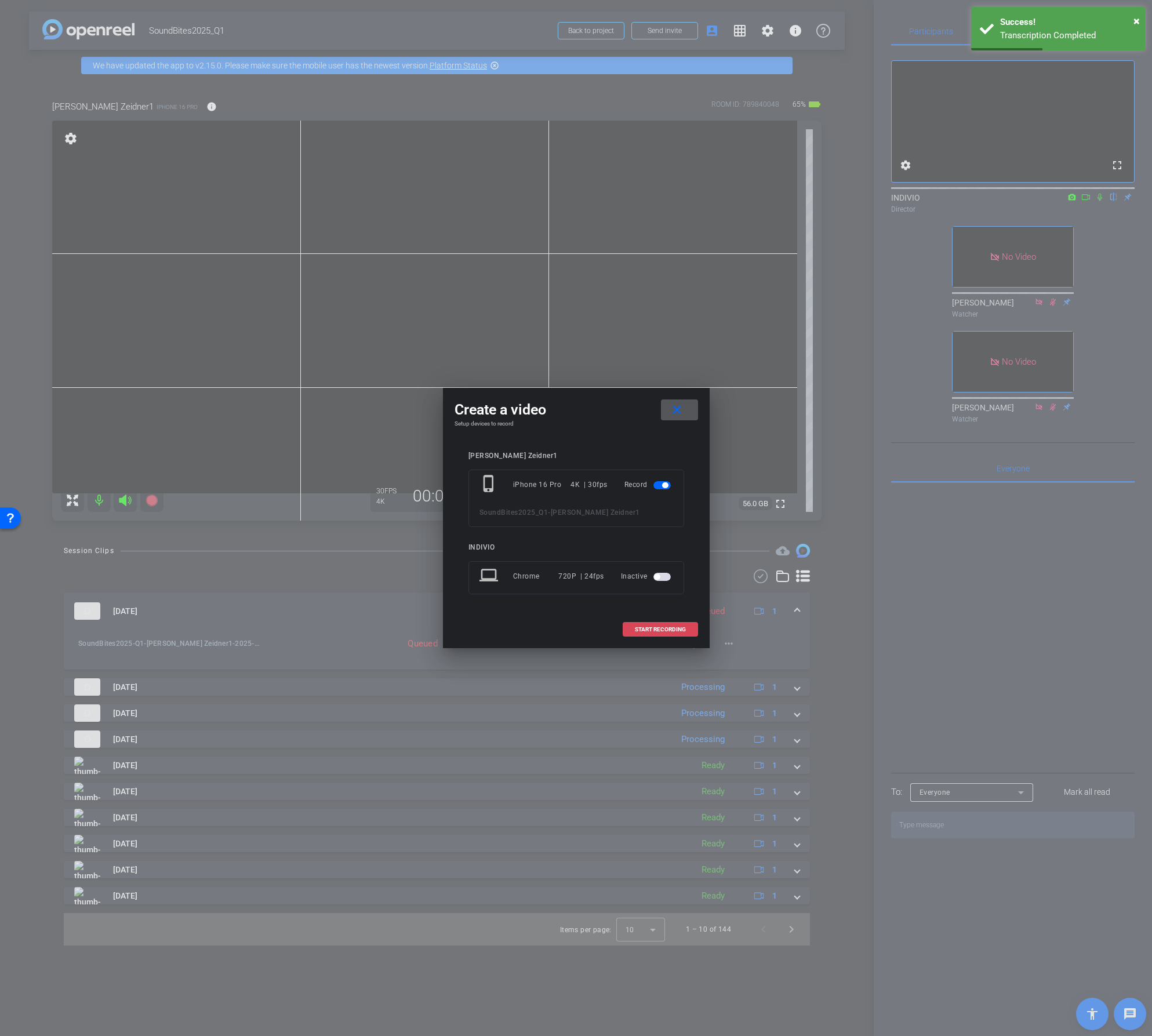
click at [651, 627] on span "START RECORDING" at bounding box center [660, 630] width 51 height 6
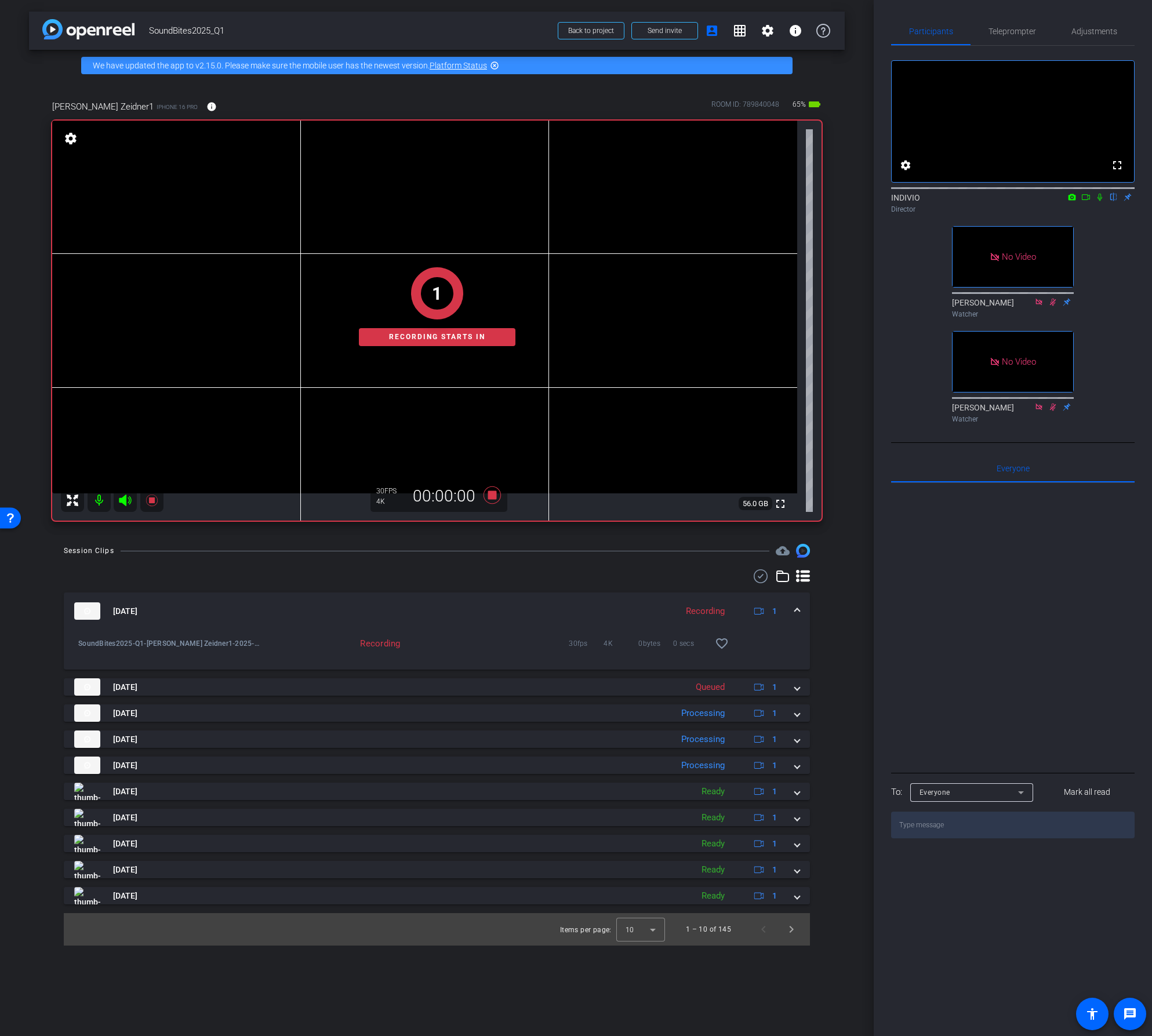
click at [1087, 201] on icon at bounding box center [1087, 197] width 9 height 9
click at [1113, 201] on icon at bounding box center [1114, 197] width 5 height 8
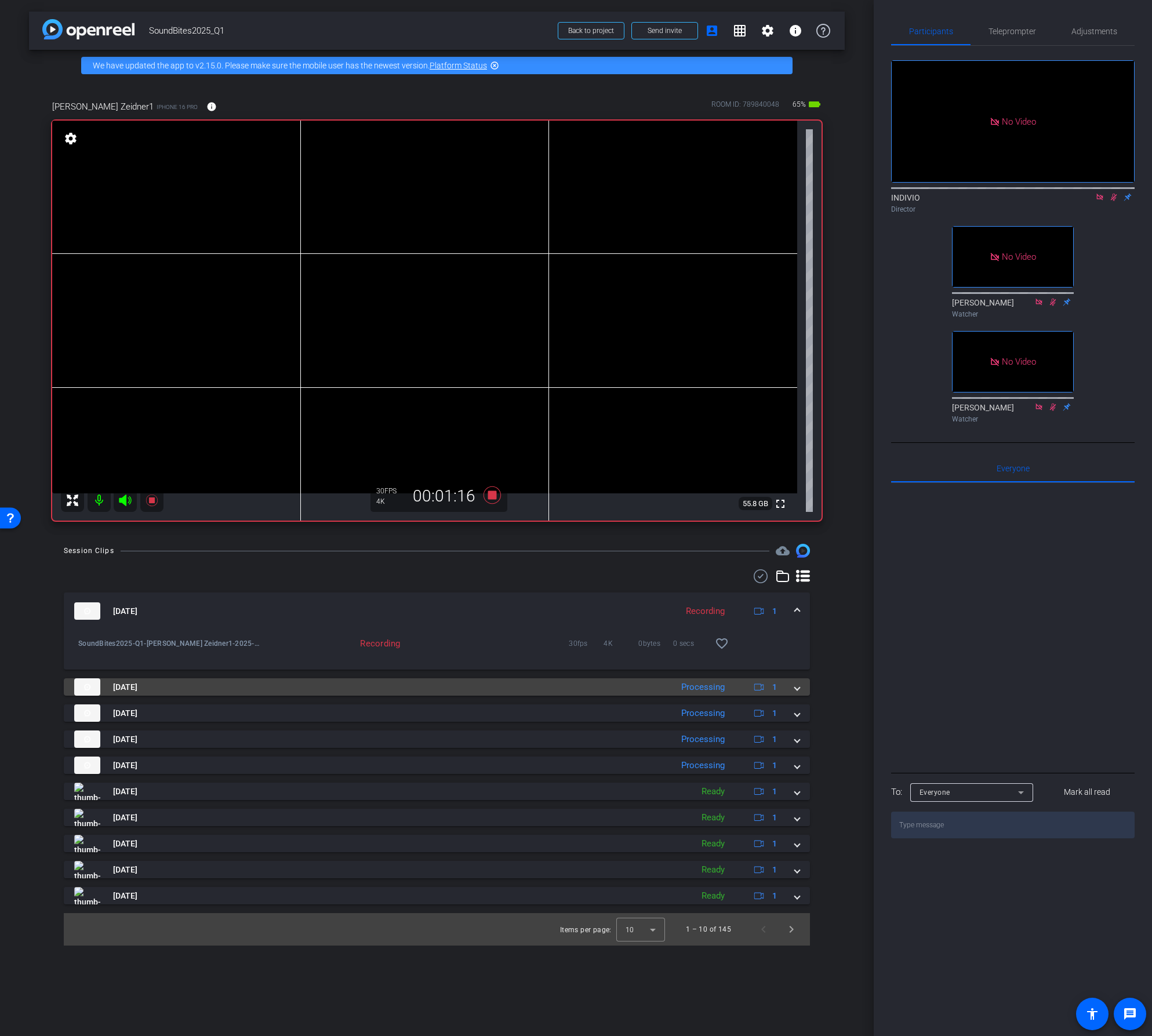
click at [794, 692] on div "Sep 22, 2025 Processing 1" at bounding box center [435, 687] width 721 height 17
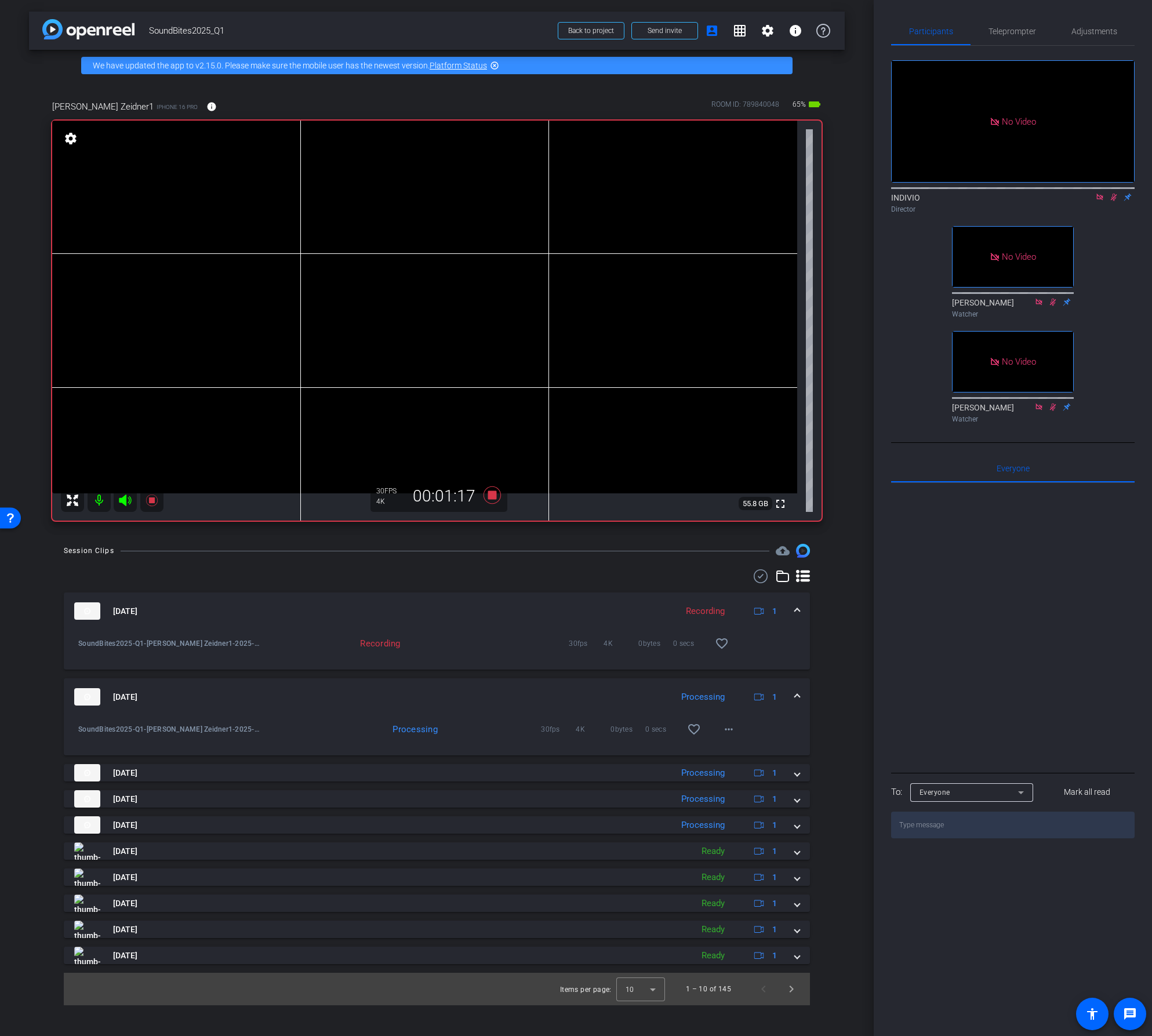
click at [794, 692] on div "Sep 22, 2025 Processing 1" at bounding box center [435, 697] width 721 height 17
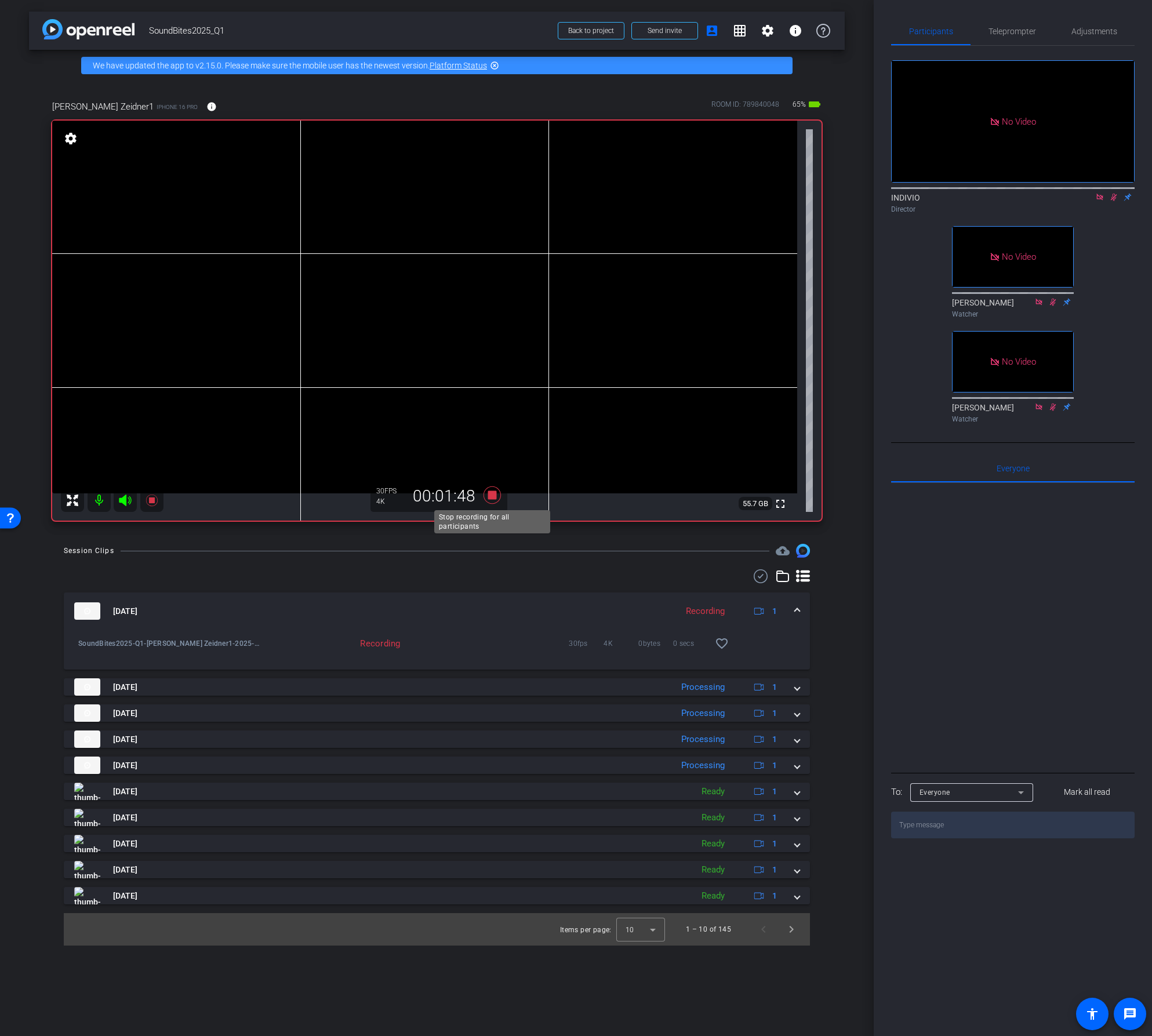
click at [492, 493] on icon at bounding box center [492, 495] width 17 height 17
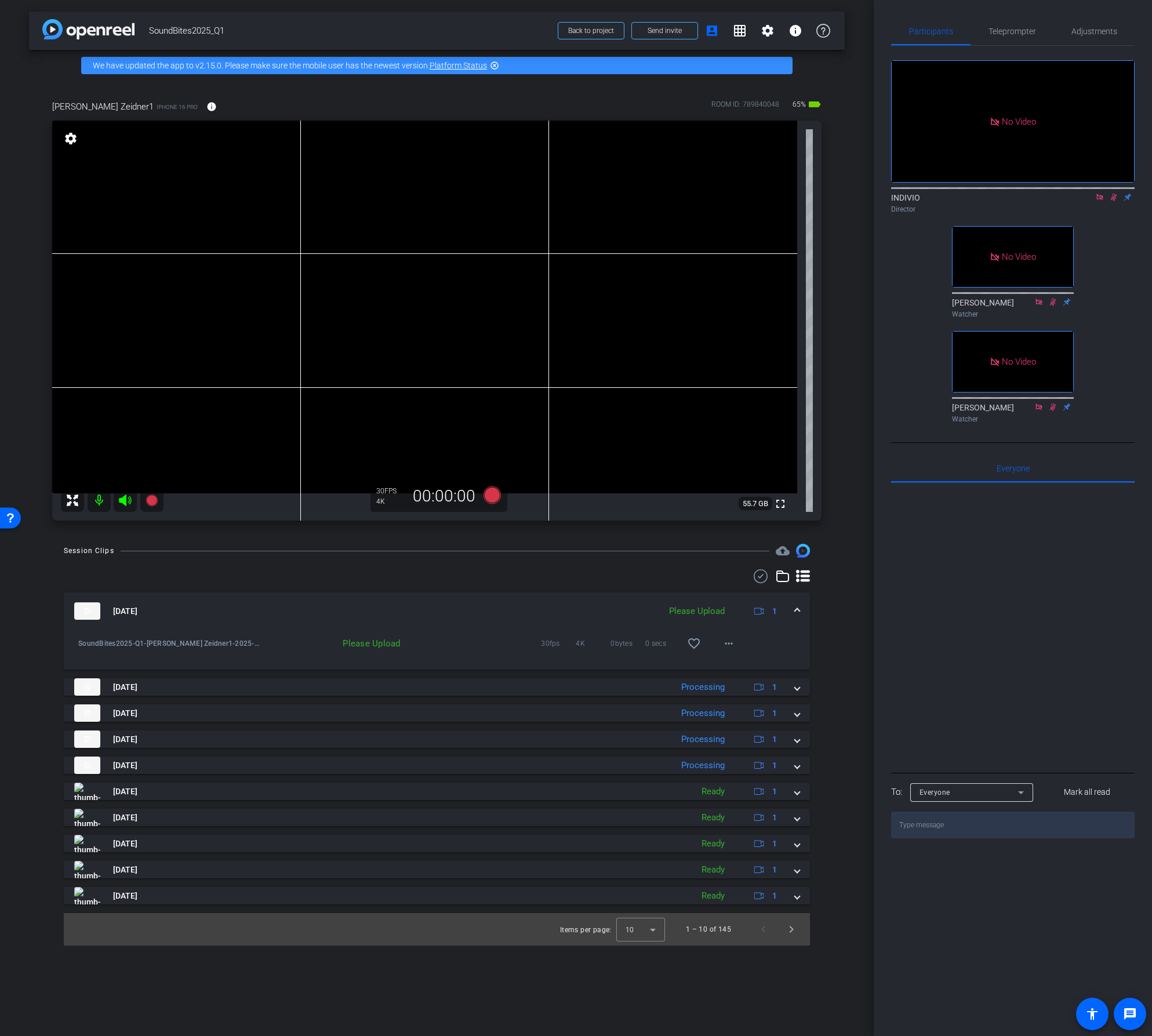
click at [1097, 200] on icon at bounding box center [1100, 196] width 7 height 7
click at [1102, 201] on icon at bounding box center [1101, 197] width 9 height 9
click at [728, 647] on mat-icon "more_horiz" at bounding box center [729, 643] width 14 height 14
click at [730, 664] on span "Upload" at bounding box center [747, 668] width 46 height 14
click at [734, 645] on mat-icon "more_horiz" at bounding box center [729, 643] width 14 height 14
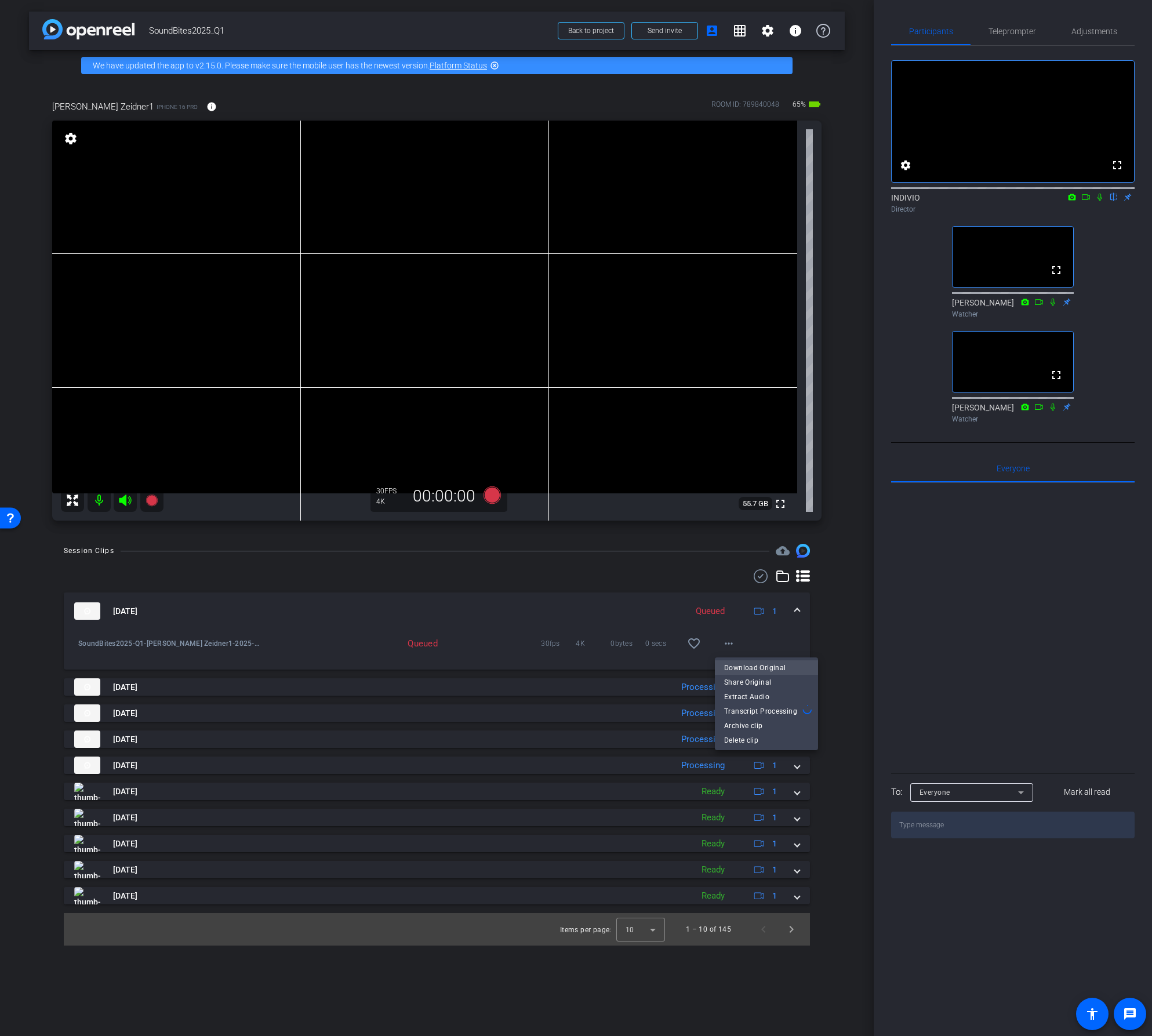
click at [733, 669] on span "Download Original" at bounding box center [766, 668] width 84 height 14
click at [798, 608] on span at bounding box center [797, 611] width 5 height 12
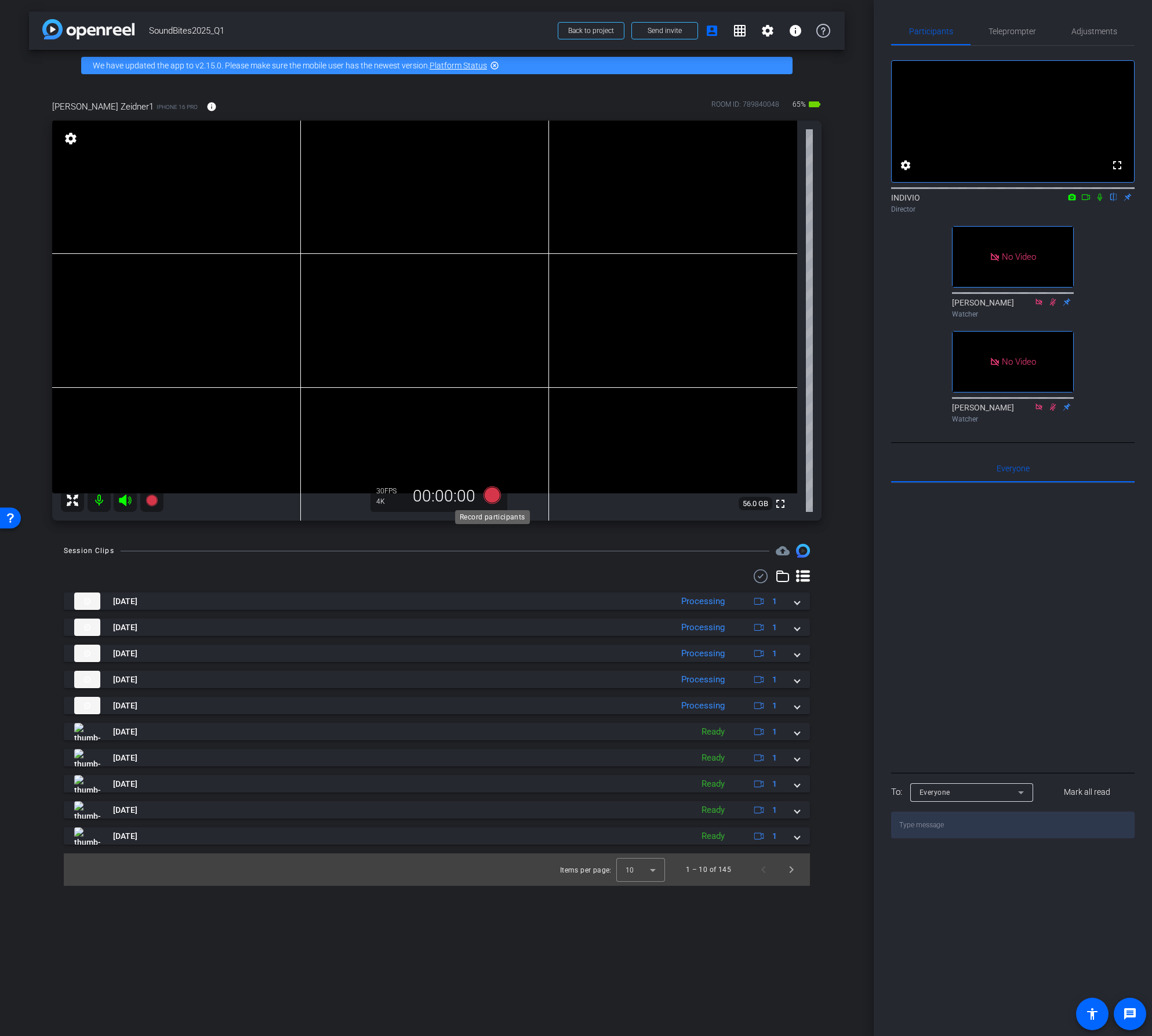
click at [494, 494] on icon at bounding box center [492, 495] width 17 height 17
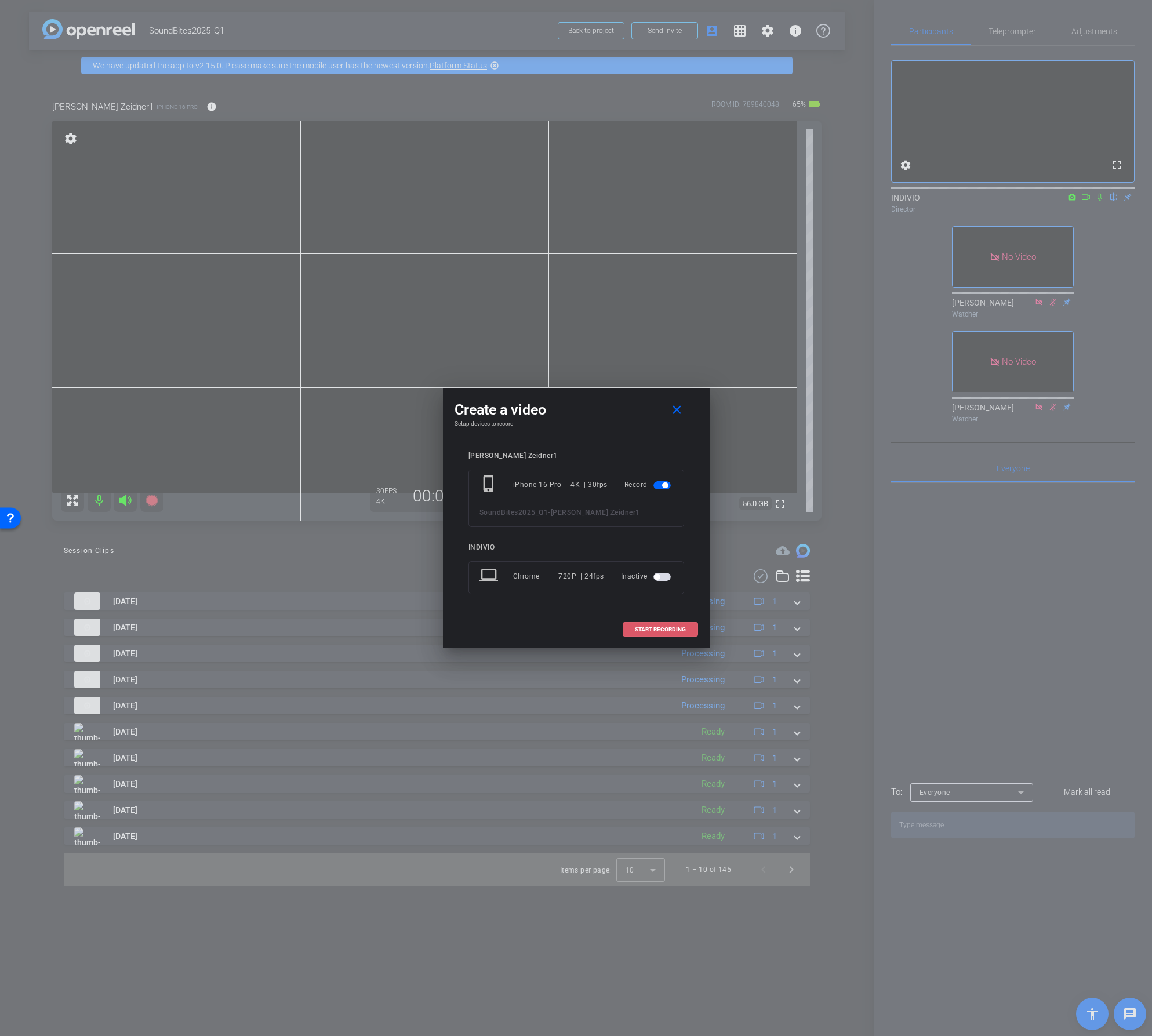
click at [664, 624] on span at bounding box center [660, 629] width 74 height 28
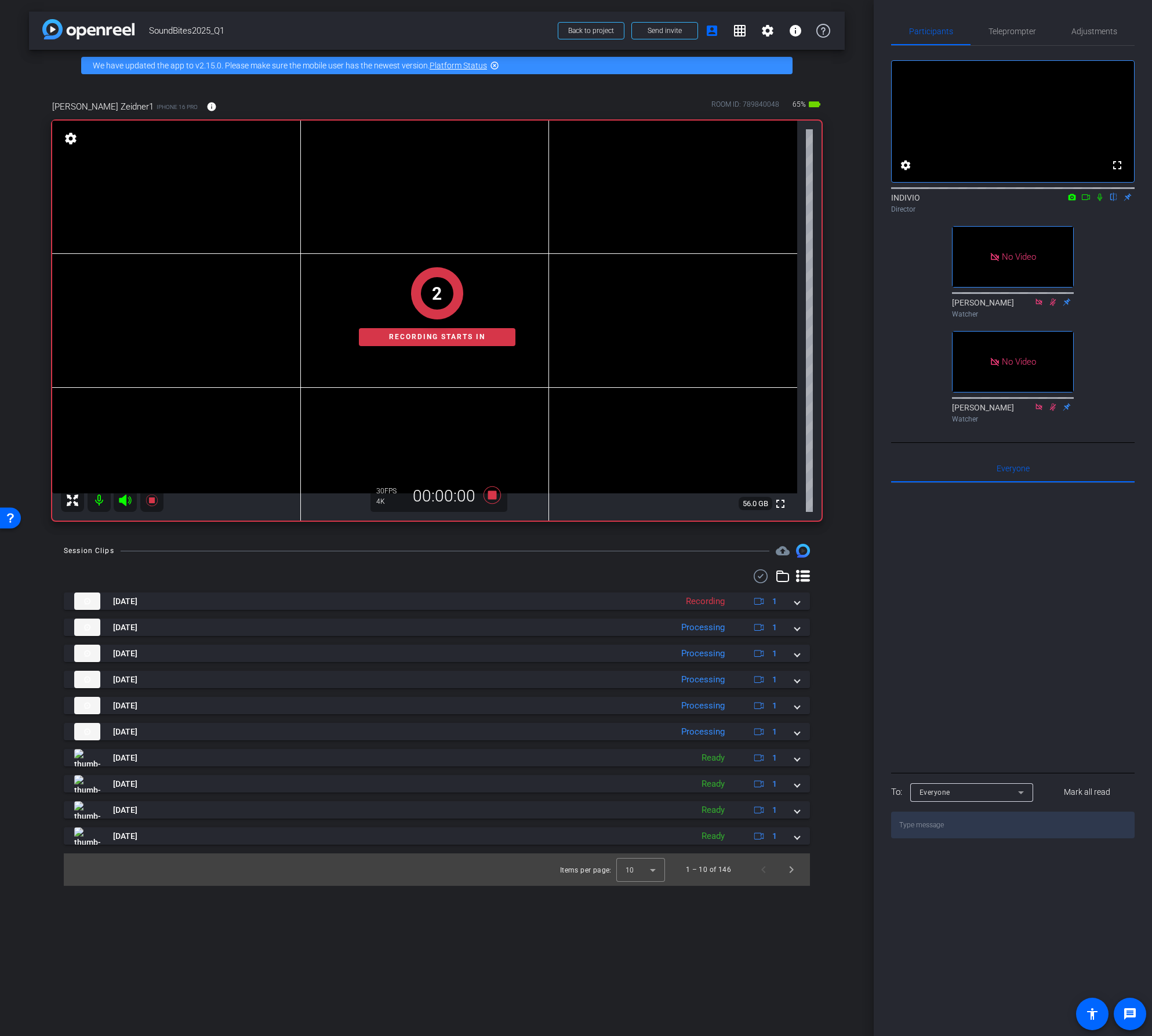
click at [1086, 201] on icon at bounding box center [1087, 197] width 9 height 9
click at [1115, 201] on icon at bounding box center [1114, 197] width 9 height 9
click at [492, 495] on icon at bounding box center [492, 495] width 17 height 17
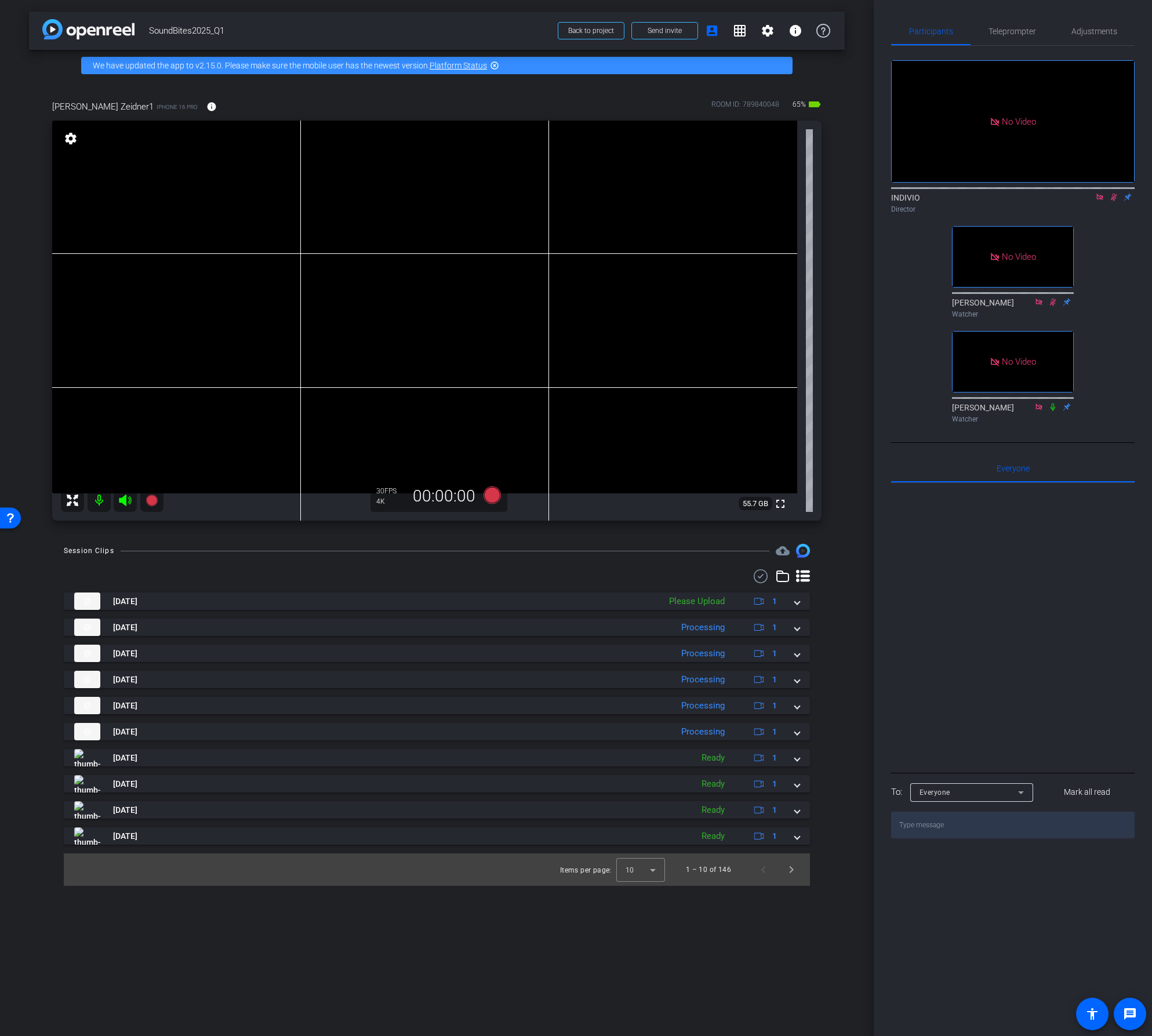
click at [1098, 201] on icon at bounding box center [1101, 197] width 9 height 9
click at [1099, 201] on icon at bounding box center [1101, 197] width 9 height 9
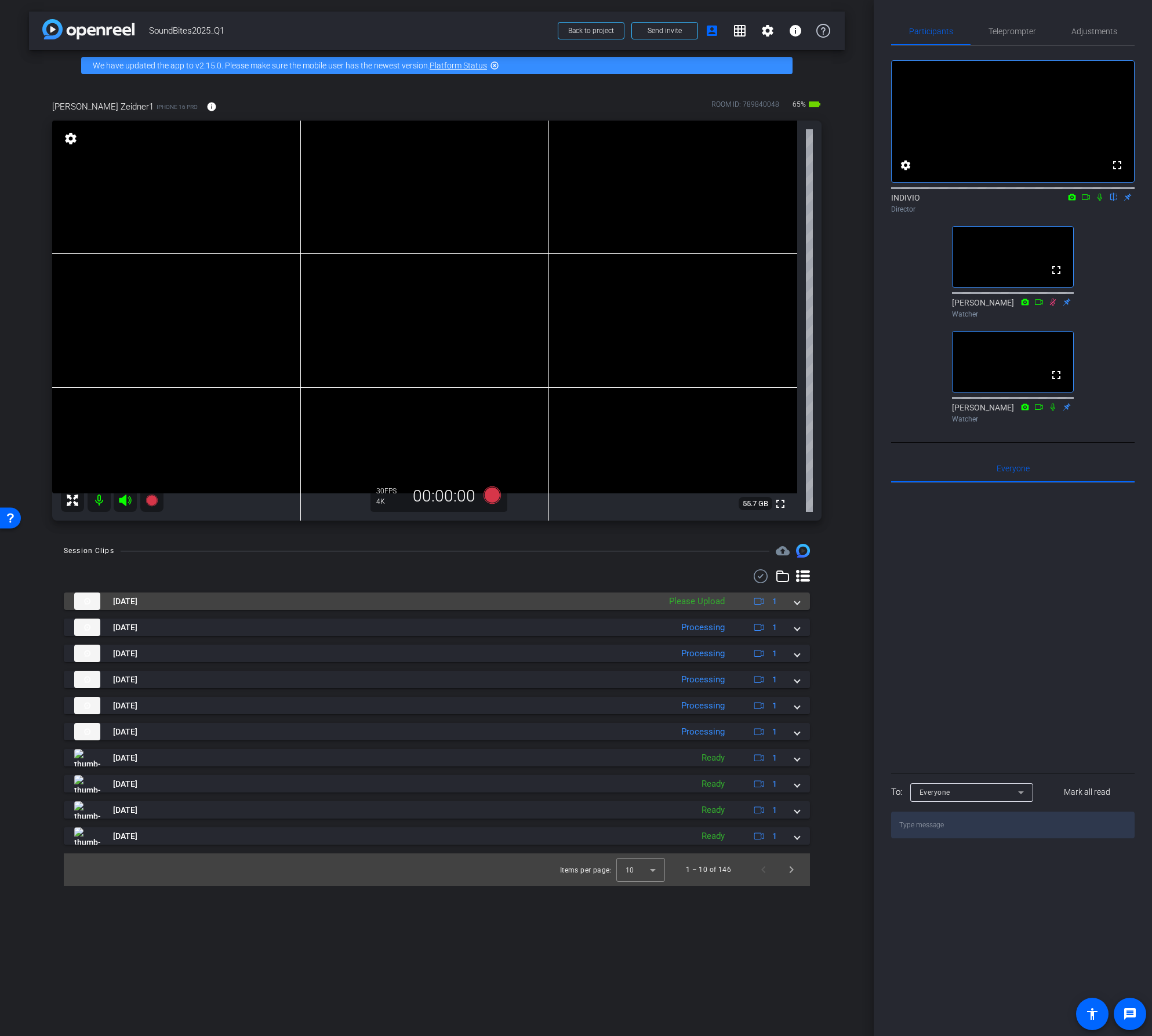
click at [800, 602] on mat-expansion-panel-header "Sep 22, 2025 Please Upload 1" at bounding box center [437, 601] width 747 height 17
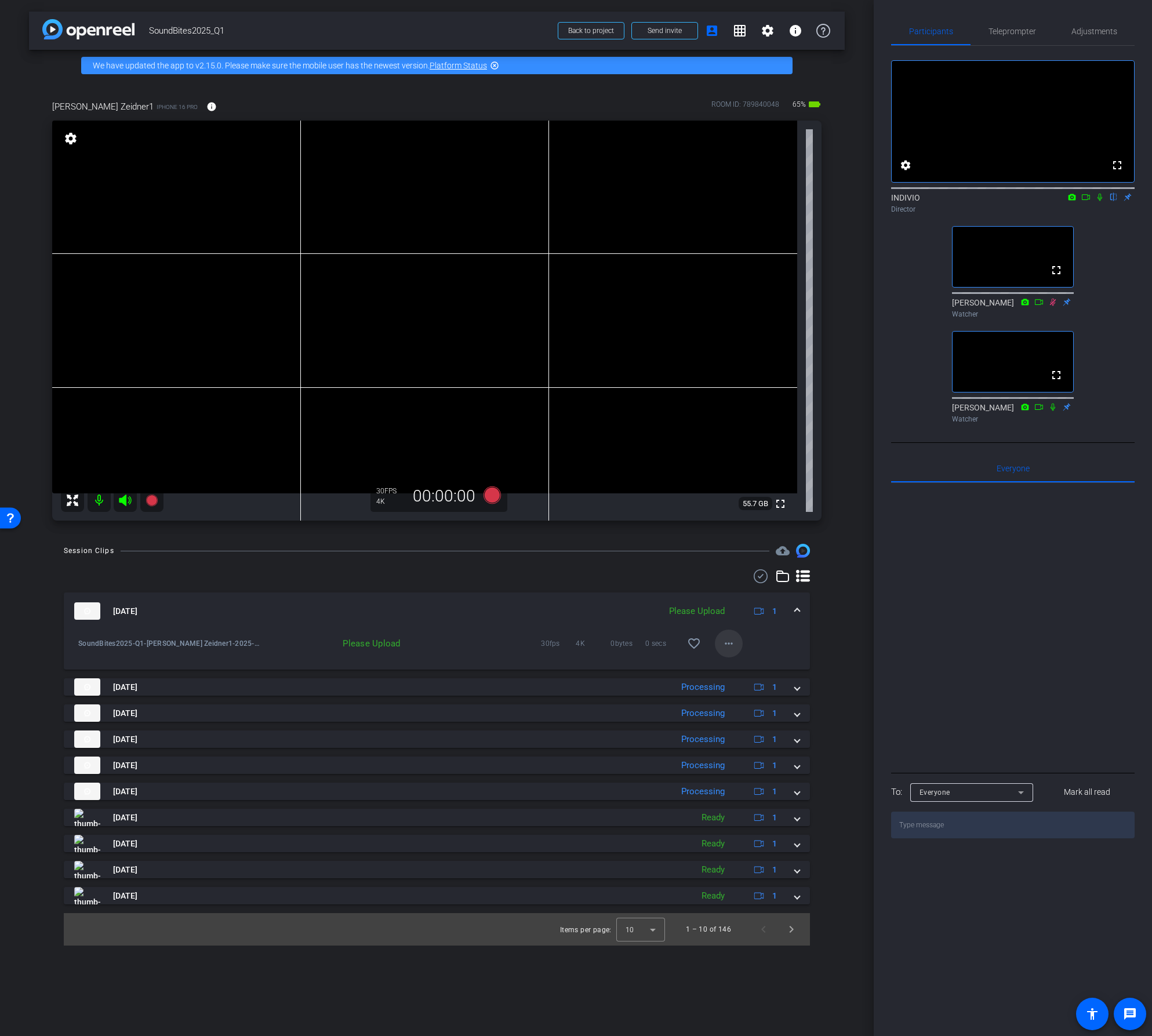
click at [724, 643] on mat-icon "more_horiz" at bounding box center [729, 643] width 14 height 14
click at [742, 664] on span "Upload" at bounding box center [747, 668] width 46 height 14
click at [729, 643] on mat-icon "more_horiz" at bounding box center [729, 643] width 14 height 14
click at [727, 667] on span "Download Original" at bounding box center [766, 668] width 84 height 14
click at [796, 609] on span at bounding box center [797, 611] width 5 height 12
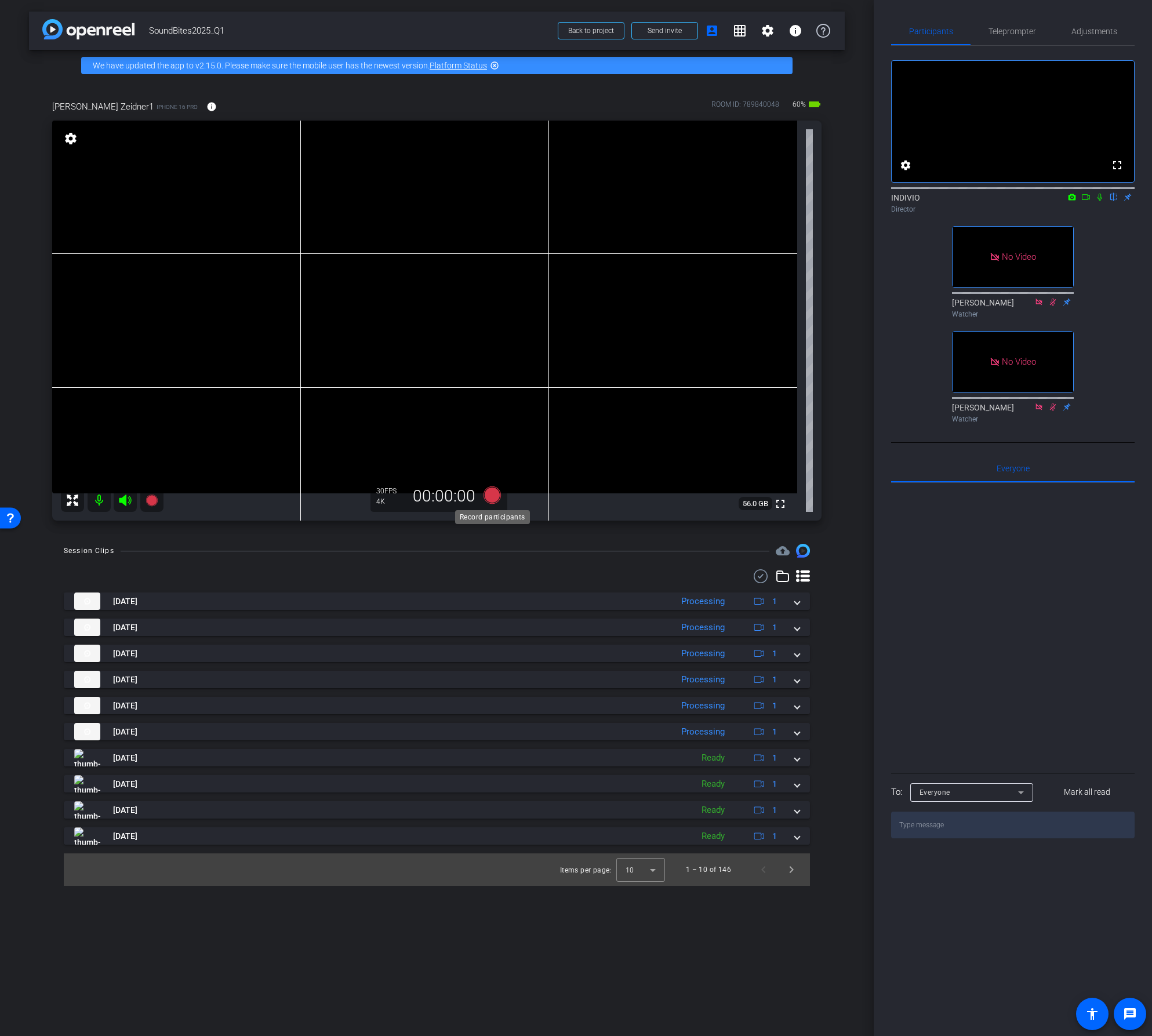
click at [492, 494] on icon at bounding box center [492, 495] width 17 height 17
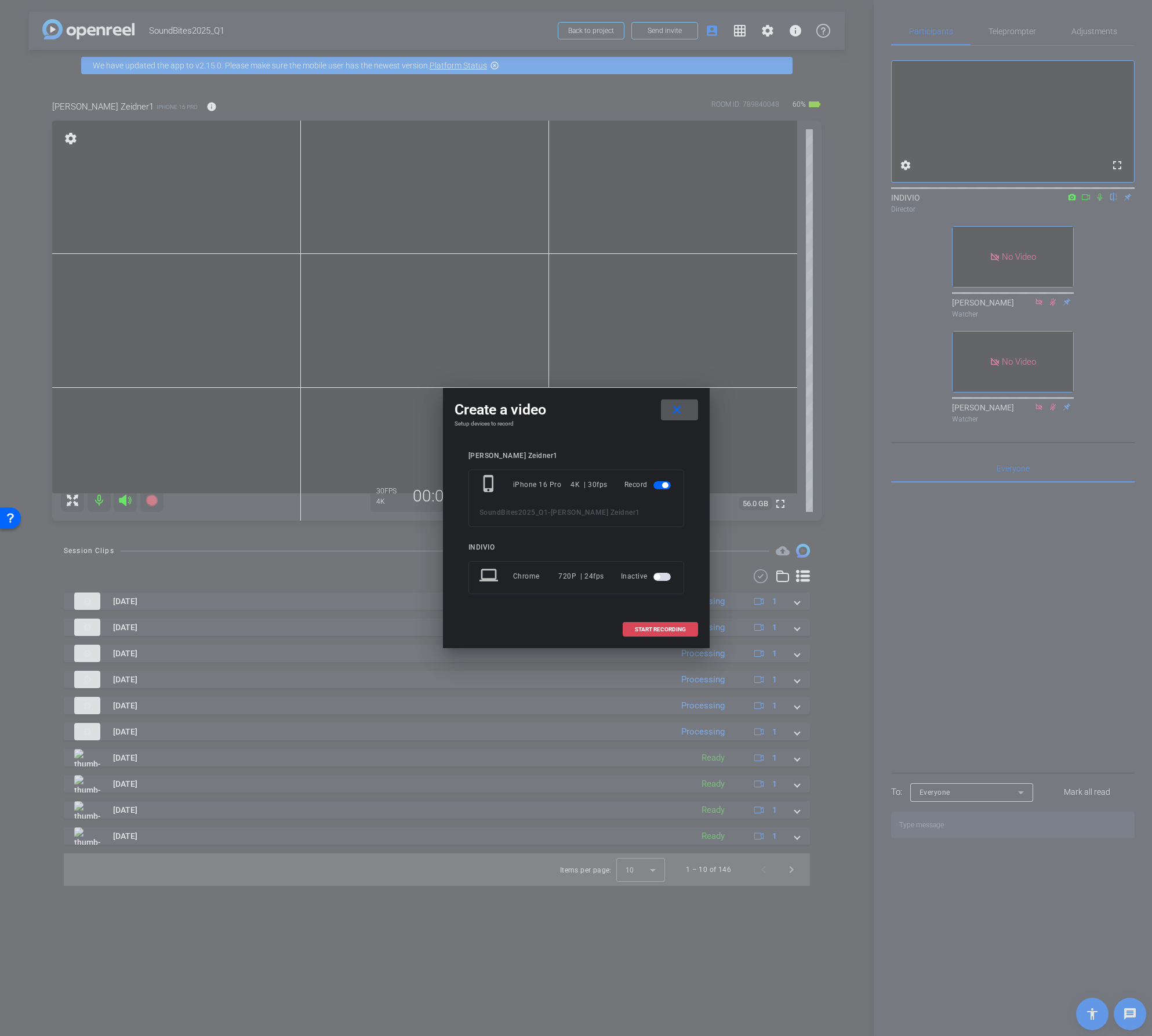
click at [675, 630] on span "START RECORDING" at bounding box center [660, 630] width 51 height 6
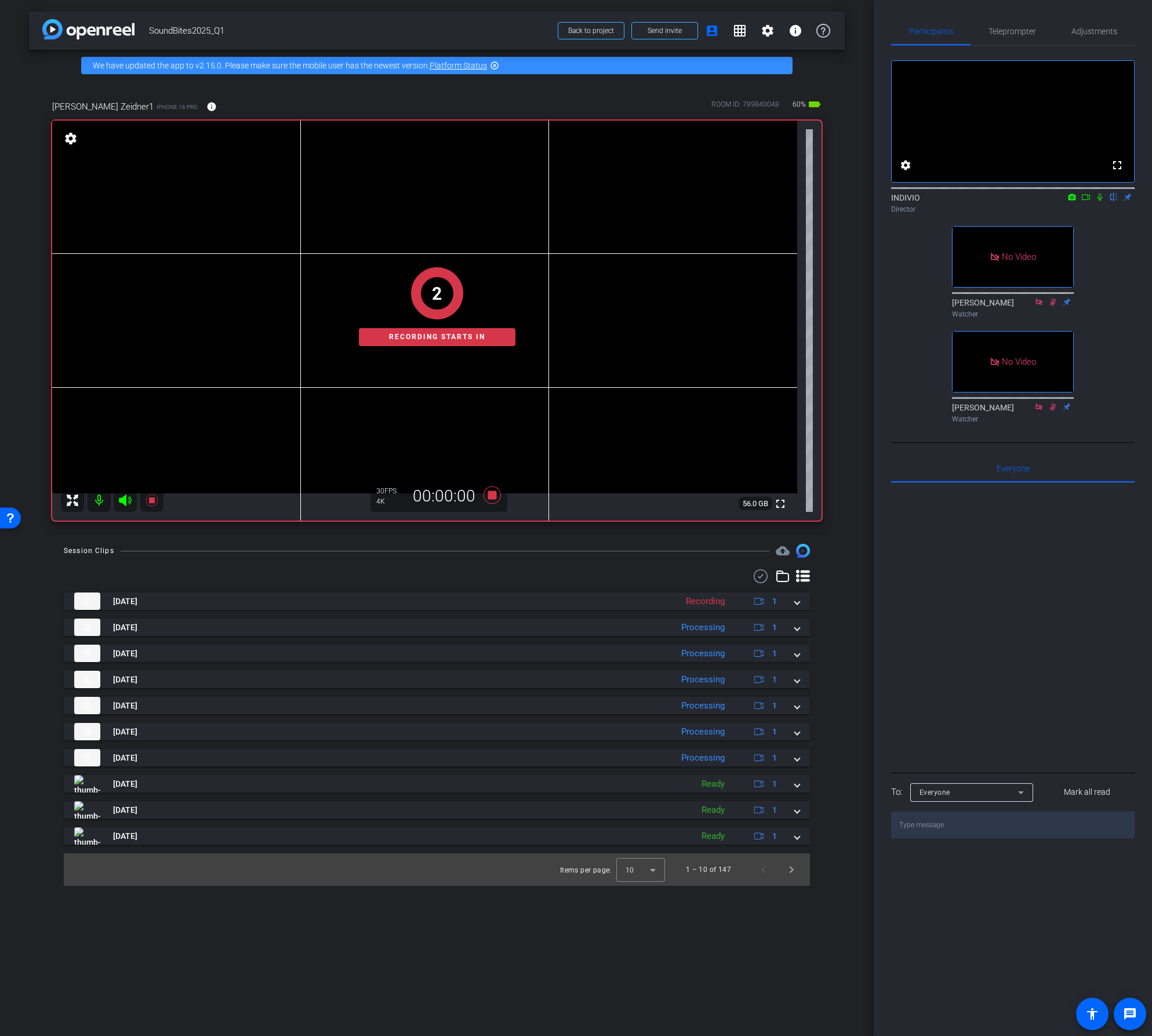
click at [1089, 201] on icon at bounding box center [1087, 197] width 9 height 9
click at [1113, 201] on icon at bounding box center [1114, 197] width 5 height 8
click at [374, 572] on div at bounding box center [437, 576] width 747 height 14
click at [1115, 201] on icon at bounding box center [1114, 197] width 9 height 9
click at [1114, 201] on icon at bounding box center [1114, 197] width 9 height 9
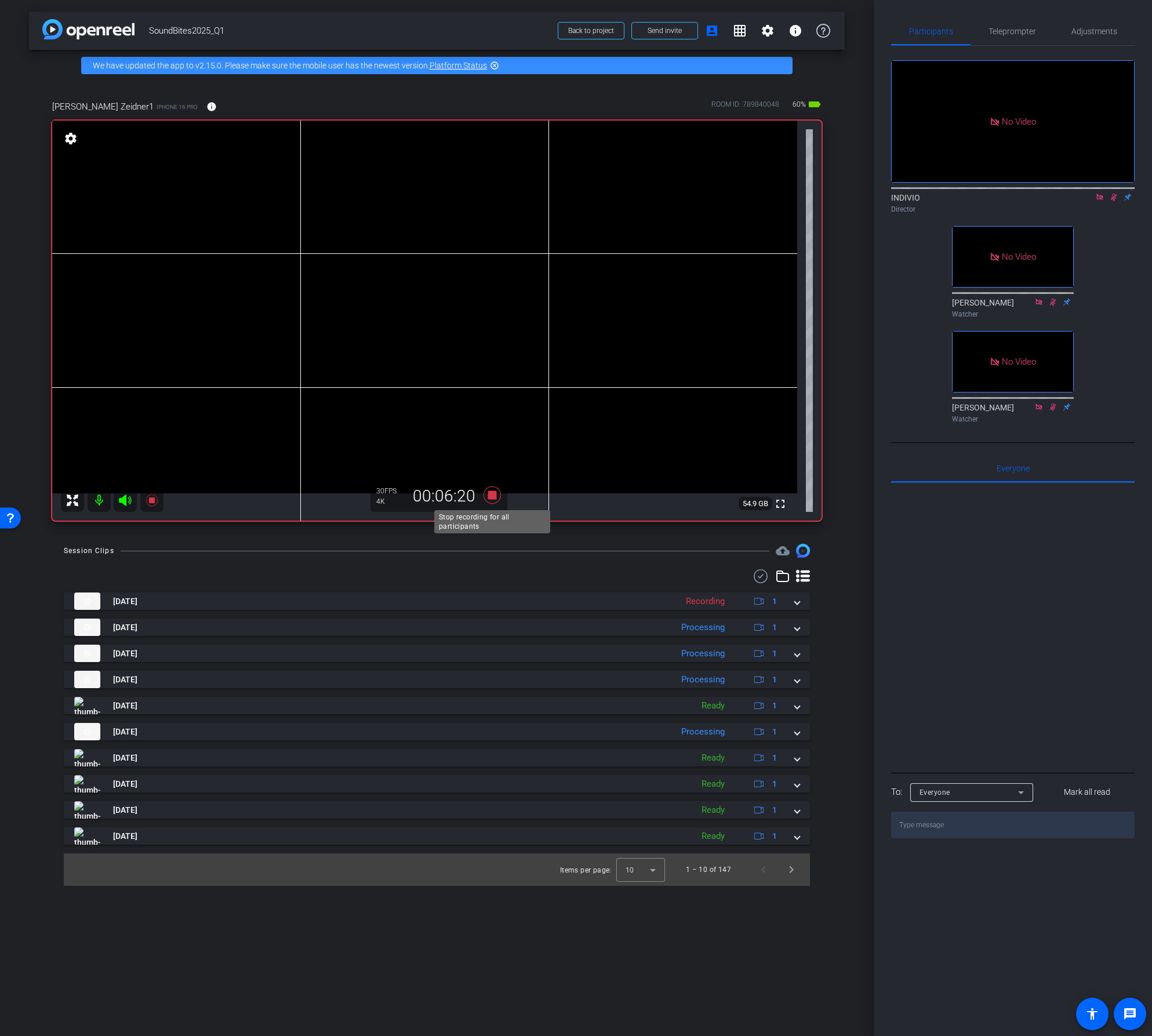
click at [493, 494] on icon at bounding box center [492, 495] width 17 height 17
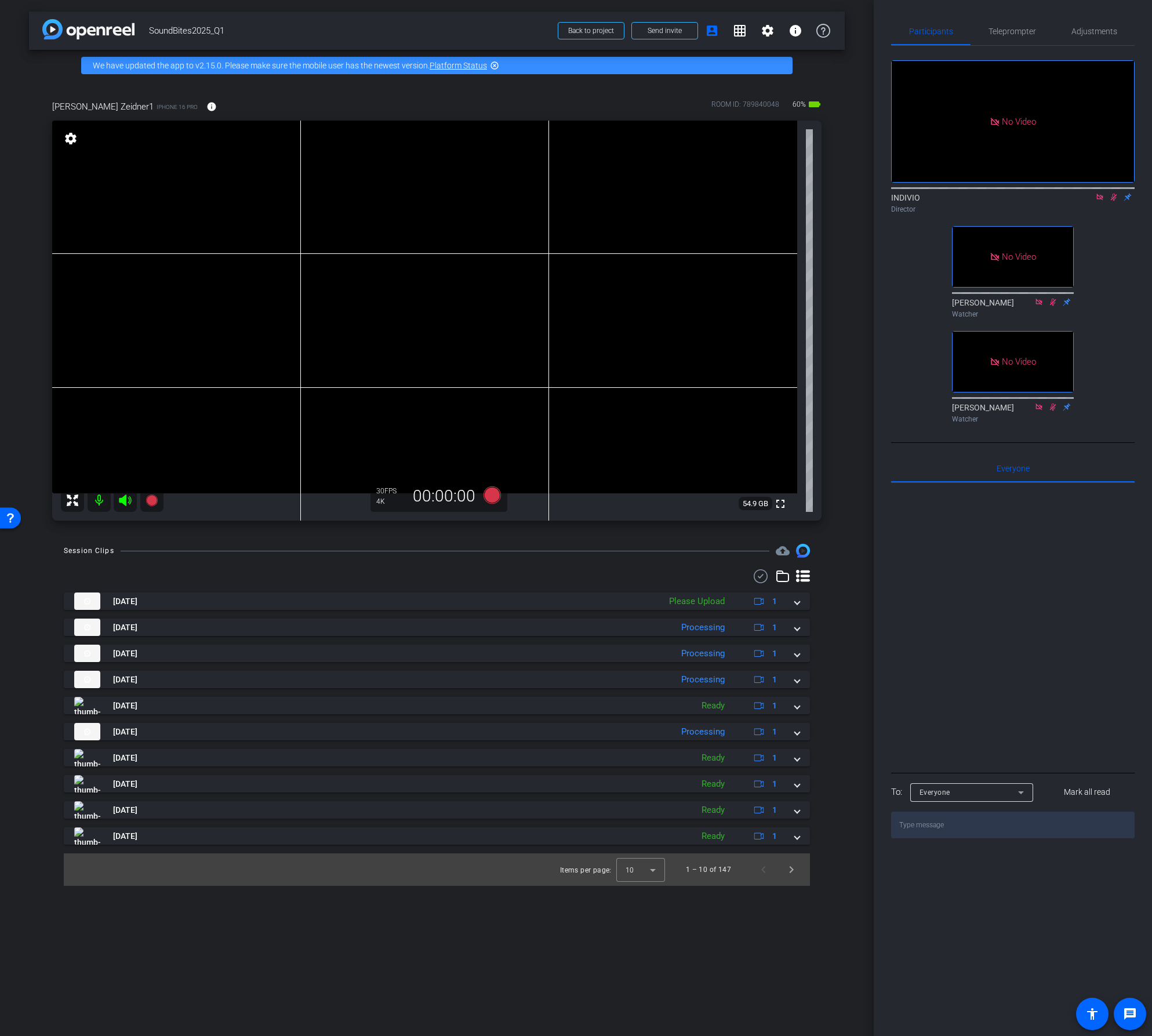
click at [1099, 201] on icon at bounding box center [1101, 197] width 9 height 9
click at [1102, 201] on icon at bounding box center [1101, 197] width 9 height 9
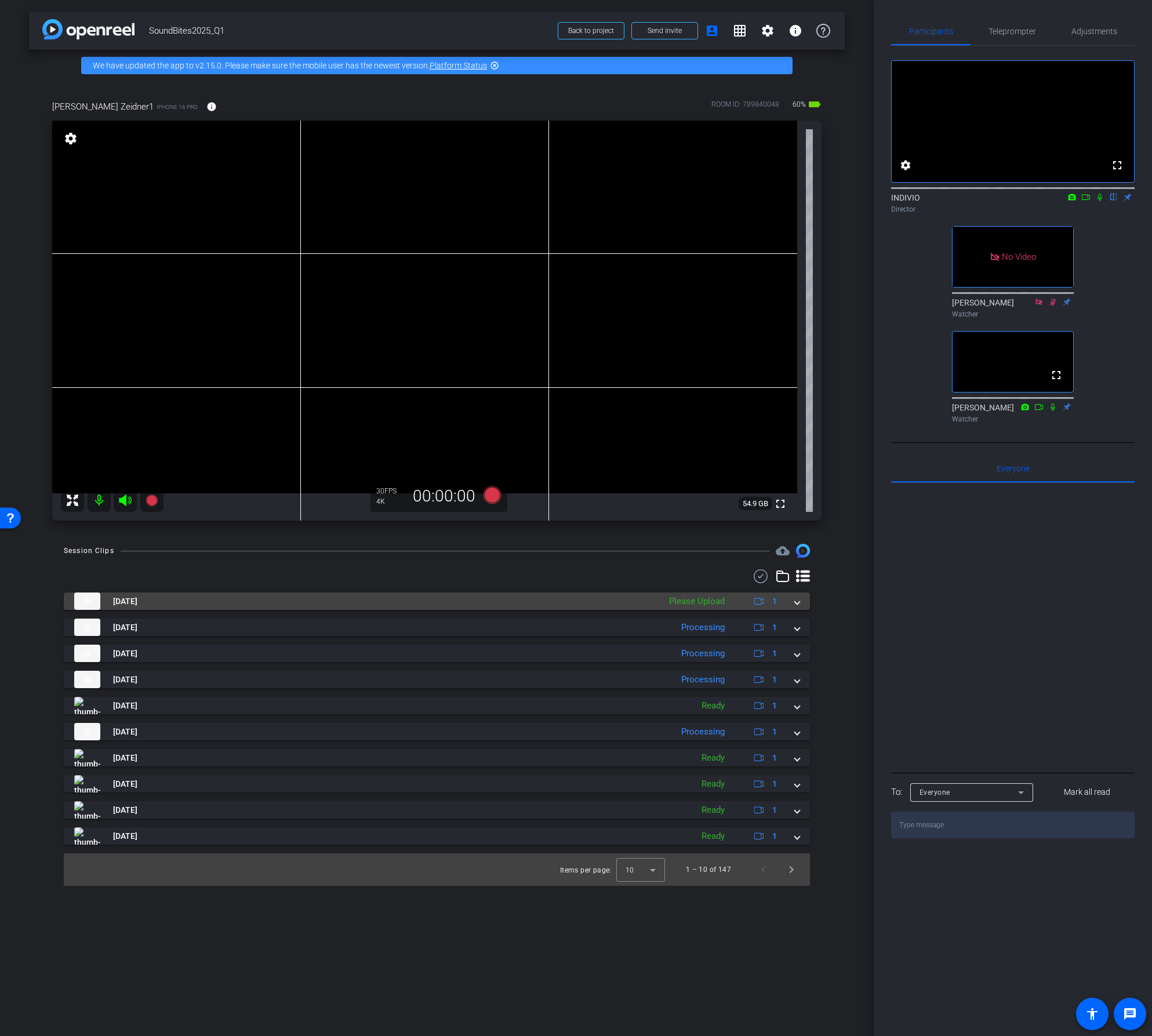
click at [802, 603] on mat-expansion-panel-header "Sep 22, 2025 Please Upload 1" at bounding box center [437, 601] width 747 height 17
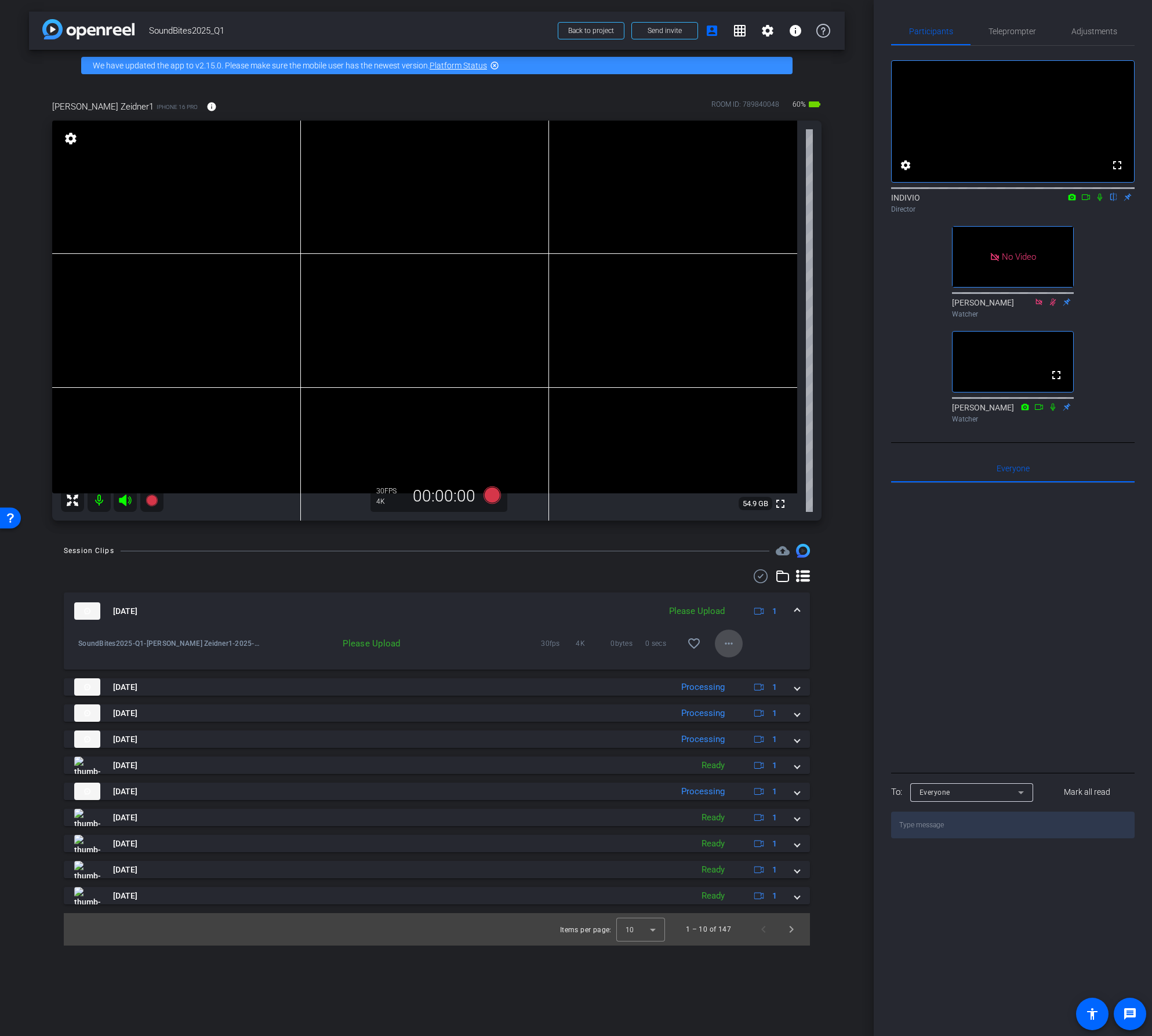
click at [734, 643] on mat-icon "more_horiz" at bounding box center [729, 643] width 14 height 14
click at [736, 665] on span "Upload" at bounding box center [747, 668] width 46 height 14
click at [732, 645] on mat-icon "more_horiz" at bounding box center [729, 643] width 14 height 14
click at [734, 665] on span "Download Original" at bounding box center [766, 668] width 84 height 14
click at [797, 609] on span at bounding box center [797, 611] width 5 height 12
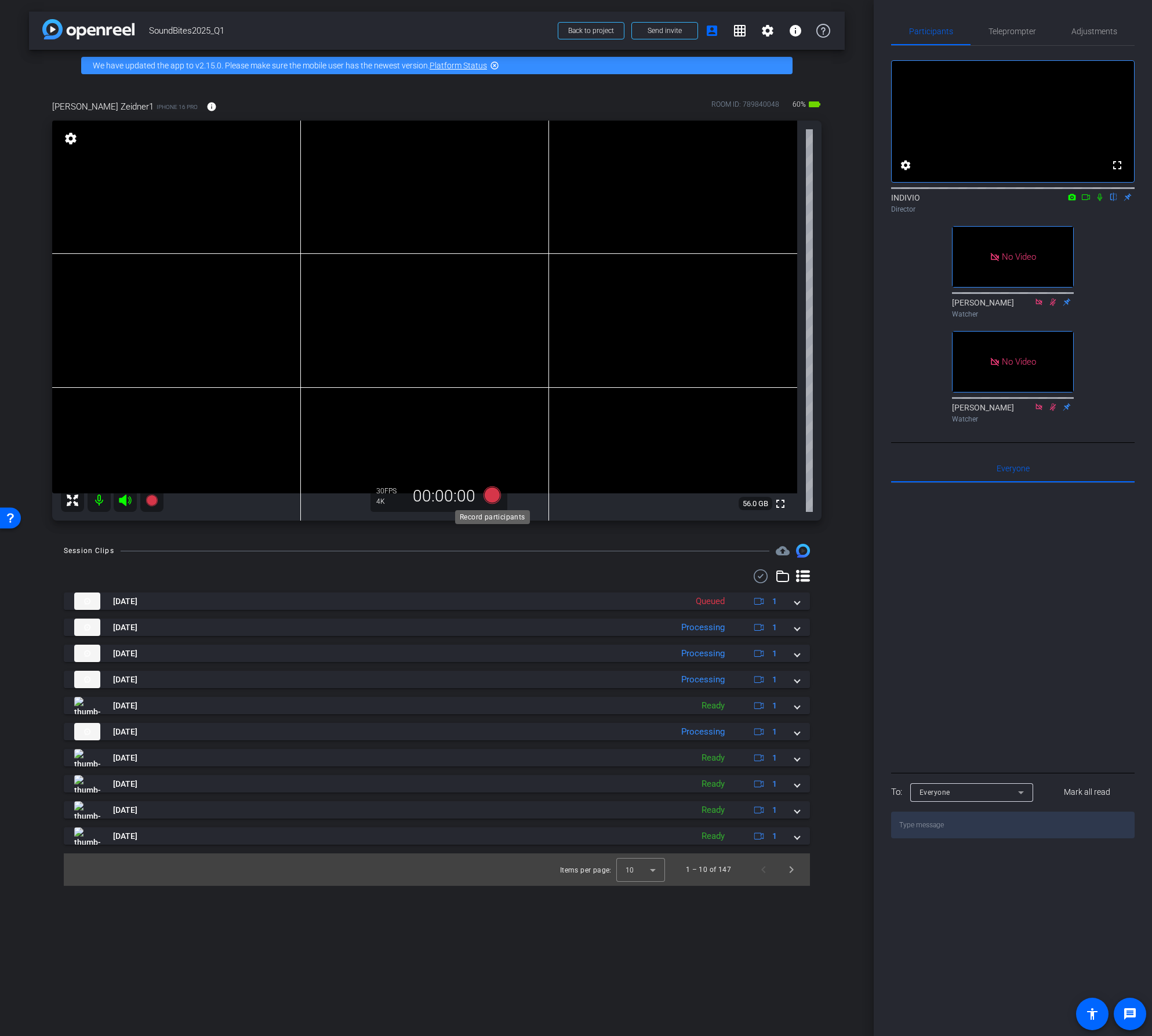
click at [492, 493] on icon at bounding box center [492, 495] width 17 height 17
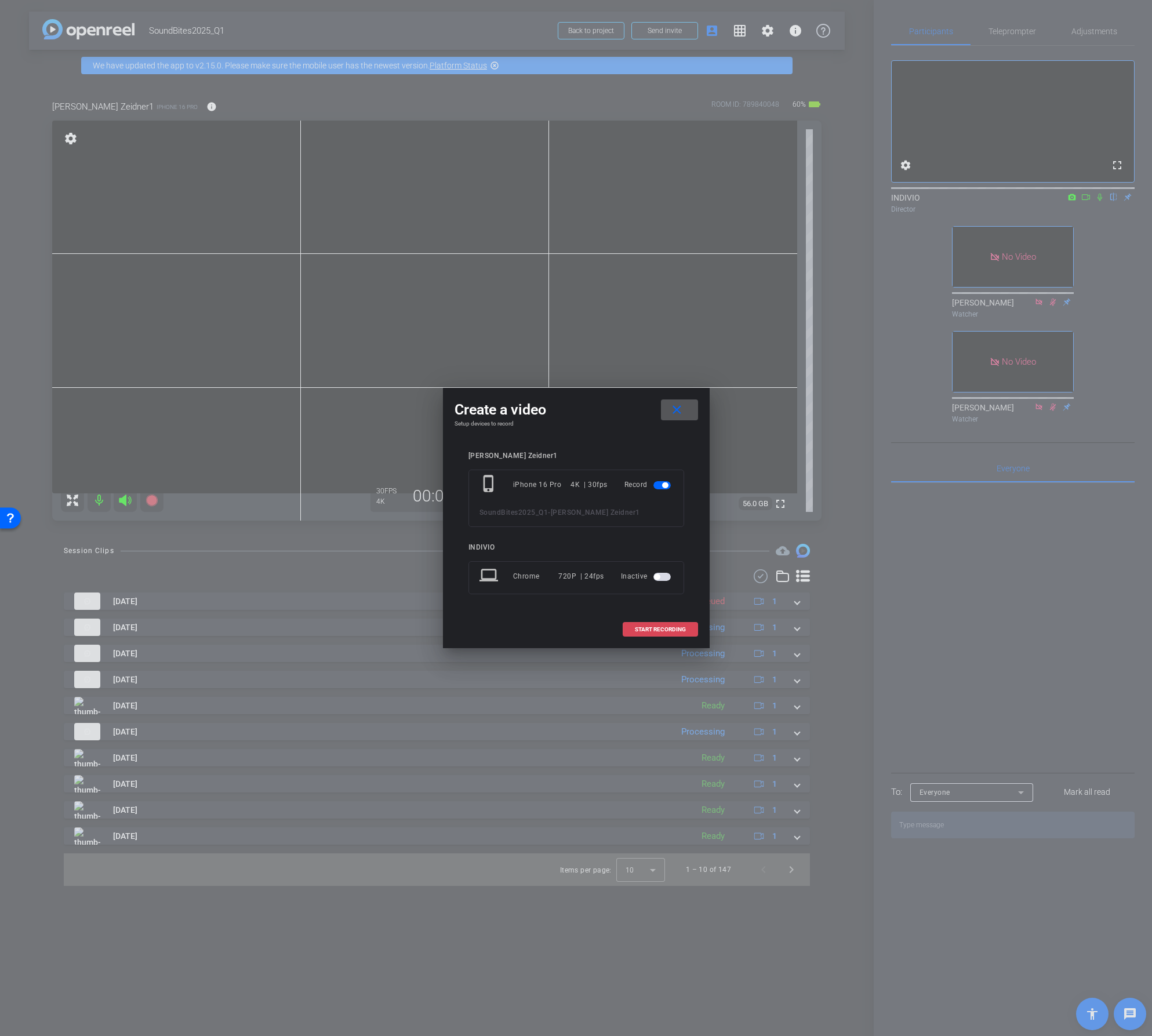
click at [659, 627] on span "START RECORDING" at bounding box center [660, 630] width 51 height 6
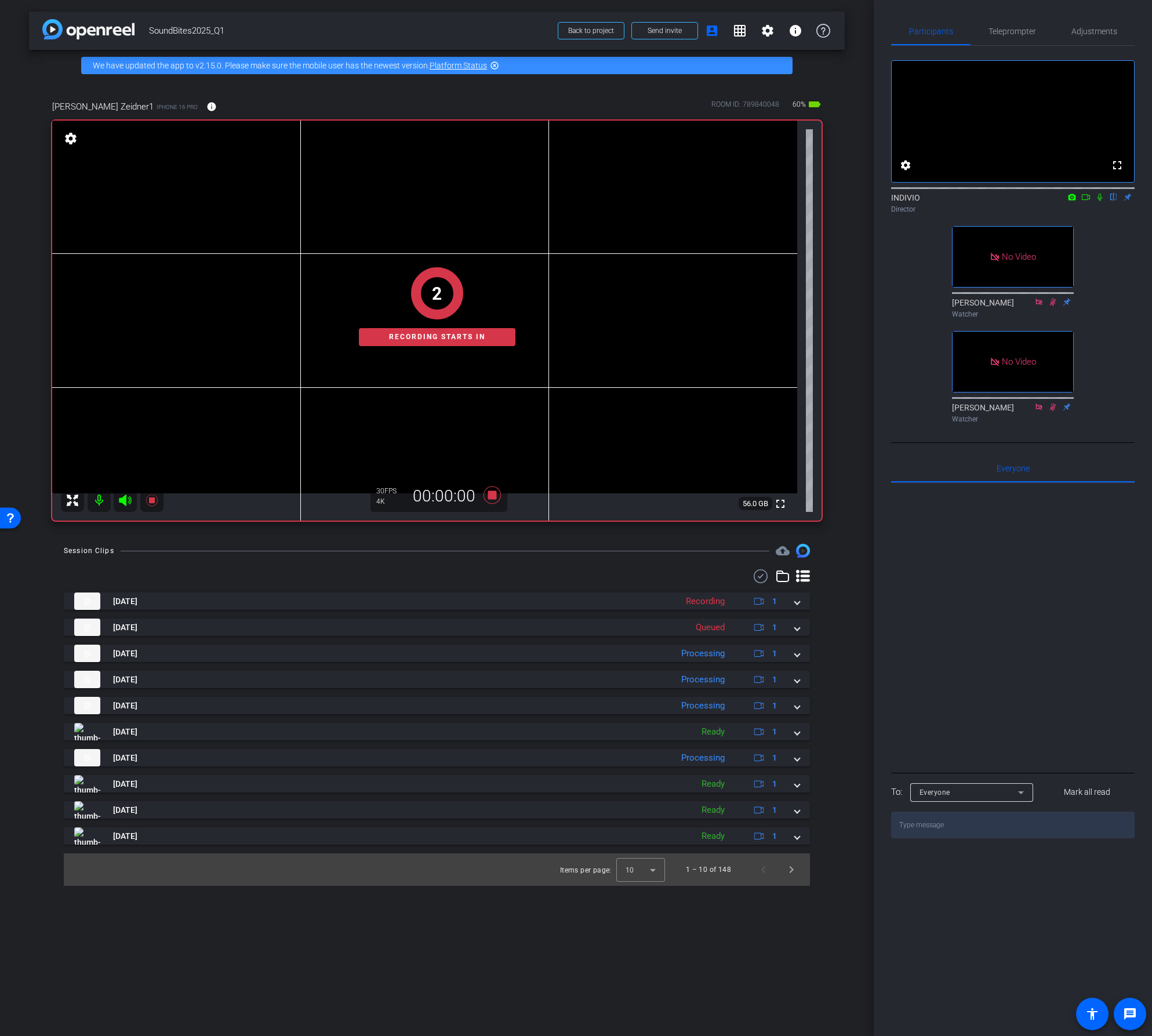
click at [1086, 201] on icon at bounding box center [1087, 197] width 9 height 9
click at [1115, 201] on icon at bounding box center [1114, 197] width 9 height 9
click at [1116, 201] on icon at bounding box center [1114, 197] width 9 height 9
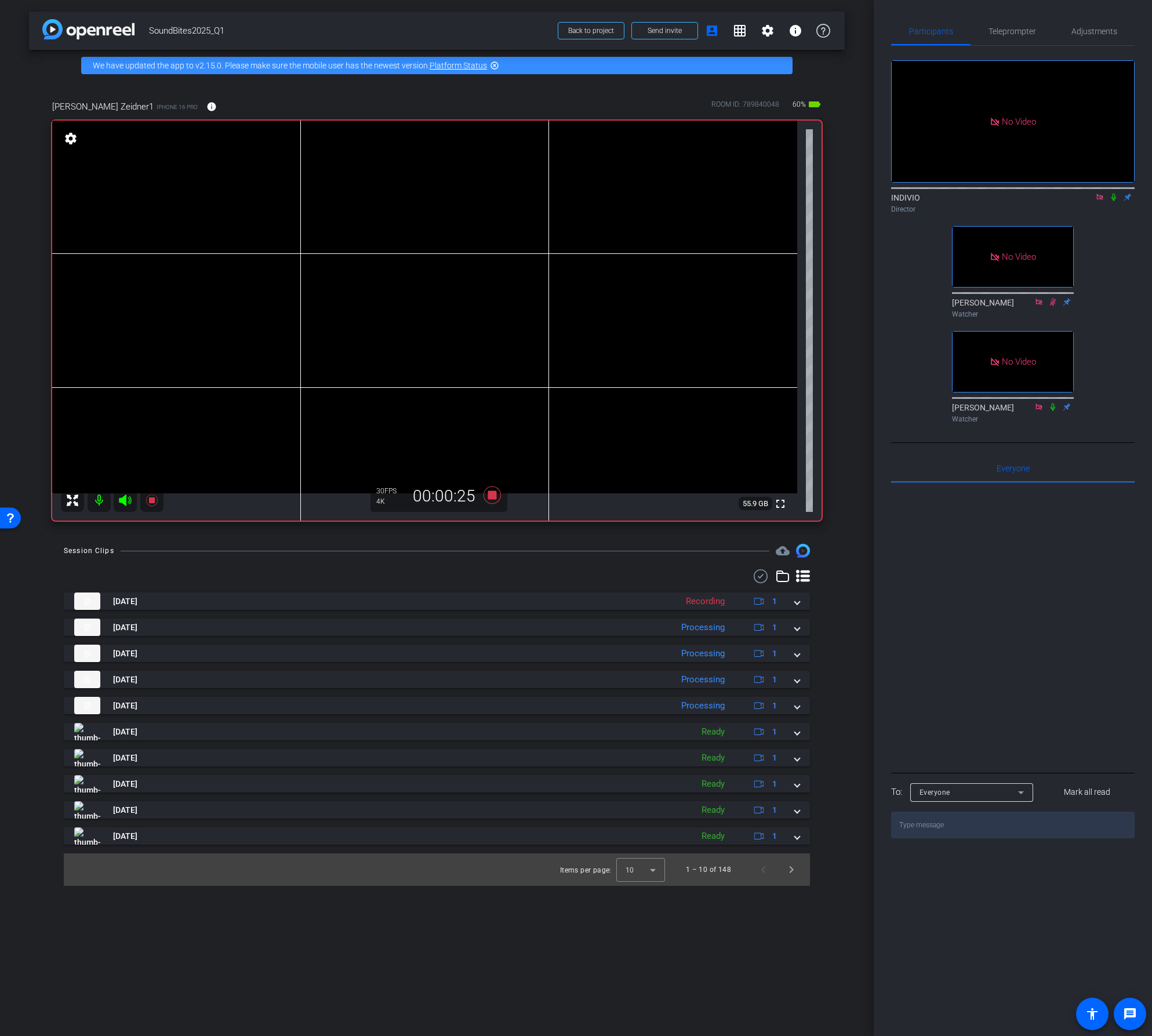
click at [1115, 201] on icon at bounding box center [1114, 197] width 9 height 9
click at [1100, 201] on icon at bounding box center [1101, 197] width 9 height 9
click at [1101, 201] on icon at bounding box center [1101, 197] width 9 height 9
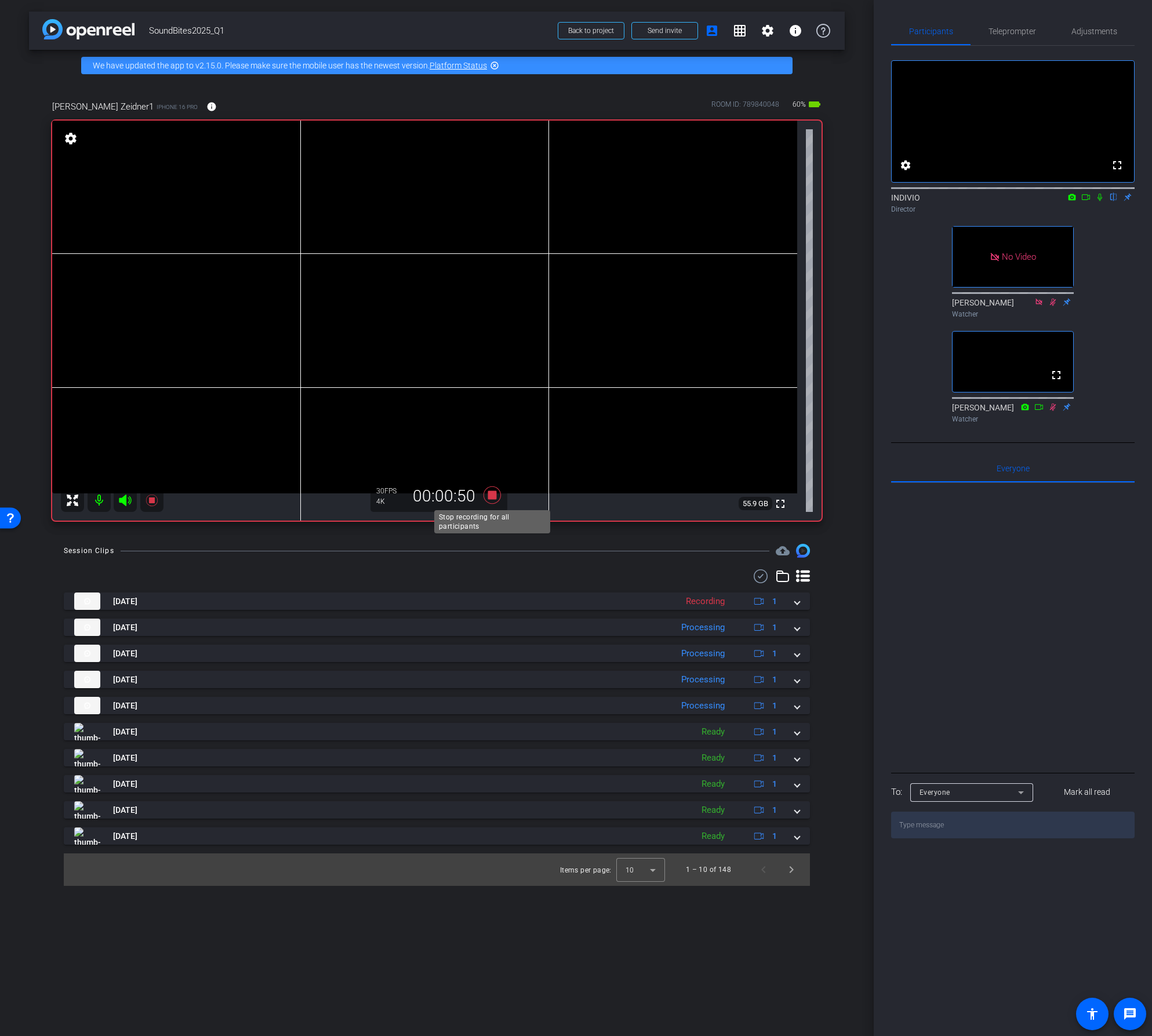
click at [493, 494] on icon at bounding box center [492, 495] width 17 height 17
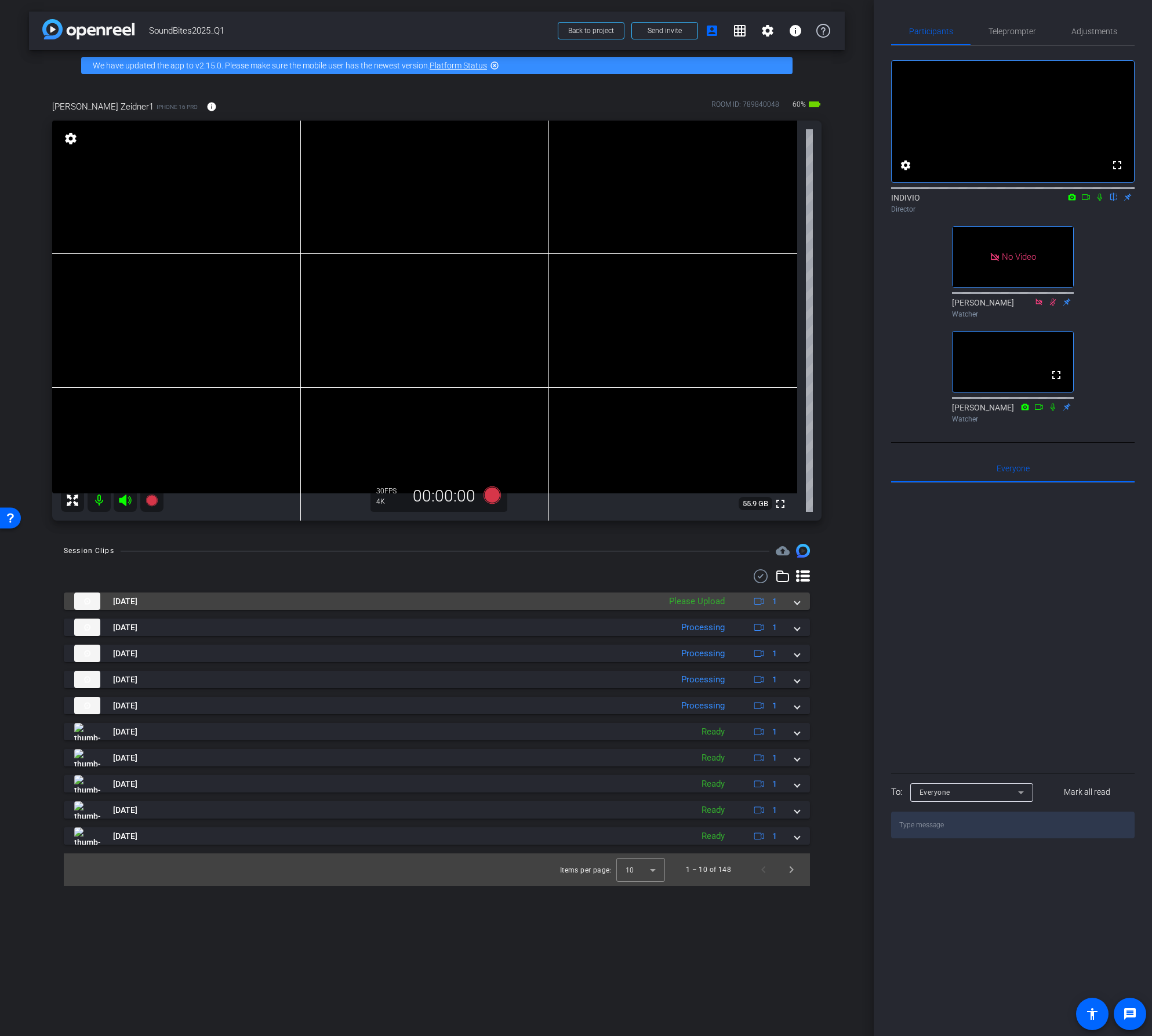
click at [800, 599] on mat-expansion-panel-header "Sep 22, 2025 Please Upload 1" at bounding box center [437, 601] width 747 height 17
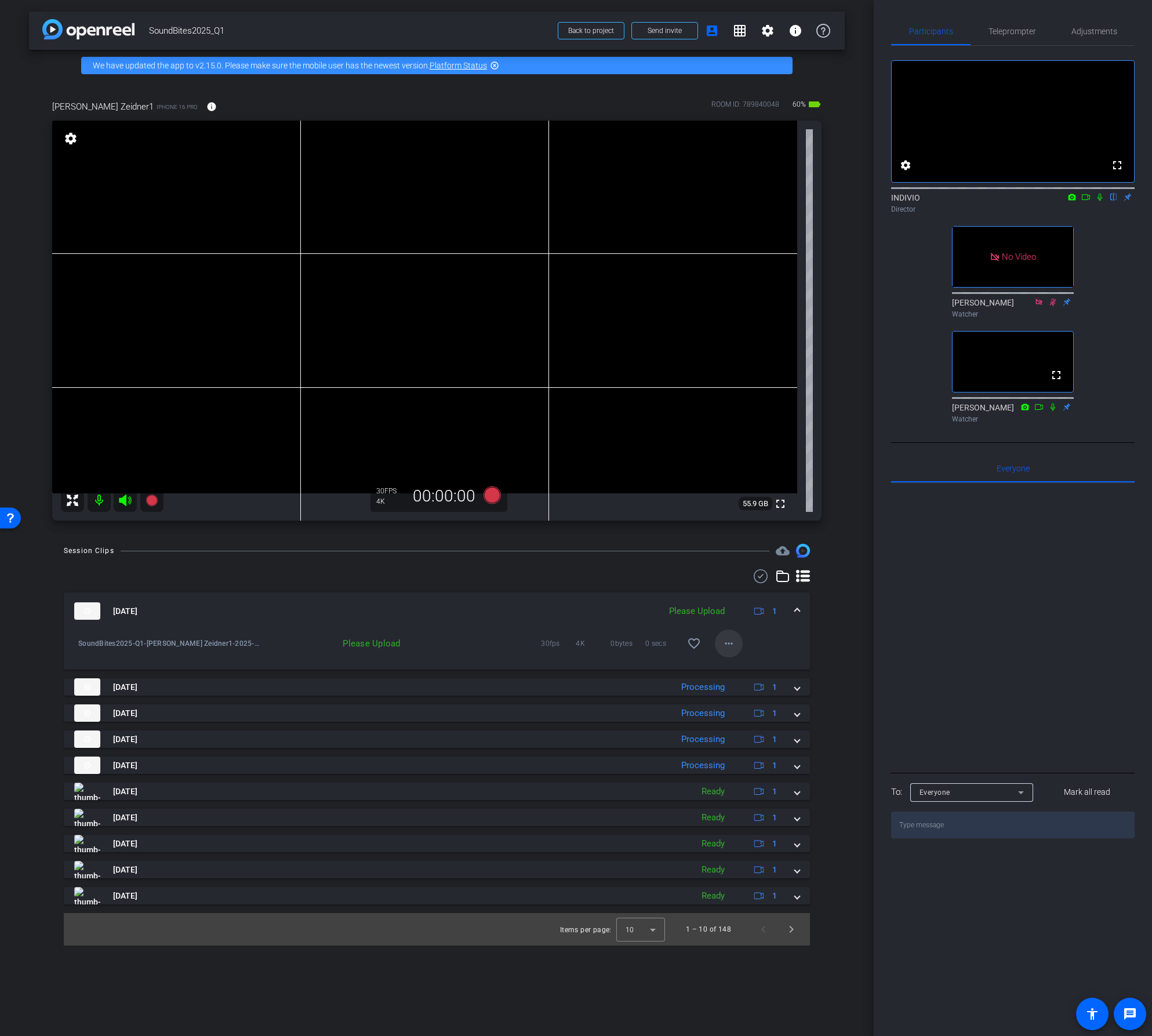
click at [726, 642] on mat-icon "more_horiz" at bounding box center [729, 643] width 14 height 14
click at [730, 668] on span "Upload" at bounding box center [747, 668] width 46 height 14
click at [730, 645] on mat-icon "more_horiz" at bounding box center [729, 643] width 14 height 14
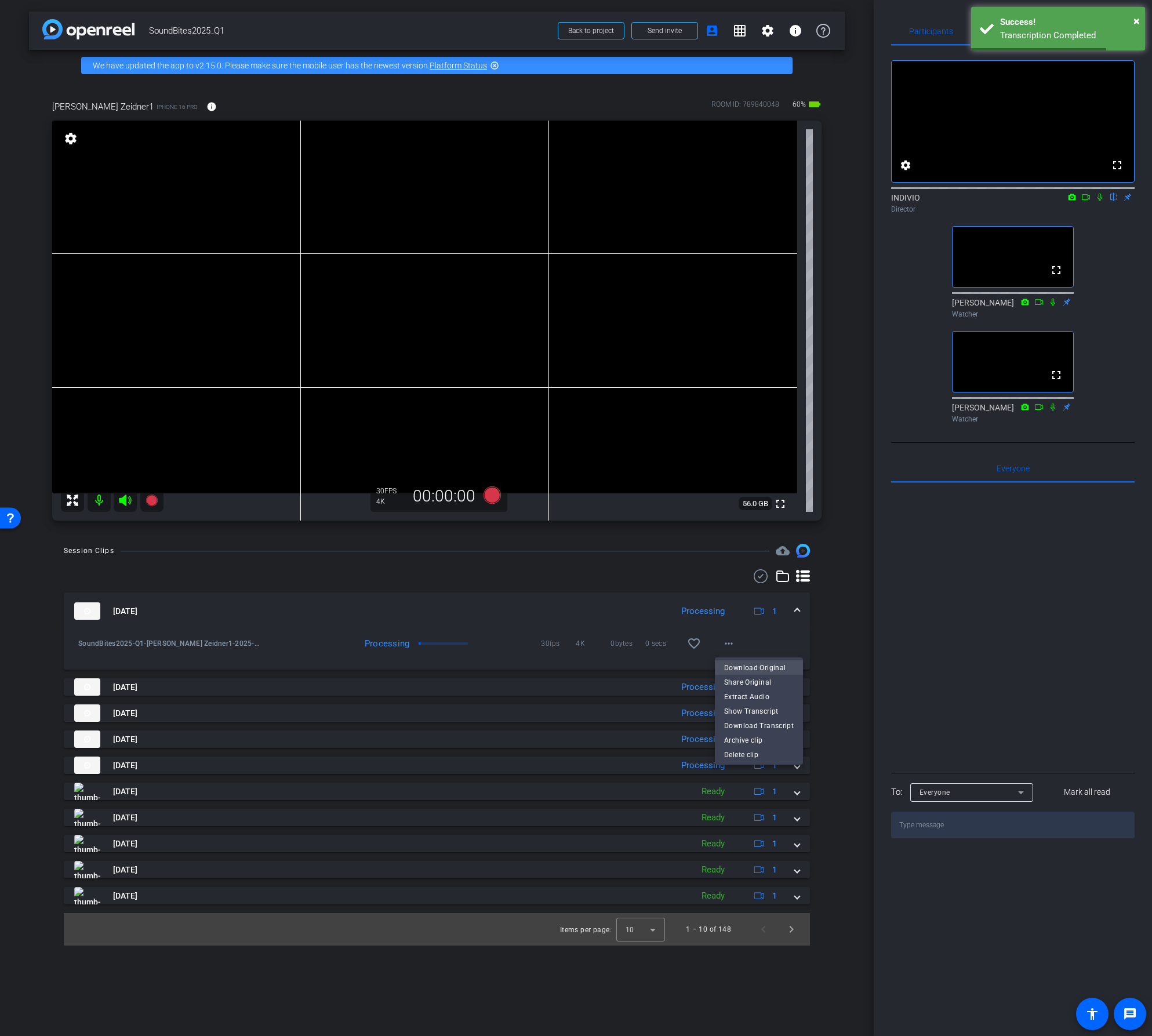
click at [728, 662] on span "Download Original" at bounding box center [758, 668] width 69 height 14
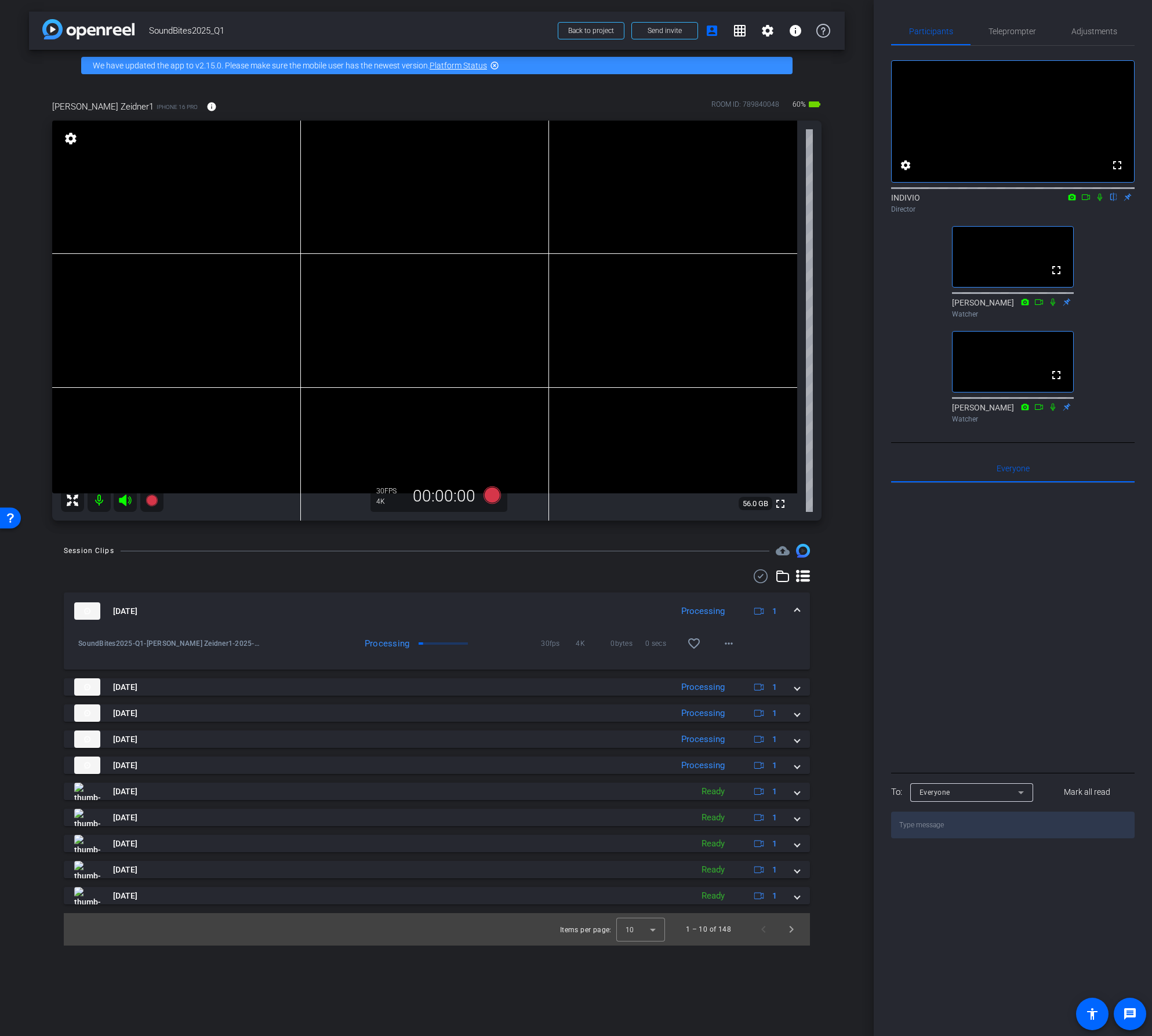
click at [799, 611] on span at bounding box center [797, 611] width 5 height 12
